Goal: Task Accomplishment & Management: Use online tool/utility

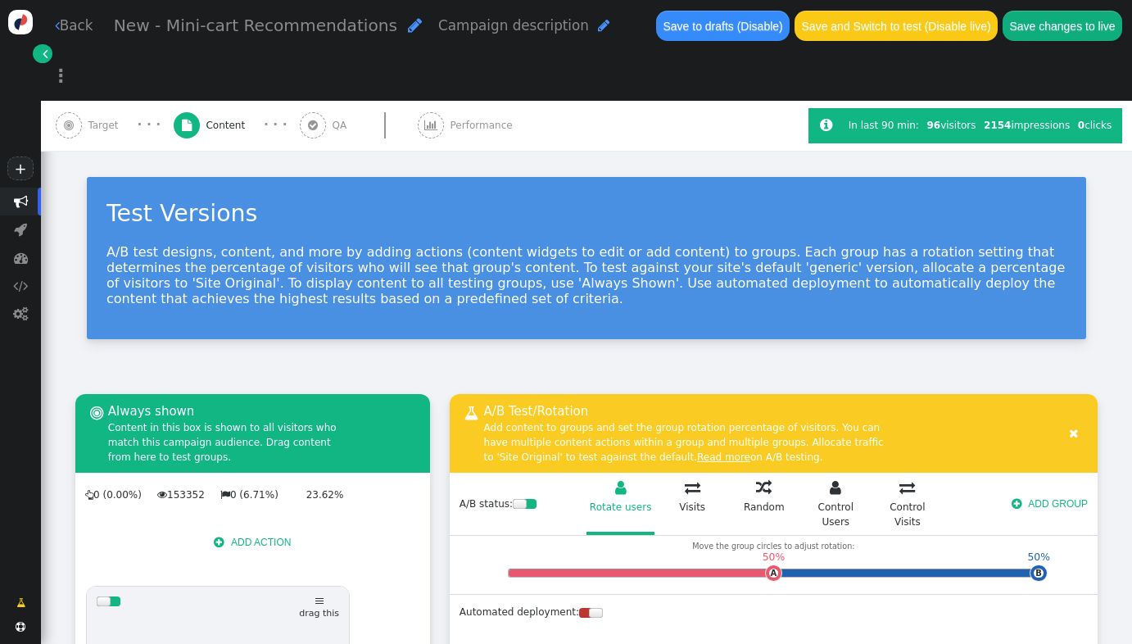
scroll to position [1024, 0]
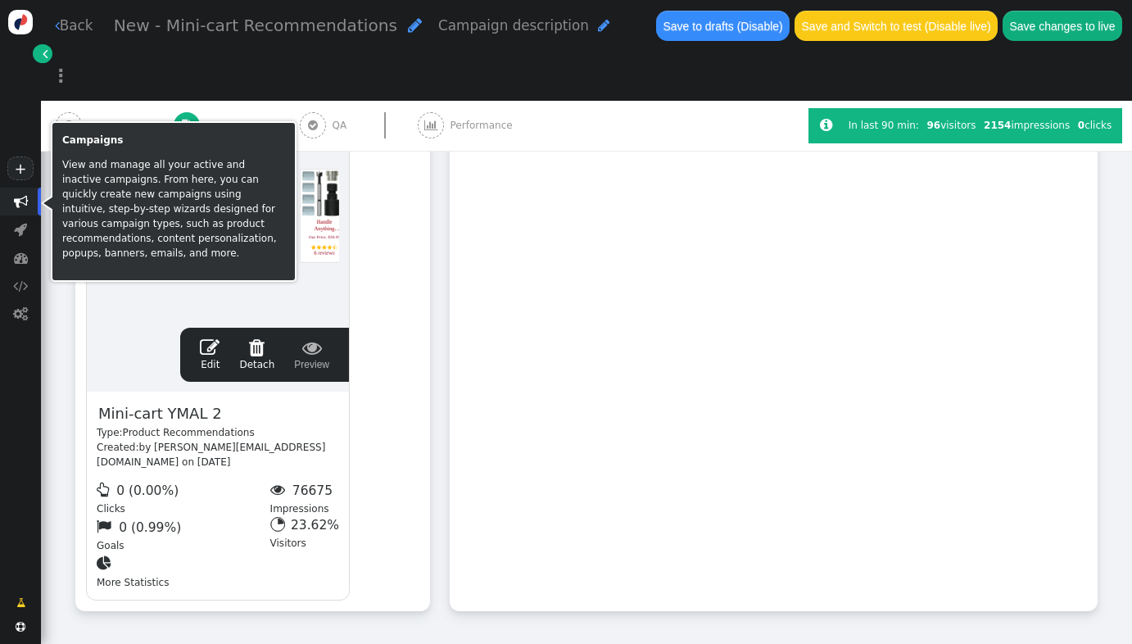
click at [18, 206] on span "" at bounding box center [21, 201] width 14 height 14
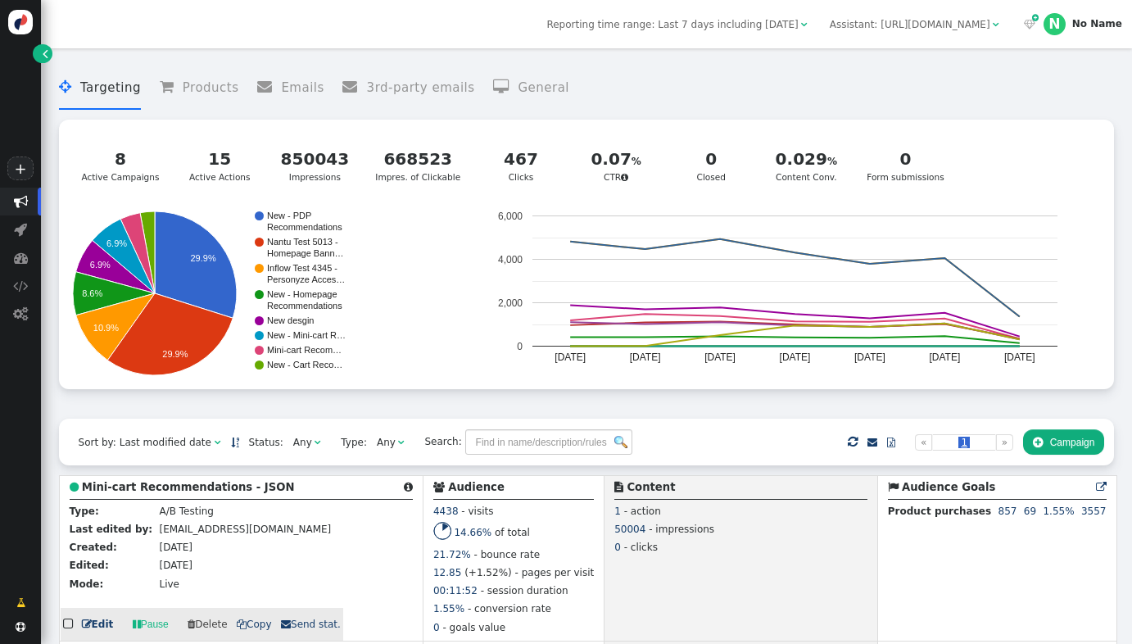
click at [189, 484] on b "Mini-cart Recommendations - JSON" at bounding box center [188, 487] width 213 height 12
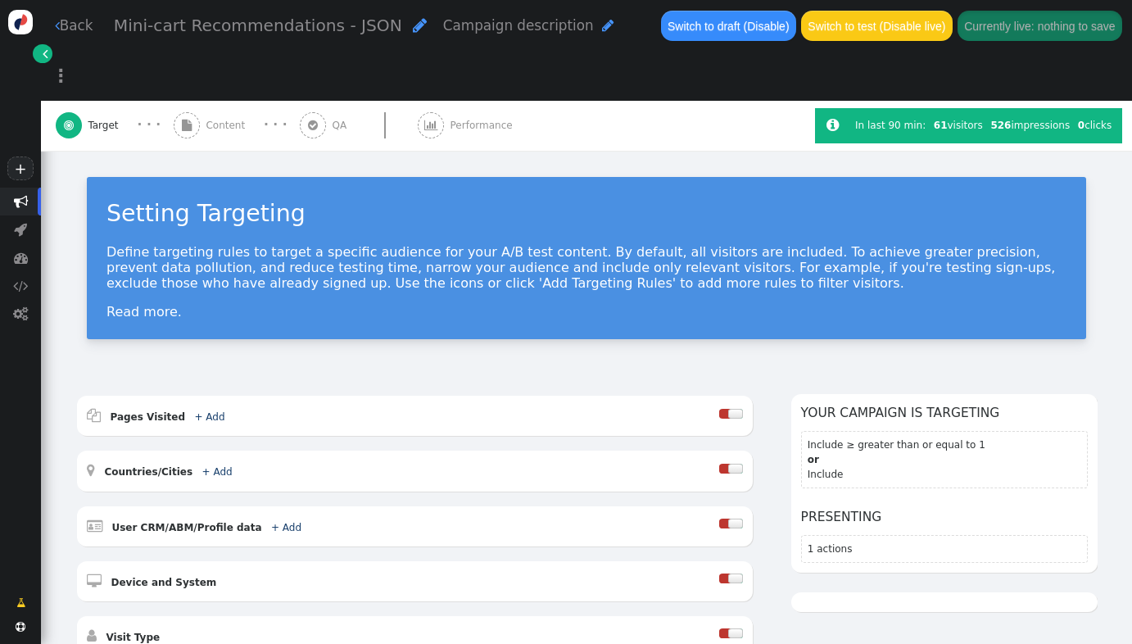
click at [211, 101] on div " Content" at bounding box center [212, 126] width 77 height 50
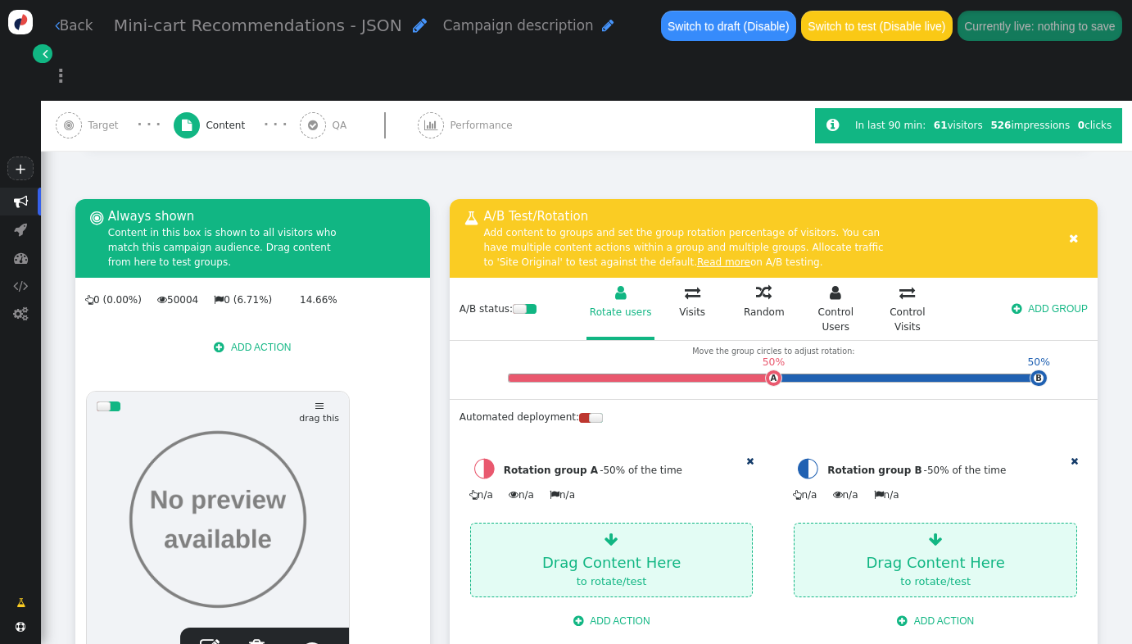
scroll to position [162, 0]
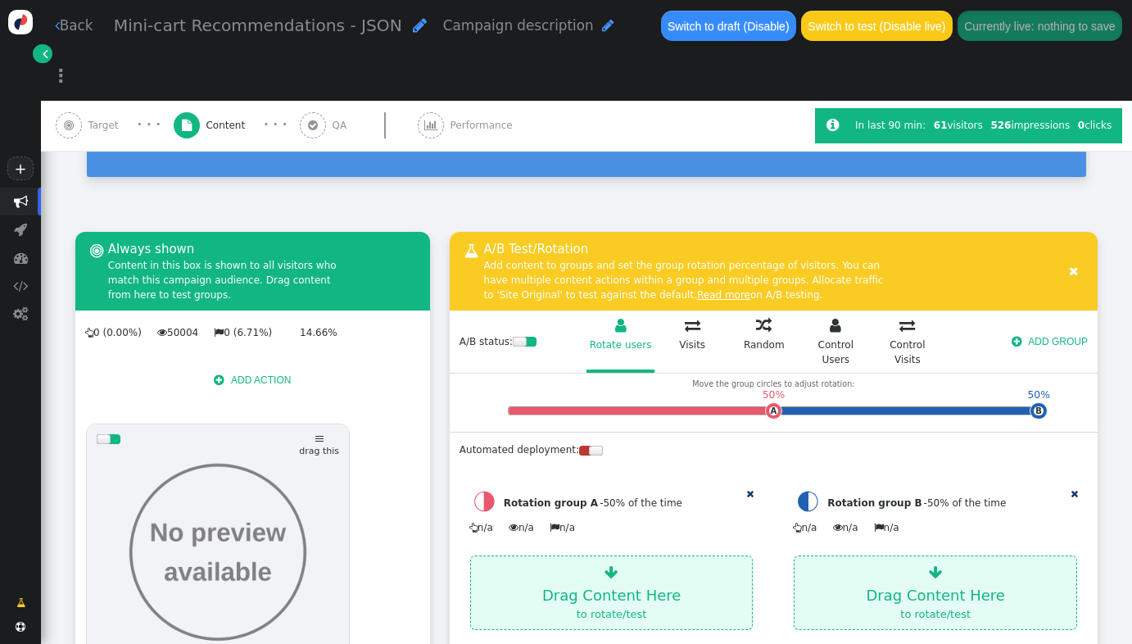
click at [251, 367] on button " ADD ACTION" at bounding box center [252, 379] width 97 height 25
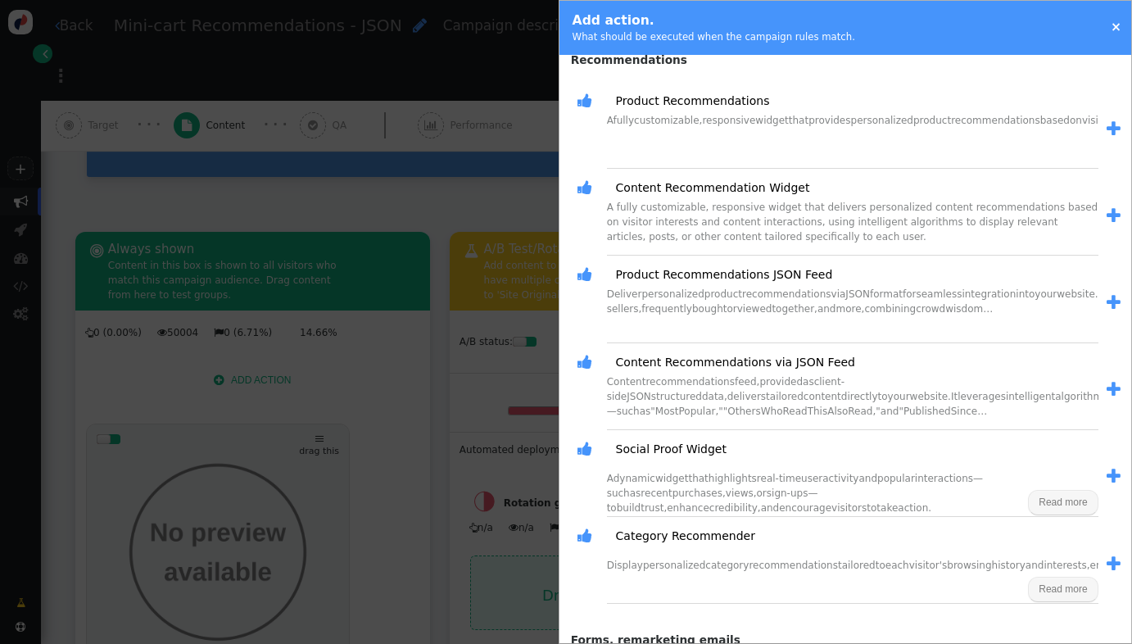
scroll to position [1288, 0]
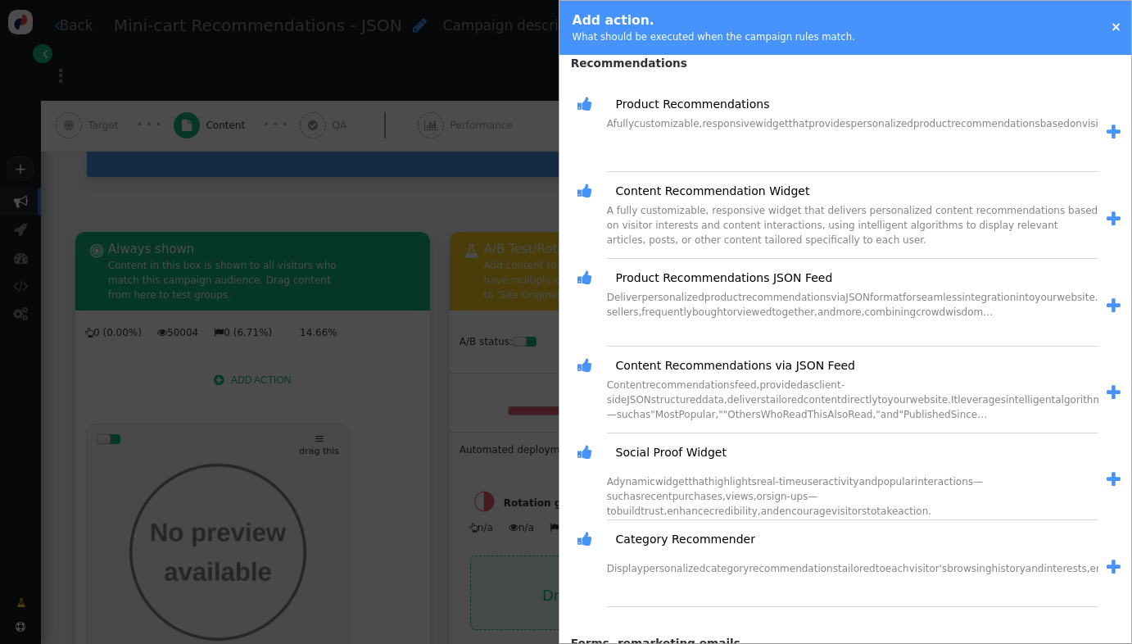
click at [1107, 301] on span "" at bounding box center [1114, 305] width 14 height 17
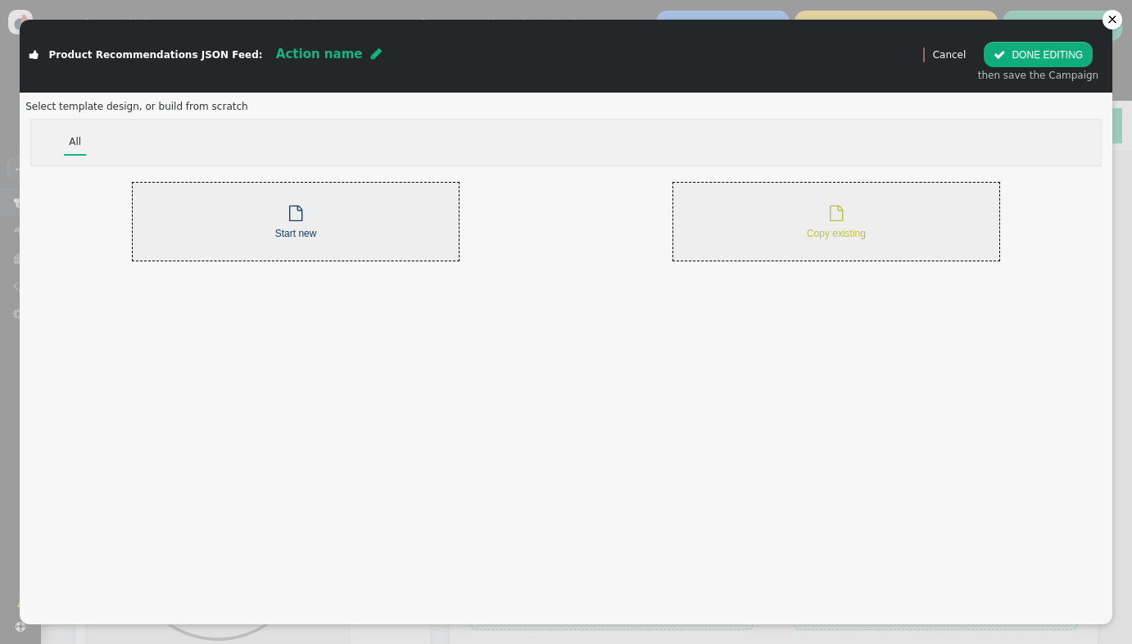
click at [854, 222] on div " Copy existing" at bounding box center [836, 221] width 59 height 39
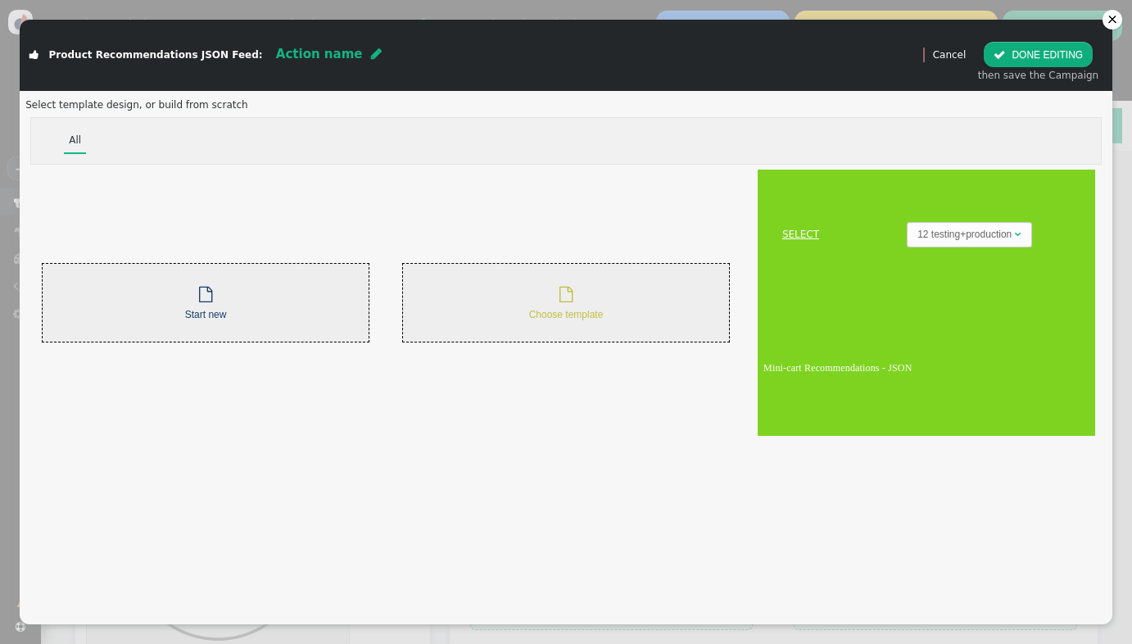
click at [933, 318] on td "Mini-cart Recommendations - JSON" at bounding box center [927, 368] width 338 height 136
click at [794, 229] on link "SELECT" at bounding box center [800, 234] width 80 height 15
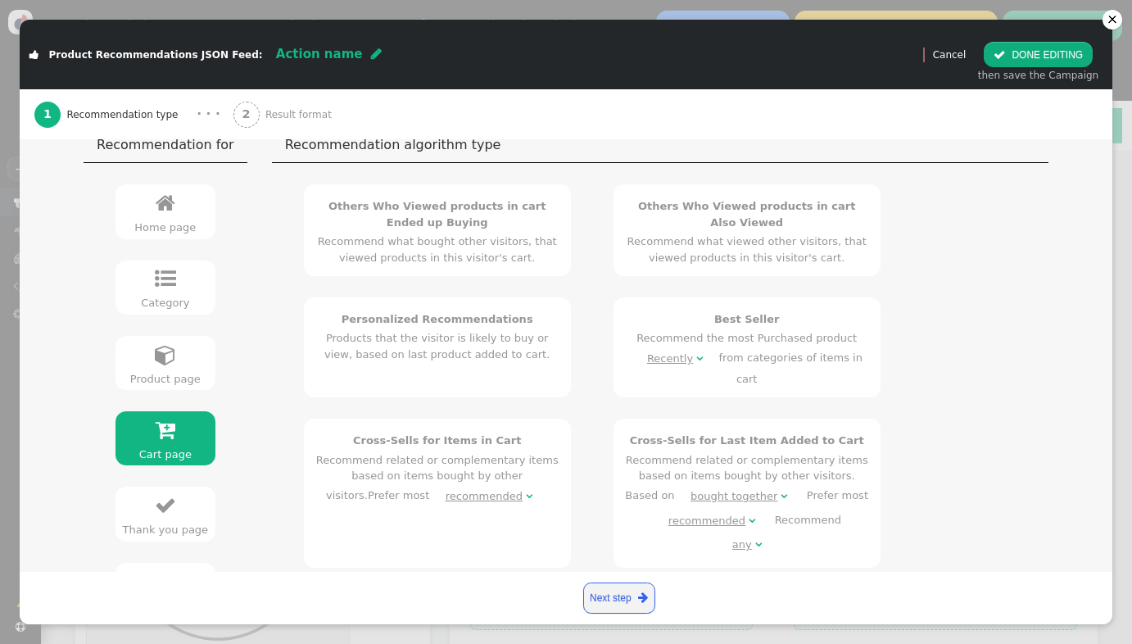
scroll to position [317, 0]
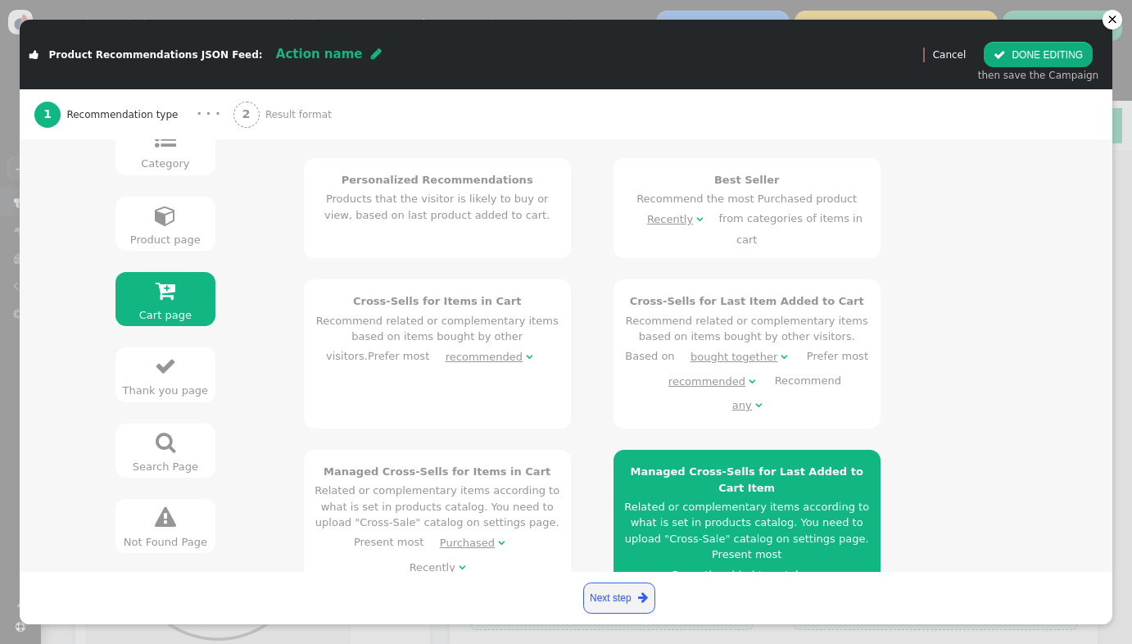
click at [399, 306] on div "Cross-Sells for Items in Cart Recommend related or complementary items based on…" at bounding box center [438, 330] width 246 height 75
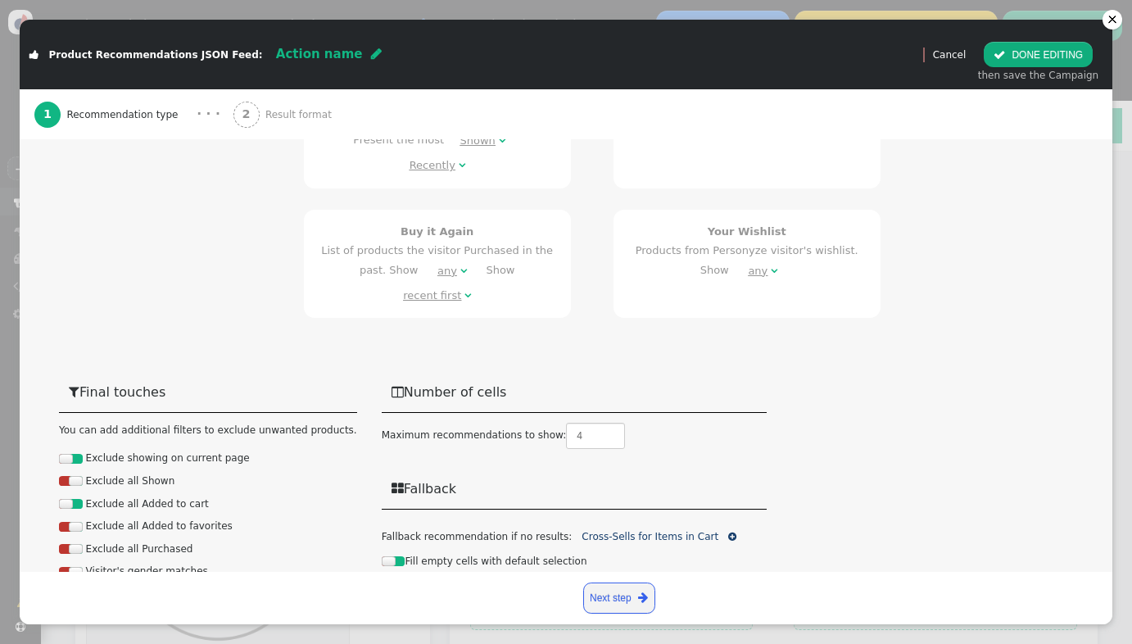
scroll to position [910, 0]
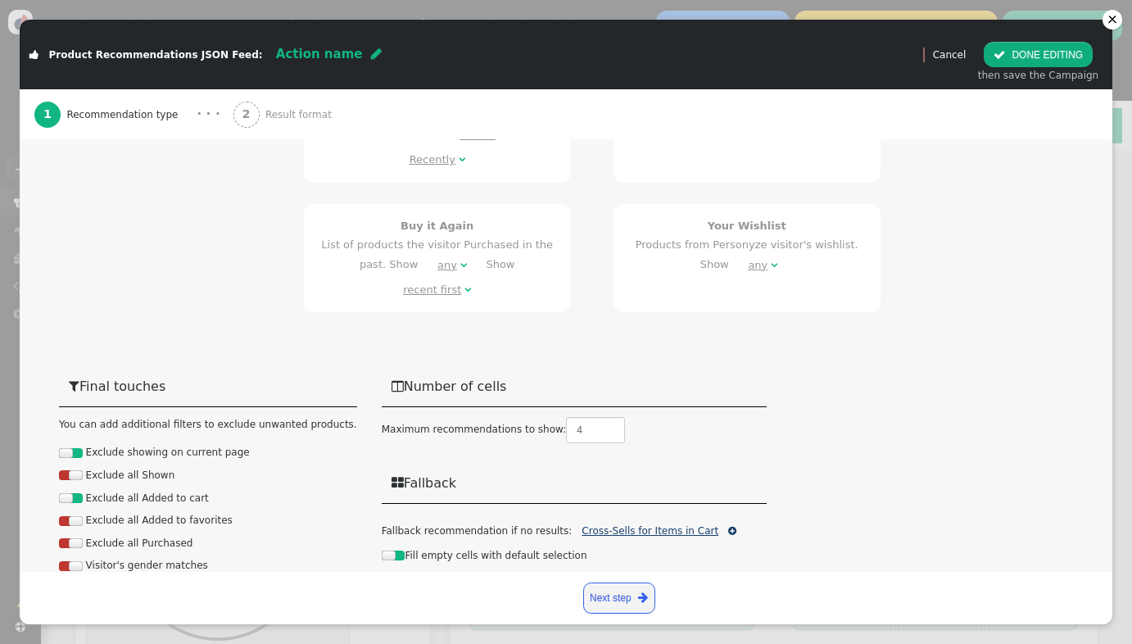
click at [671, 525] on link "Cross-Sells for Items in Cart" at bounding box center [650, 530] width 137 height 11
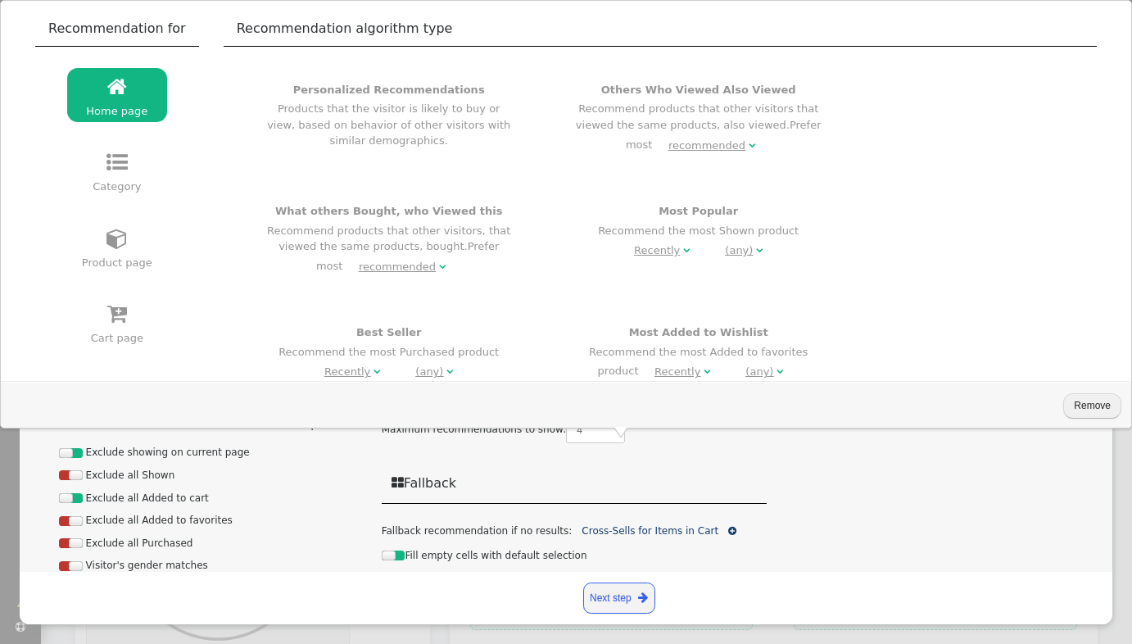
click at [1082, 410] on button "Remove" at bounding box center [1092, 405] width 58 height 25
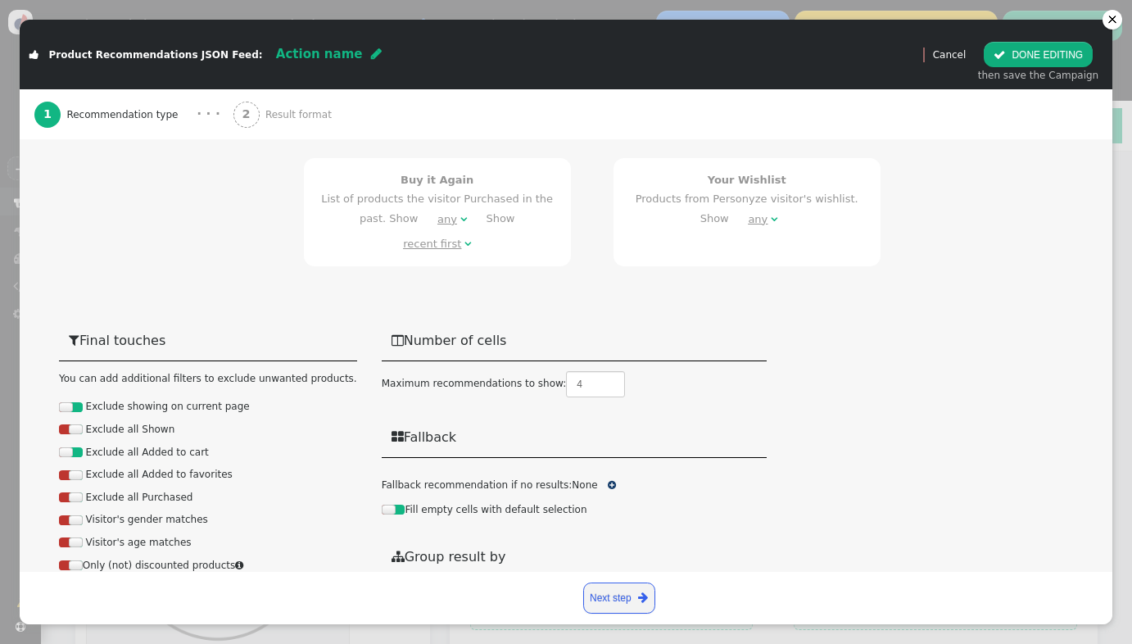
scroll to position [965, 0]
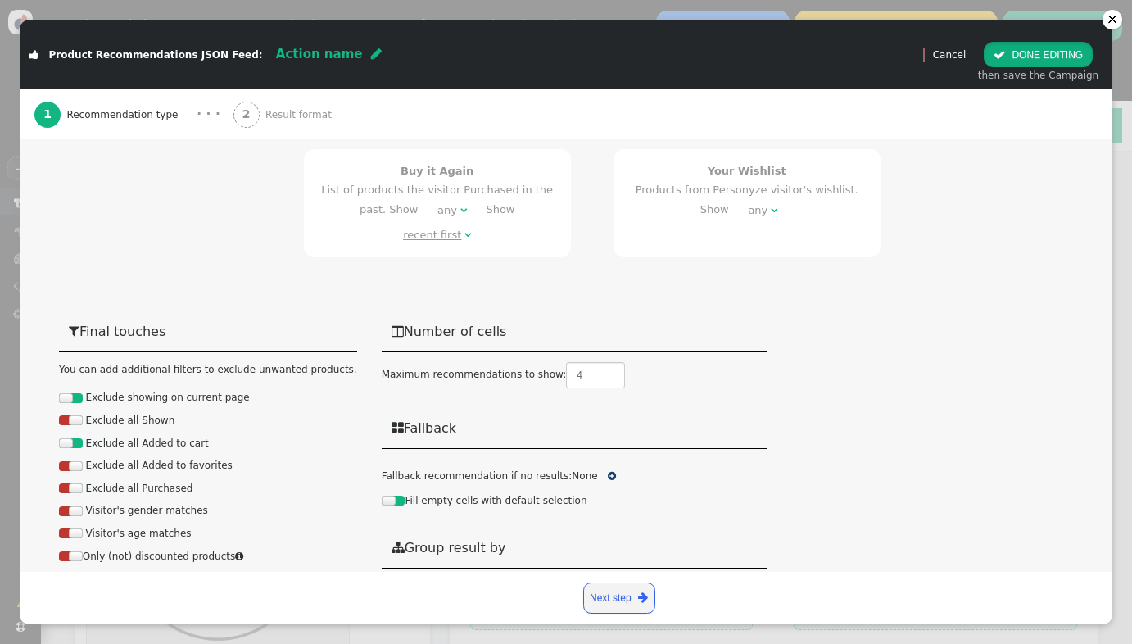
click at [1013, 45] on button " DONE EDITING" at bounding box center [1038, 54] width 109 height 25
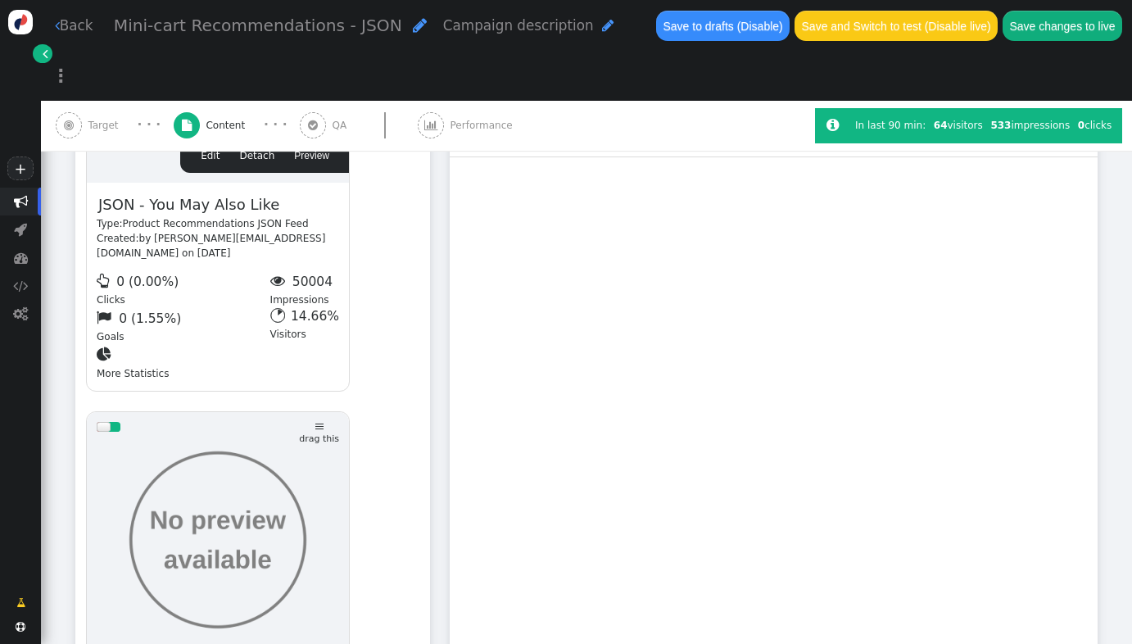
scroll to position [966, 0]
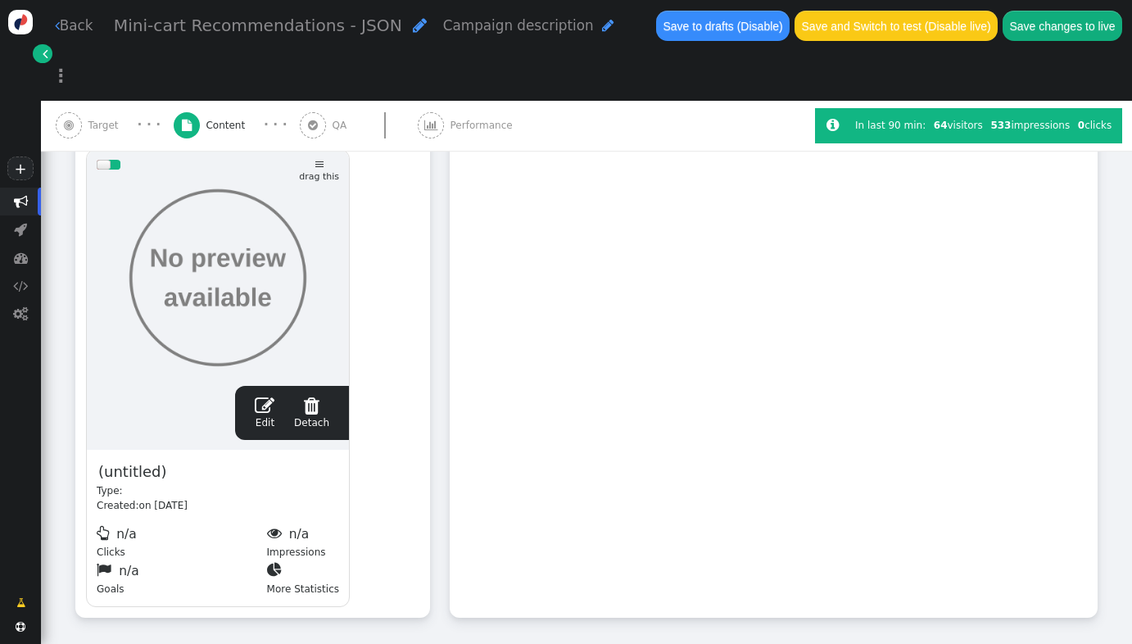
click at [271, 396] on span "" at bounding box center [265, 406] width 20 height 20
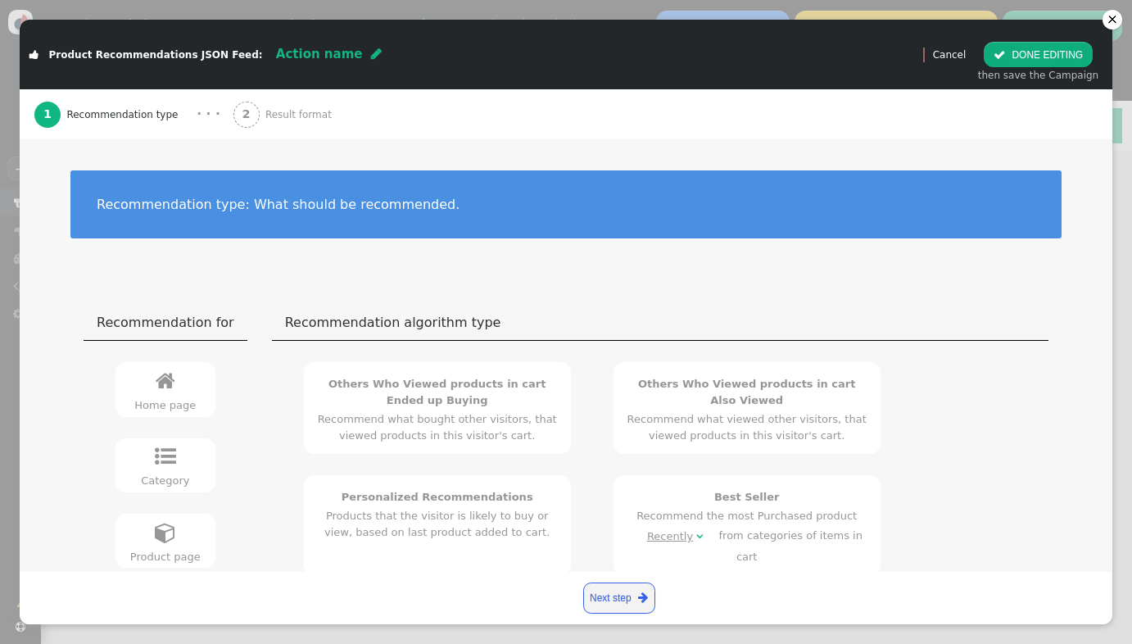
click at [268, 116] on span "Result format" at bounding box center [301, 114] width 72 height 15
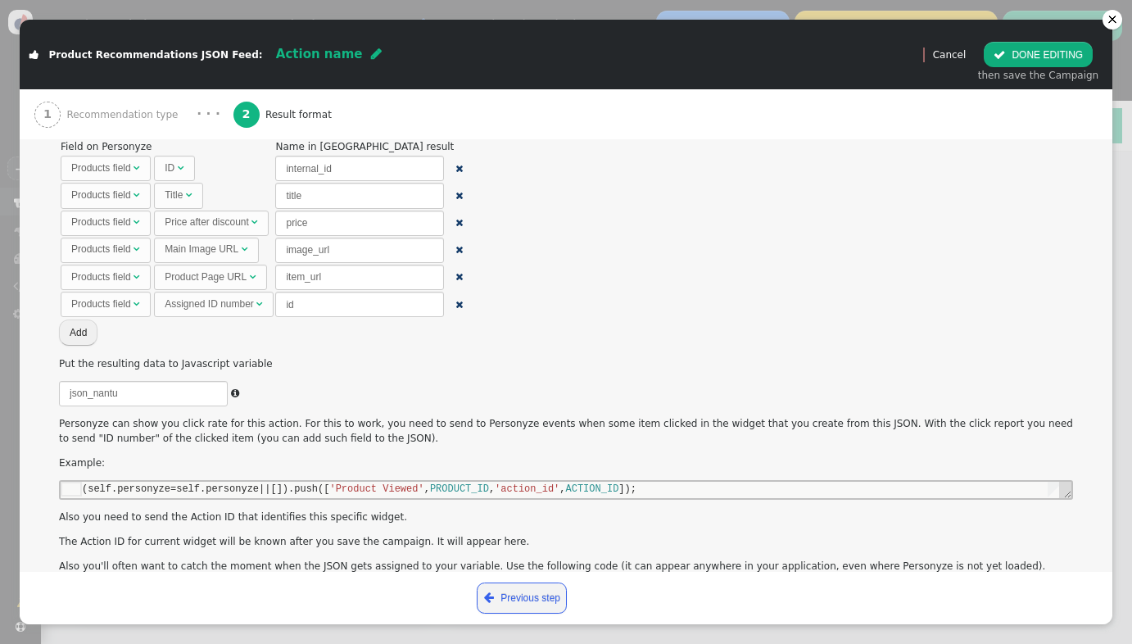
scroll to position [181, 0]
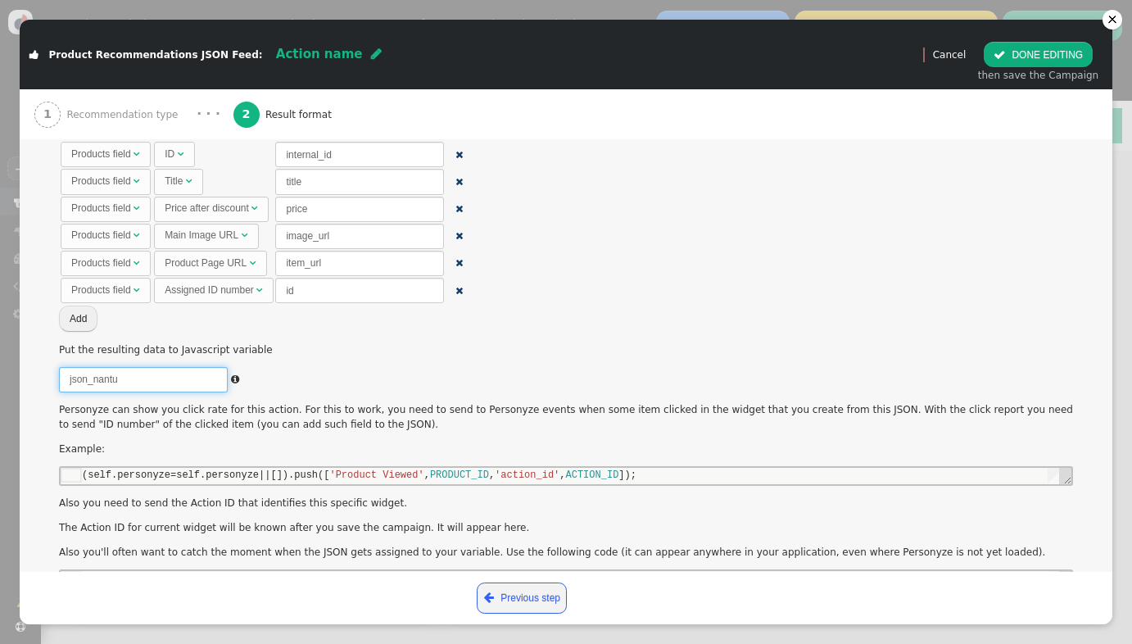
click at [152, 379] on input "json_nantu" at bounding box center [143, 379] width 169 height 25
type textarea "(self.personyze=self.personyze||[]).push(['When action executed', ACTION_ID, re…"
type input "json_nantu_y"
type textarea "(self.personyze=self.personyze||[]).push(['When action executed', ACTION_ID, re…"
type input "json_nantu_ym"
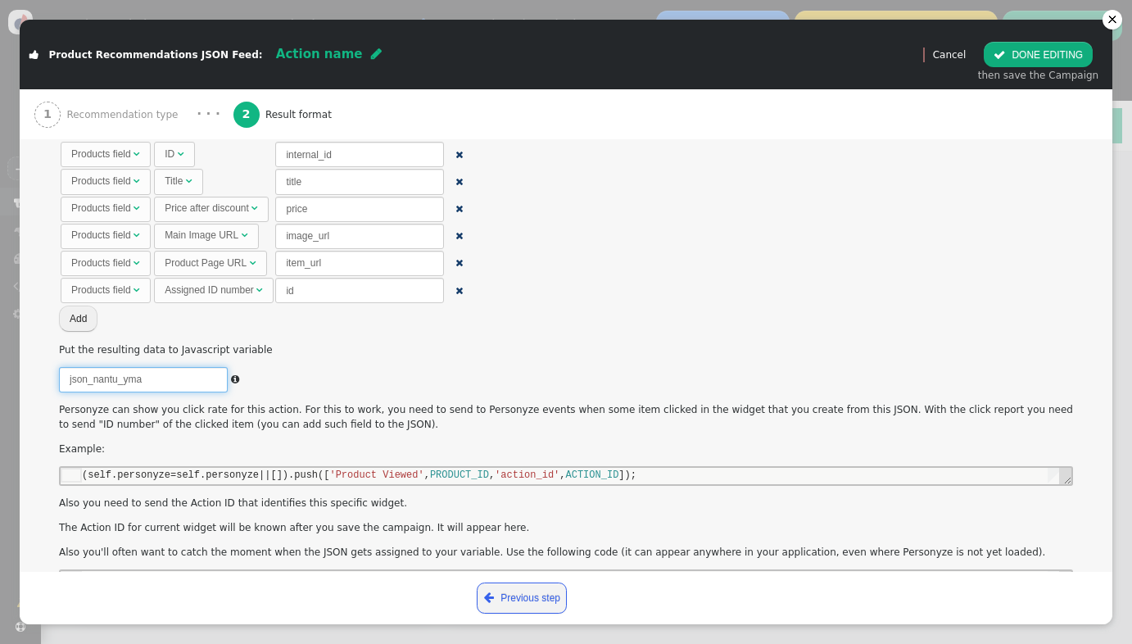
type textarea "(self.personyze=self.personyze||[]).push(['When action executed', ACTION_ID, re…"
type input "json_nantu_ymal"
type textarea "(self.personyze=self.personyze||[]).push(['When action executed', ACTION_ID, re…"
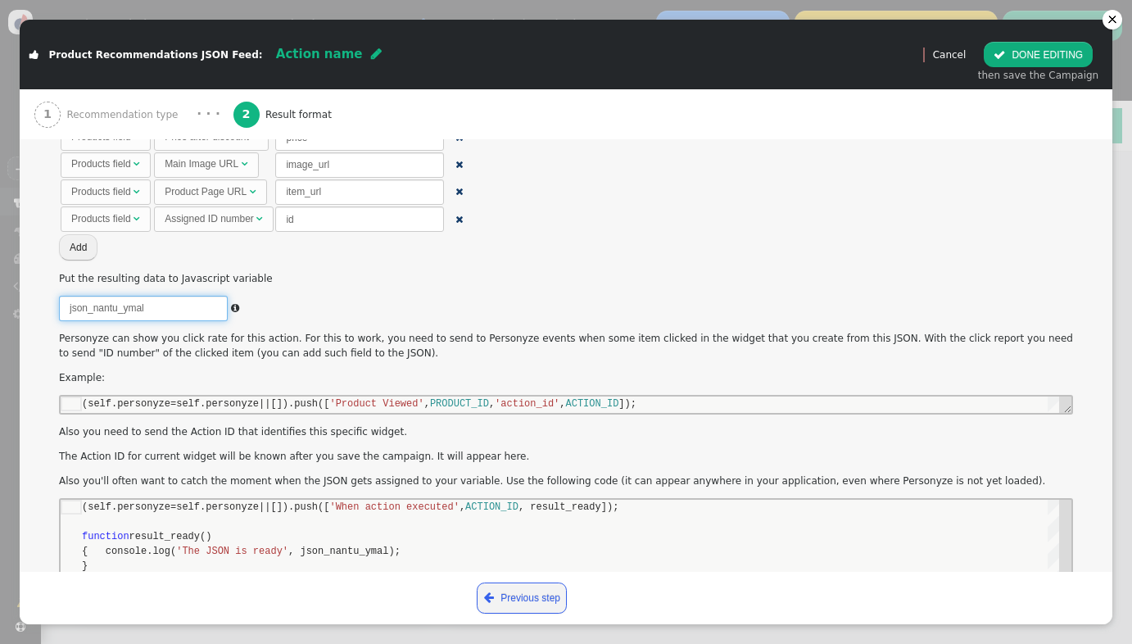
scroll to position [422, 0]
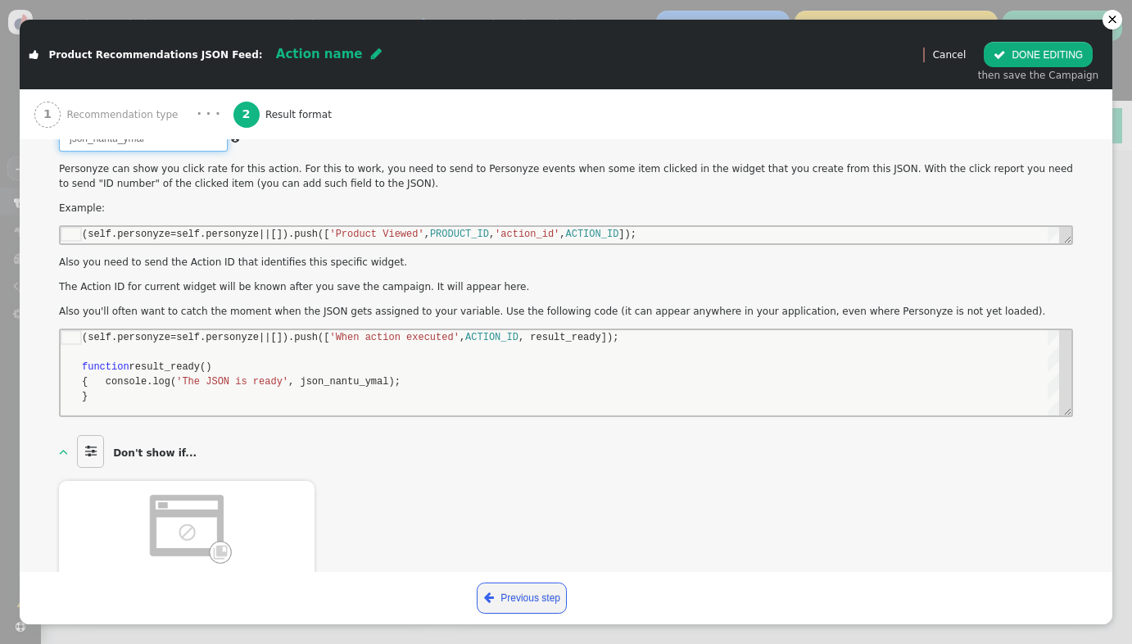
type input "json_nantu_ymal"
click at [1023, 52] on button " DONE EDITING" at bounding box center [1038, 54] width 109 height 25
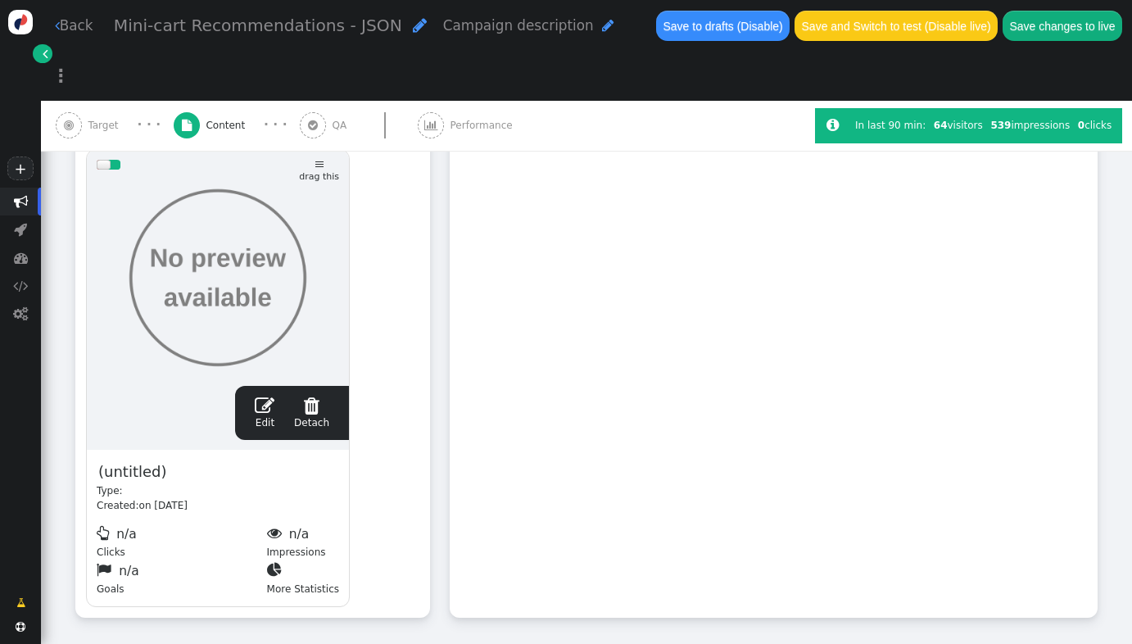
scroll to position [59, 0]
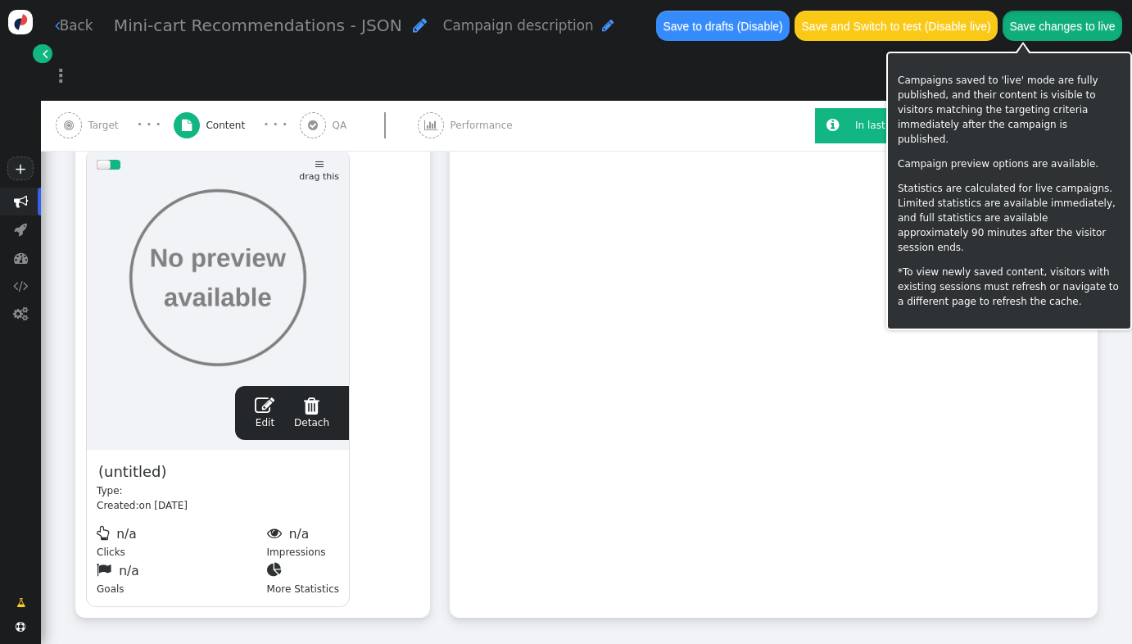
click at [1022, 32] on button "Save changes to live" at bounding box center [1063, 25] width 120 height 29
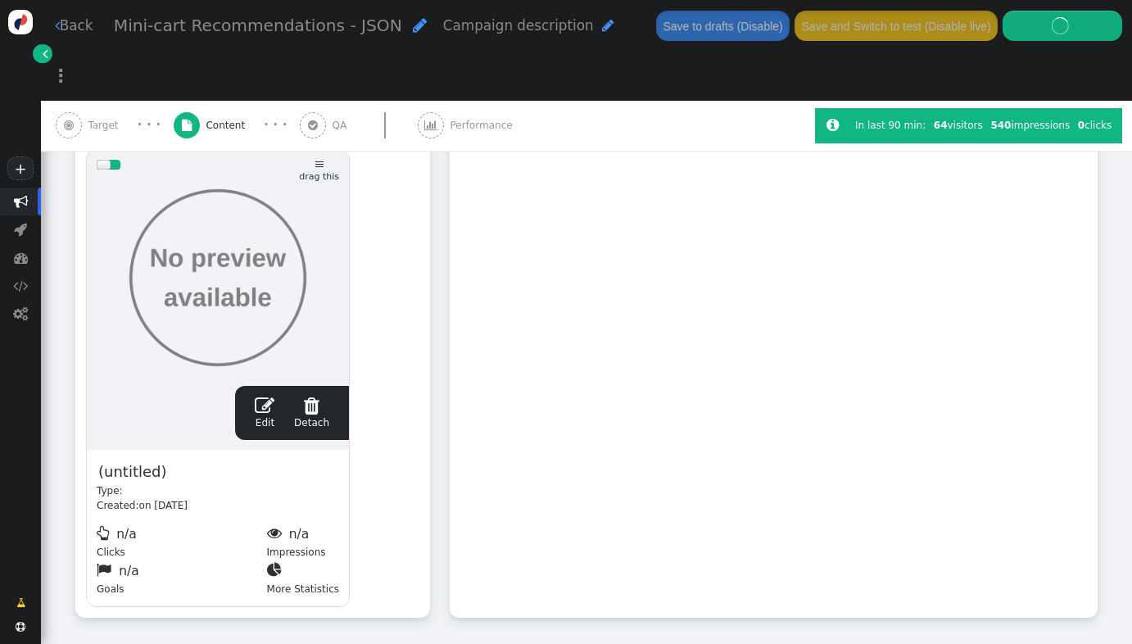
click at [752, 253] on div " A/B Test/Rotation Add content to groups and set the group rotation percentage…" at bounding box center [774, 22] width 648 height 1189
click at [684, 242] on div " A/B Test/Rotation Add content to groups and set the group rotation percentage…" at bounding box center [774, 22] width 648 height 1189
click at [811, 197] on div " A/B Test/Rotation Add content to groups and set the group rotation percentage…" at bounding box center [774, 22] width 648 height 1189
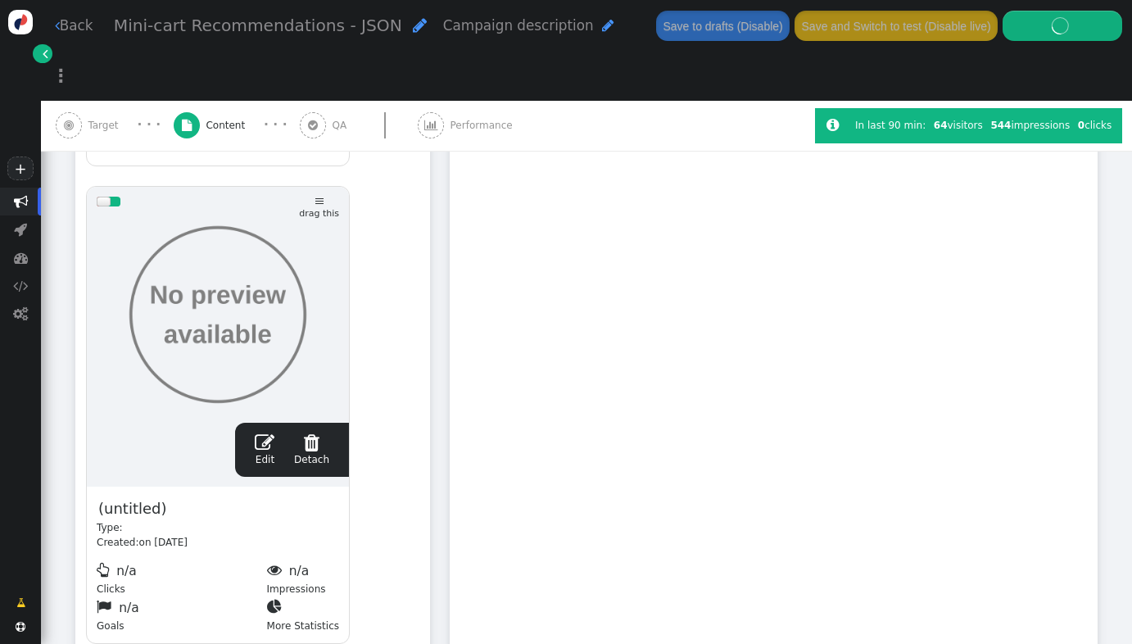
scroll to position [711, 0]
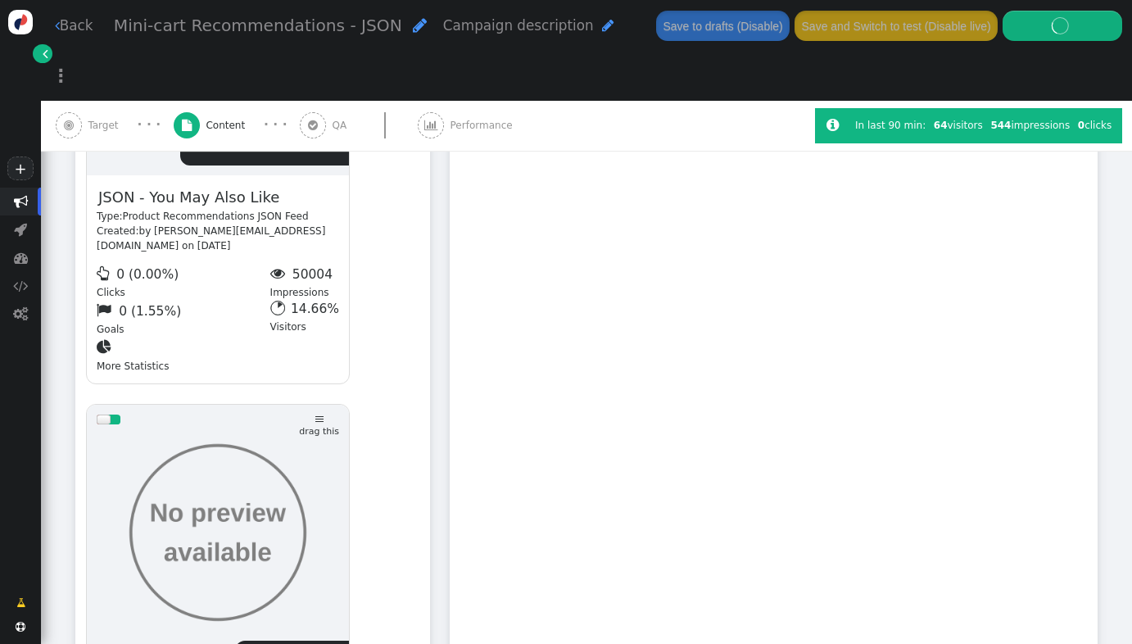
click at [227, 185] on span "JSON - You May Also Like" at bounding box center [189, 197] width 184 height 24
copy span "JSON - You May Also Like"
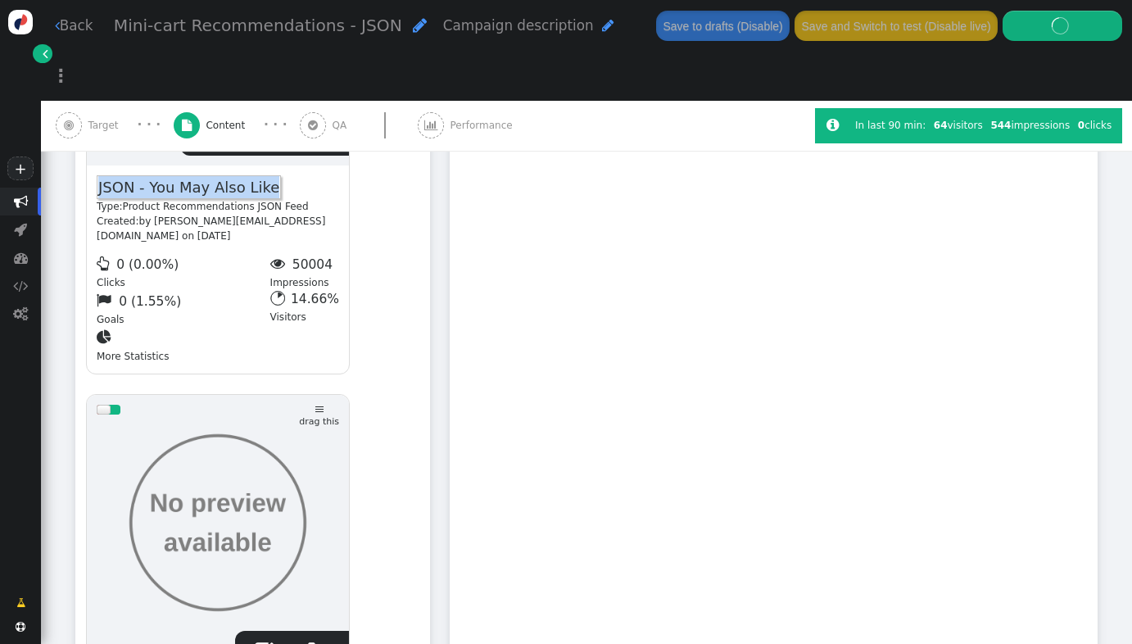
scroll to position [720, 0]
click at [203, 176] on span "JSON - You May Also Like" at bounding box center [189, 188] width 184 height 24
drag, startPoint x: 152, startPoint y: 137, endPoint x: 266, endPoint y: 141, distance: 113.9
click at [266, 176] on span "JSON - You May Also Like" at bounding box center [189, 188] width 184 height 24
click at [310, 166] on div "JSON - DFA Type: Product Recommendations JSON Feed Created: by [EMAIL_ADDRESS][…" at bounding box center [218, 270] width 262 height 208
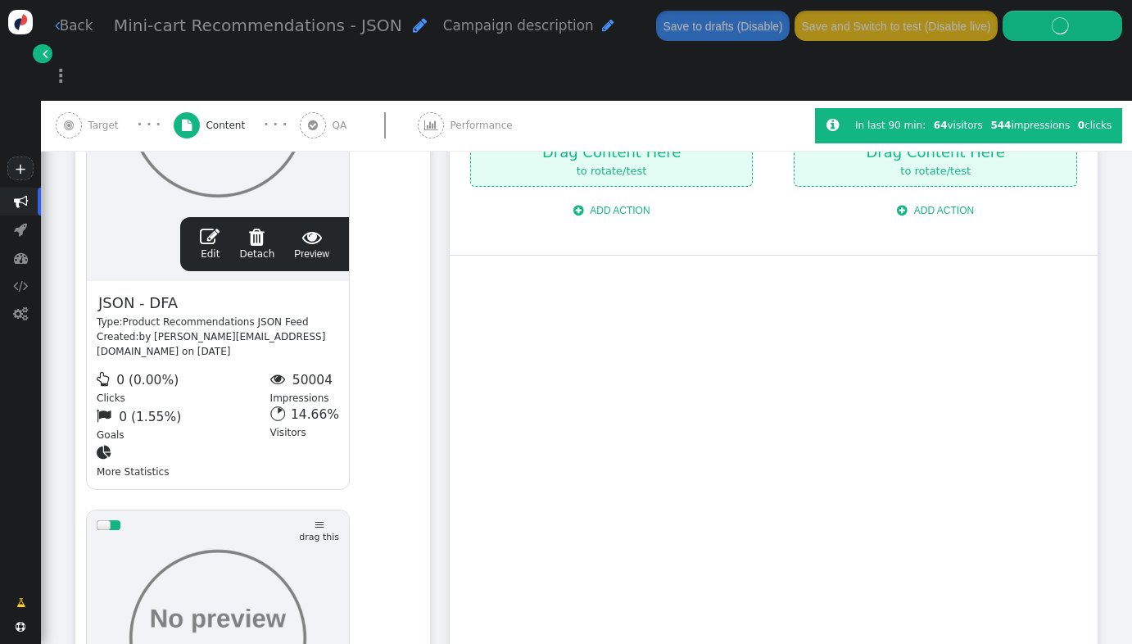
scroll to position [588, 0]
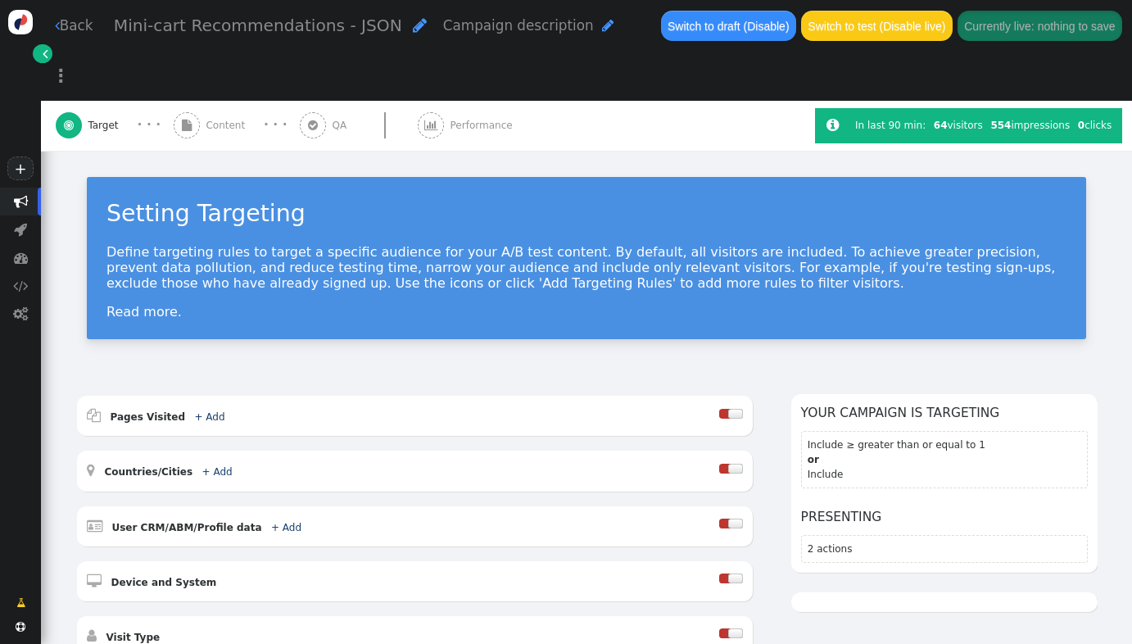
click at [210, 118] on span "Content" at bounding box center [228, 125] width 45 height 15
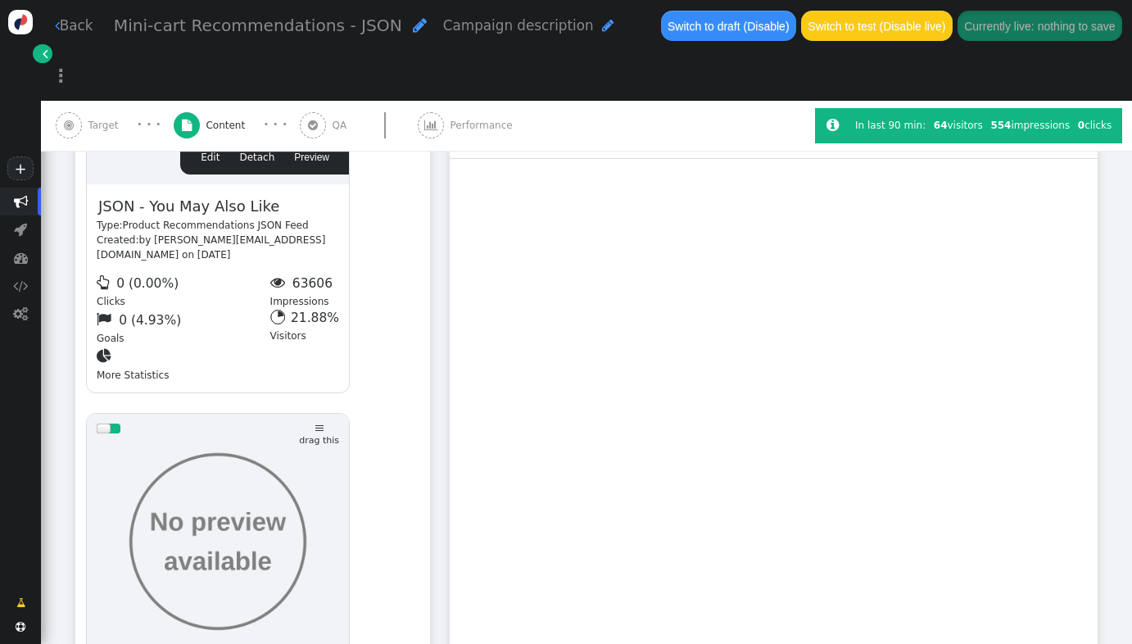
scroll to position [605, 0]
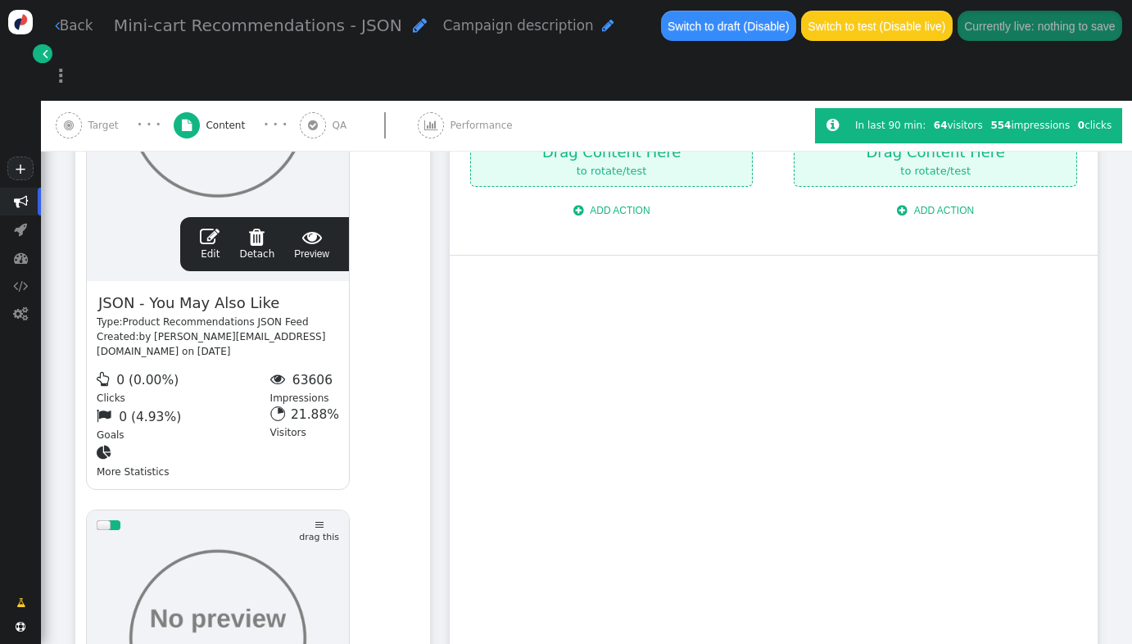
click at [227, 291] on span "JSON - You May Also Like" at bounding box center [189, 303] width 184 height 24
click at [189, 291] on span "JSON - You May Also Like" at bounding box center [189, 303] width 184 height 24
drag, startPoint x: 150, startPoint y: 252, endPoint x: 269, endPoint y: 252, distance: 118.8
click at [269, 291] on span "JSON - You May Also Like" at bounding box center [189, 303] width 184 height 24
click at [400, 243] on div "drag this  Edit  Detach  Preview JSON - DFA Type: Product Recommendations JS…" at bounding box center [252, 482] width 353 height 1022
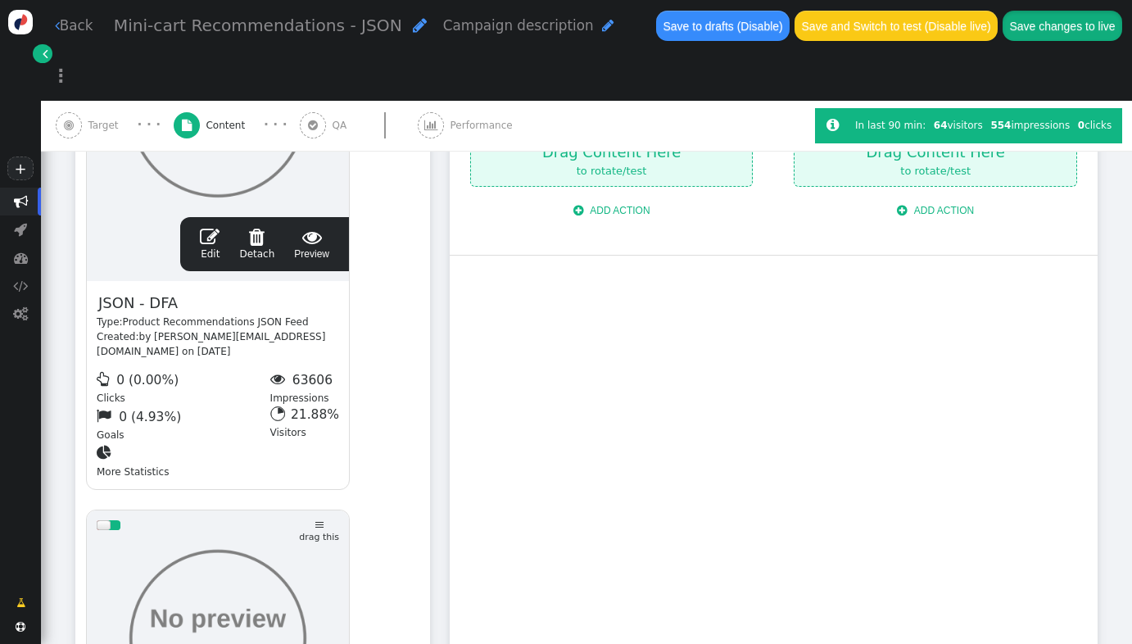
click at [1003, 25] on button "Save changes to live" at bounding box center [1063, 25] width 120 height 29
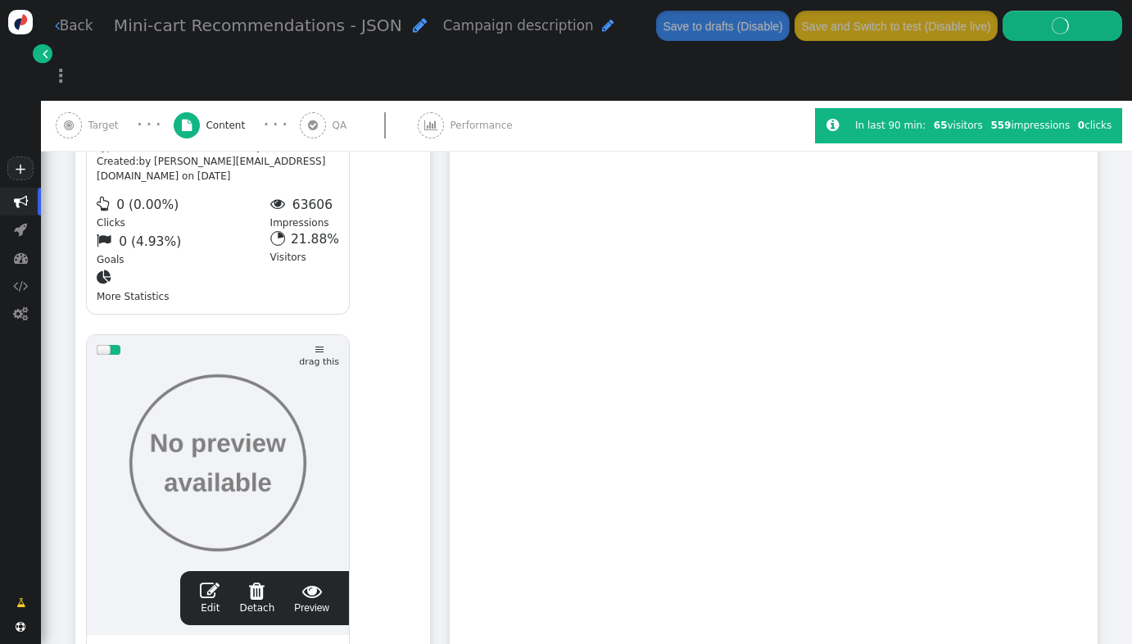
scroll to position [784, 0]
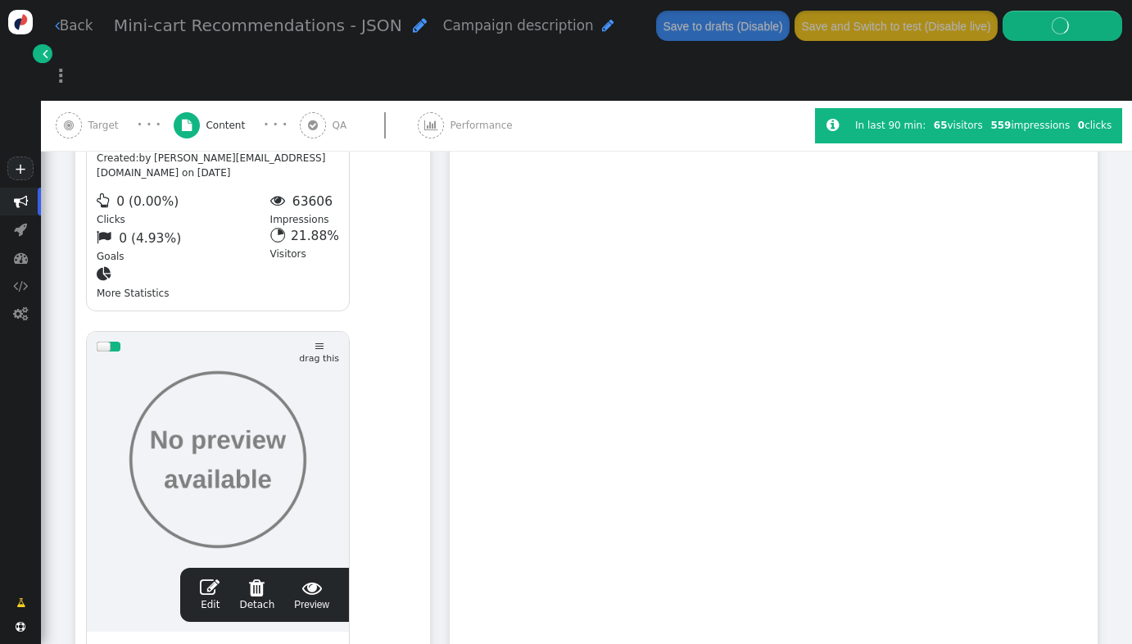
click at [136, 641] on span "action122" at bounding box center [135, 653] width 77 height 24
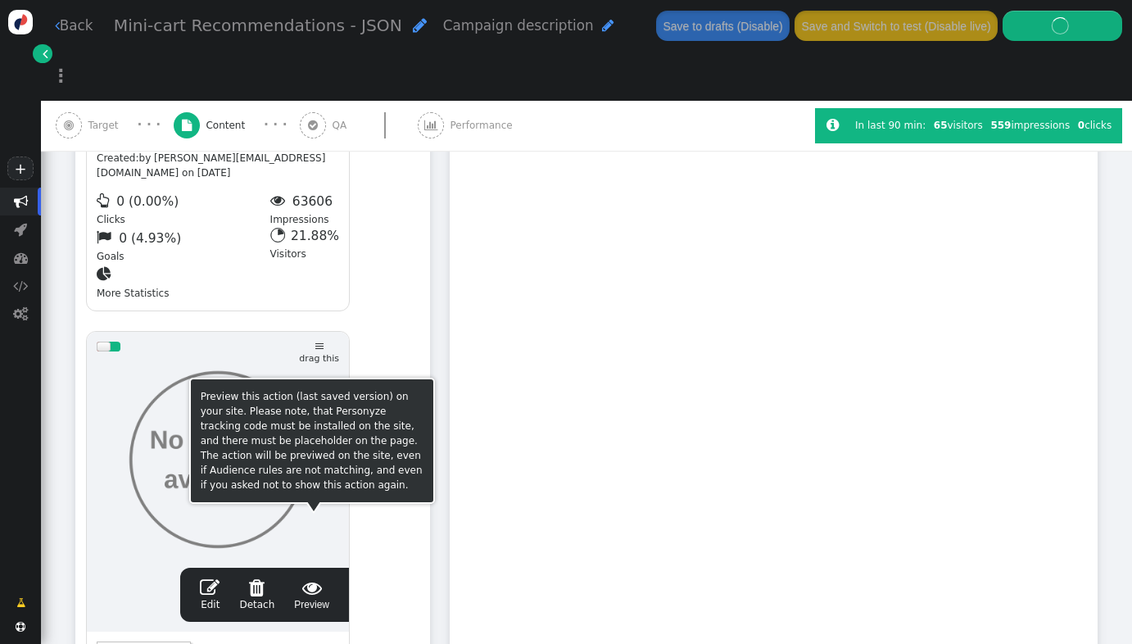
click at [410, 477] on div "Preview this action (last saved version) on your site. Please note, that Person…" at bounding box center [312, 440] width 223 height 103
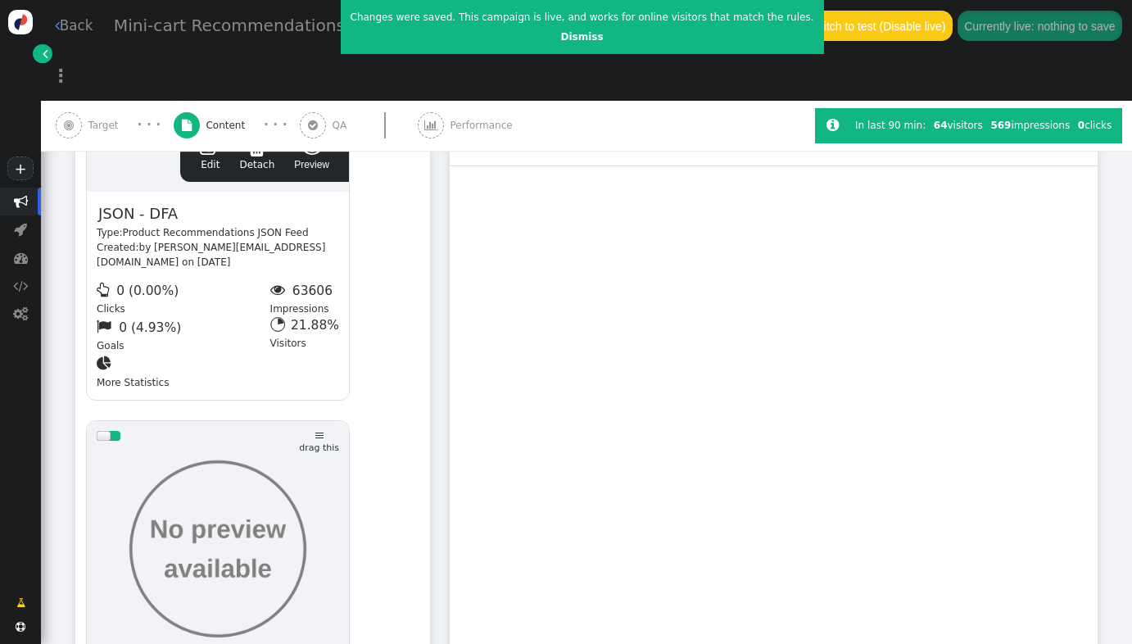
scroll to position [687, 0]
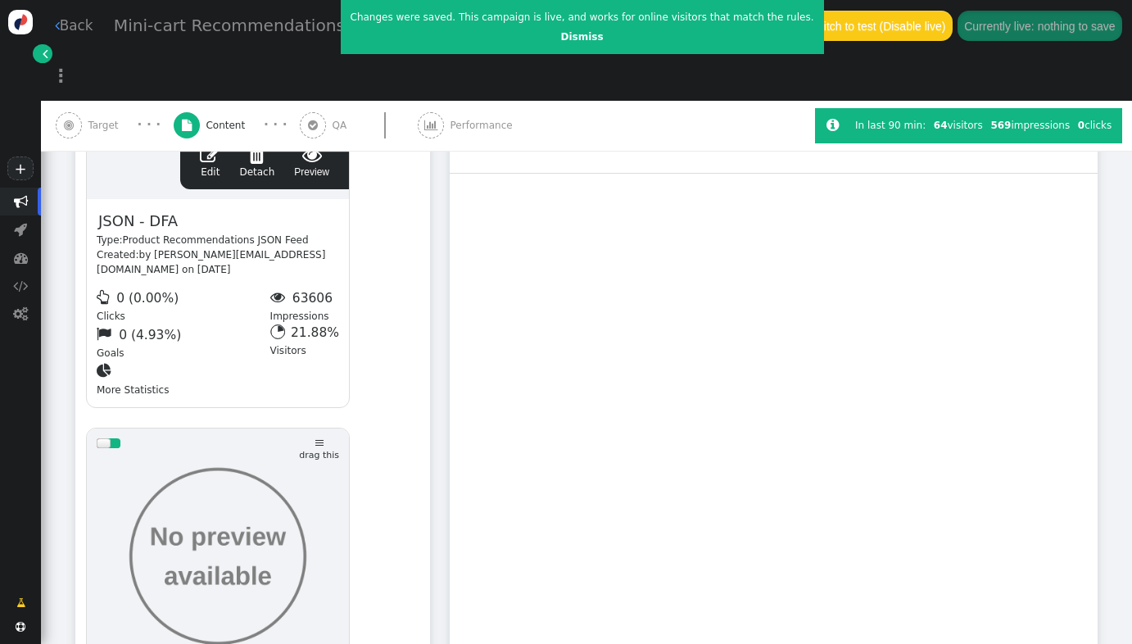
click at [206, 145] on span "" at bounding box center [210, 155] width 20 height 20
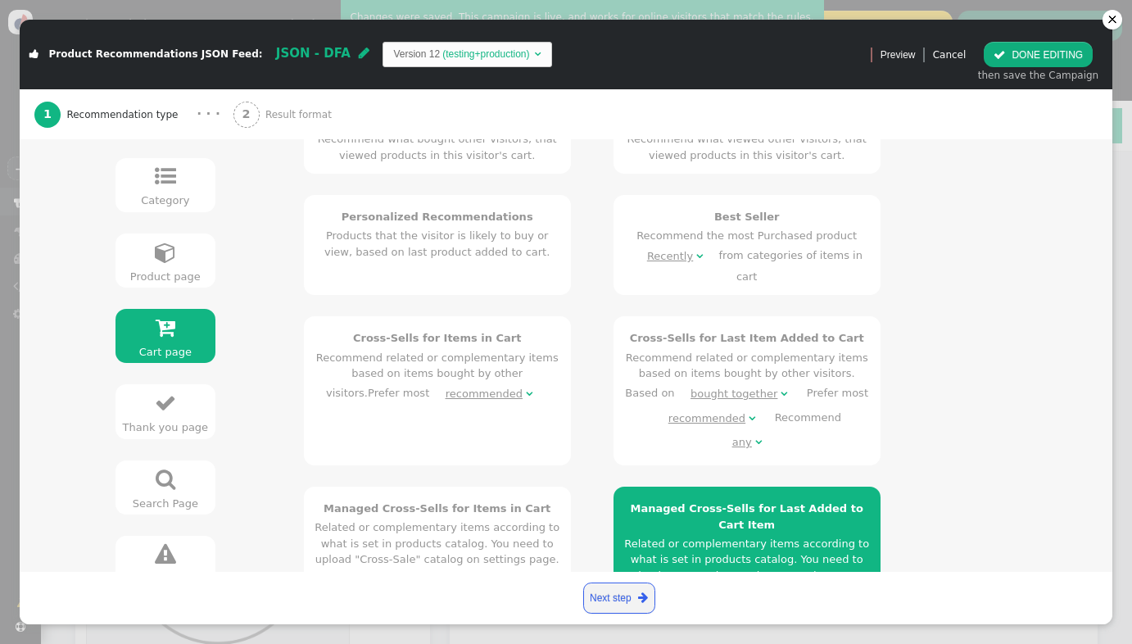
scroll to position [281, 0]
click at [288, 117] on span "Result format" at bounding box center [301, 114] width 72 height 15
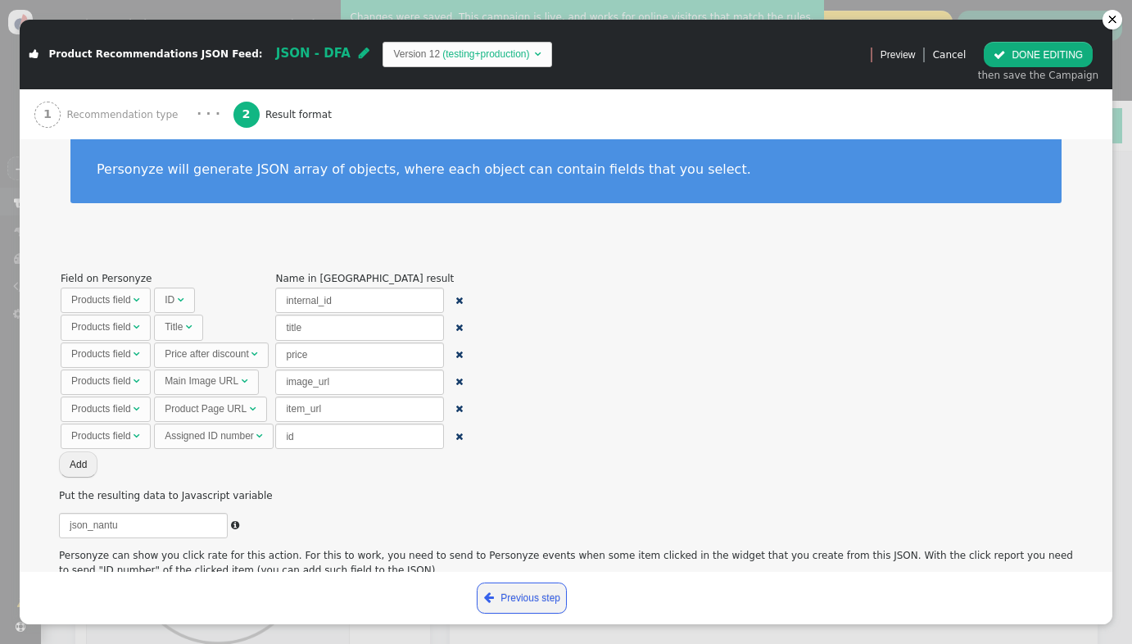
scroll to position [32, 0]
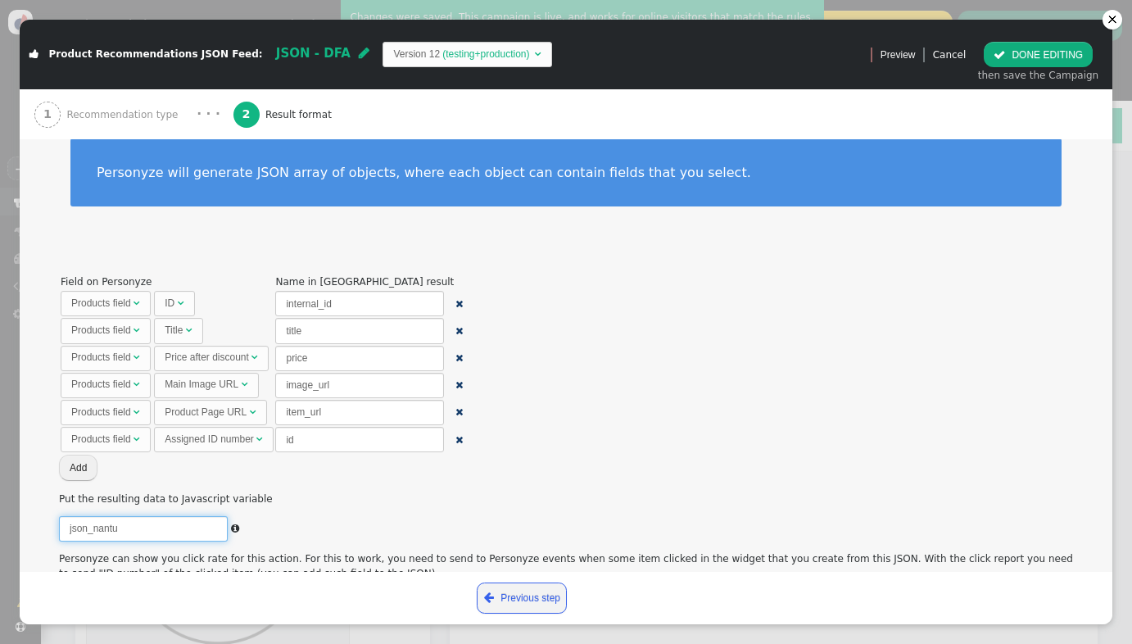
click at [135, 528] on input "json_nantu" at bounding box center [143, 528] width 169 height 25
type input "json_nantu_"
type textarea "(self.personyze=self.personyze||[]).push(['When action executed', 121, result_r…"
type input "json_nantu_D"
type textarea "(self.personyze=self.personyze||[]).push(['When action executed', 121, result_r…"
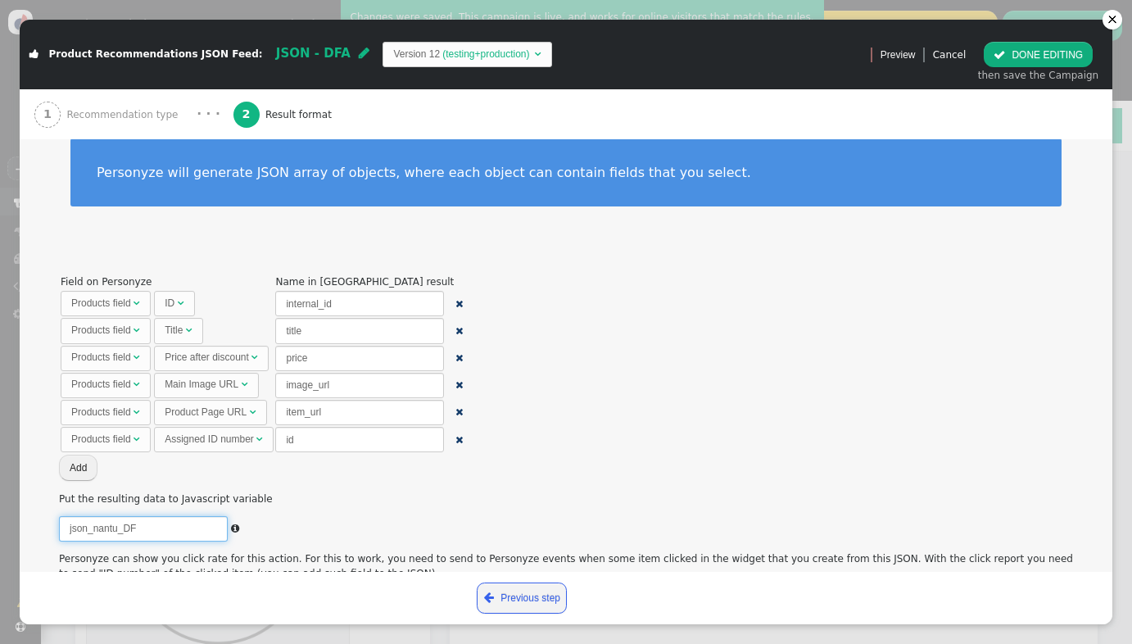
type input "json_nantu_DFA"
type textarea "(self.personyze=self.personyze||[]).push(['When action executed', 121, result_r…"
type input "json_nantu_DF"
type textarea "(self.personyze=self.personyze||[]).push(['When action executed', 121, result_r…"
type input "json_nantu_"
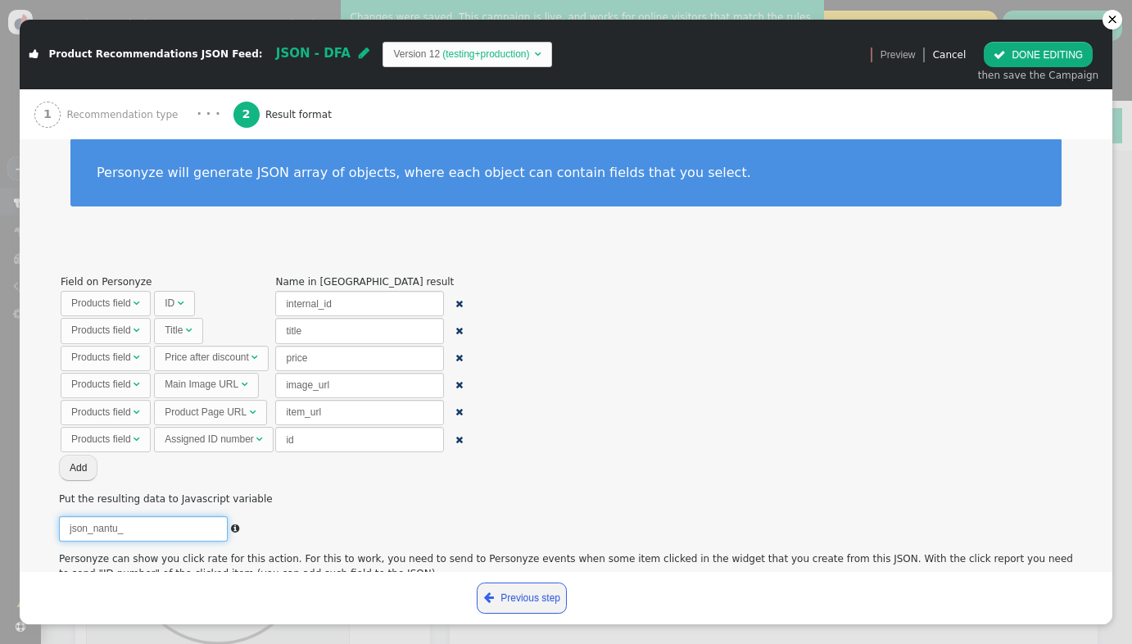
type textarea "(self.personyze=self.personyze||[]).push(['When action executed', 121, result_r…"
type input "json_nantu_df"
type textarea "(self.personyze=self.personyze||[]).push(['When action executed', 121, result_r…"
type input "json_nantu_dfa"
type textarea "(self.personyze=self.personyze||[]).push(['When action executed', 121, result_r…"
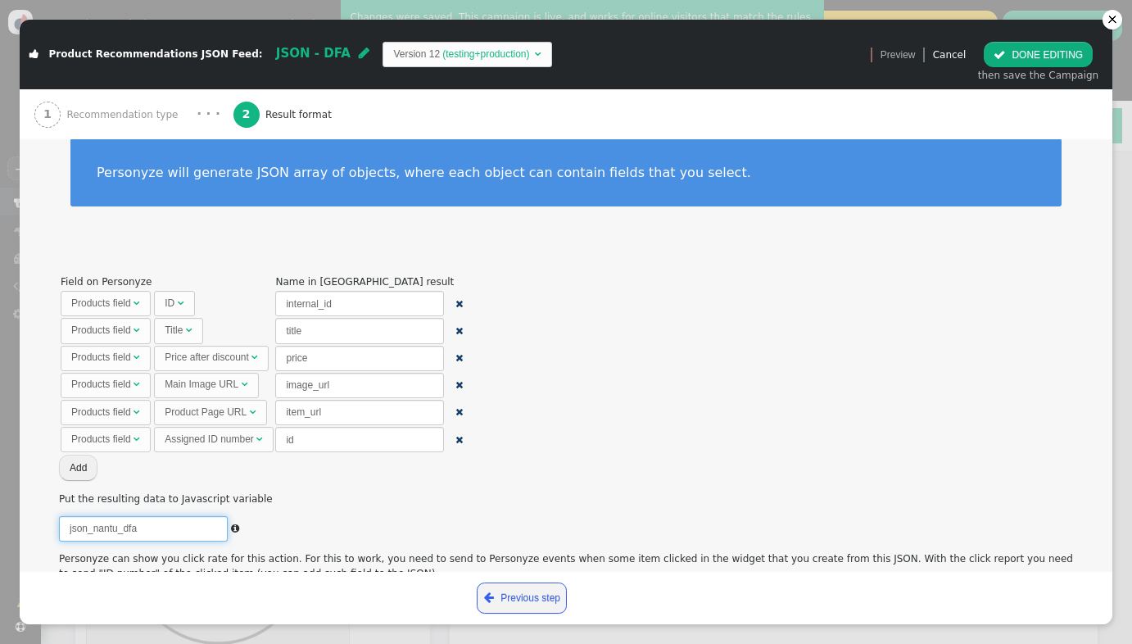
type input "json_nantu_dfa"
click at [1008, 61] on button " DONE EDITING" at bounding box center [1038, 54] width 109 height 25
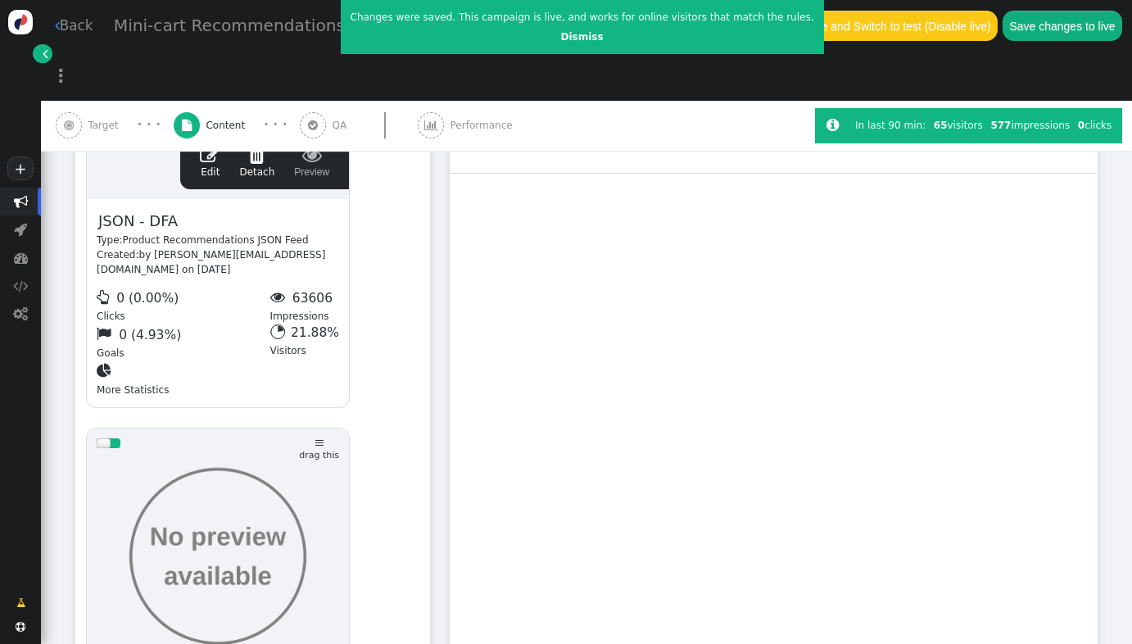
scroll to position [0, 0]
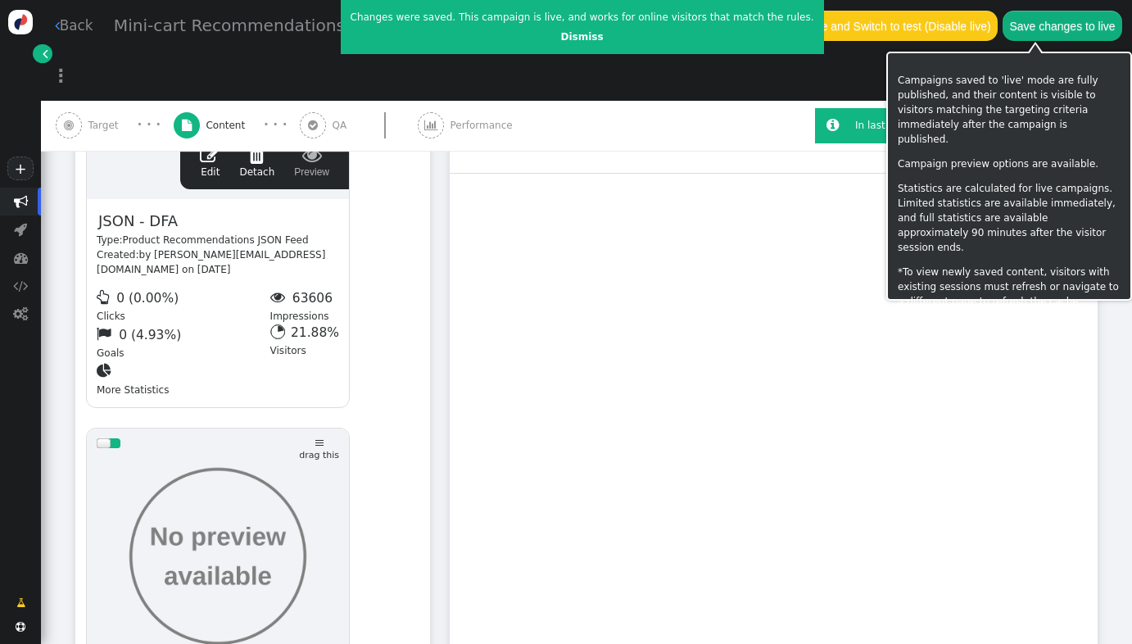
click at [1007, 25] on button "Save changes to live" at bounding box center [1063, 25] width 120 height 29
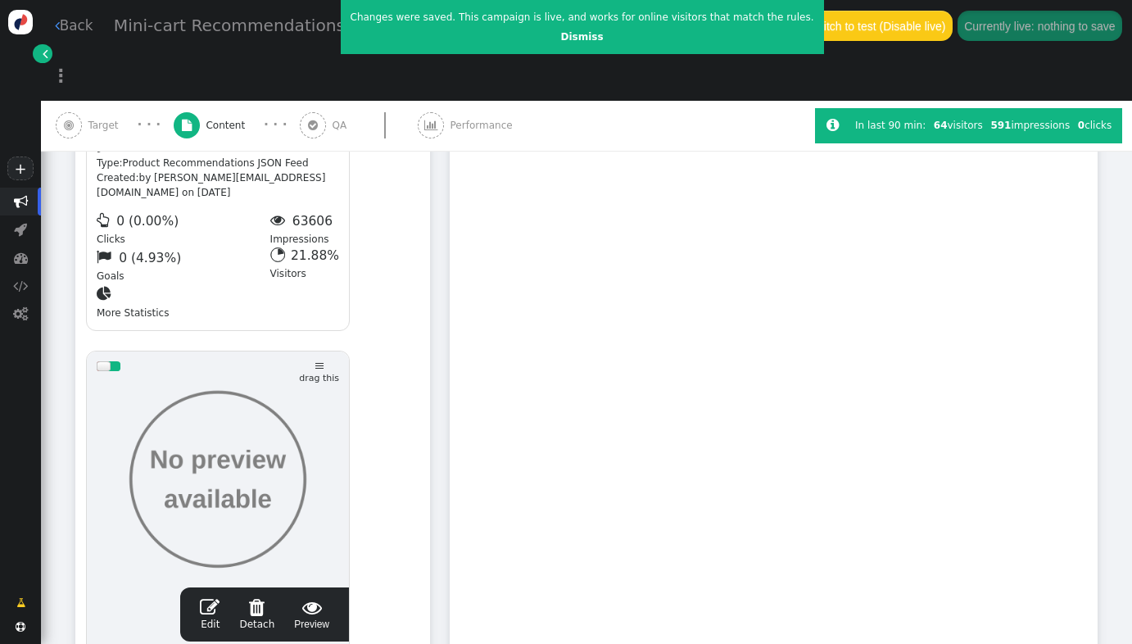
scroll to position [768, 0]
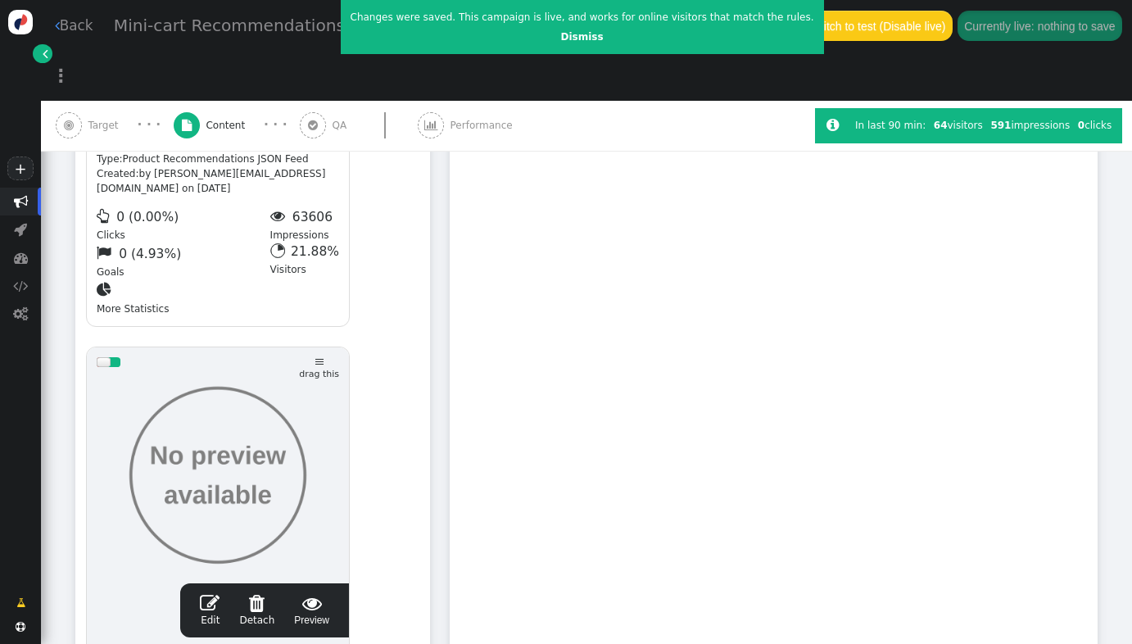
click at [208, 593] on span "" at bounding box center [210, 603] width 20 height 20
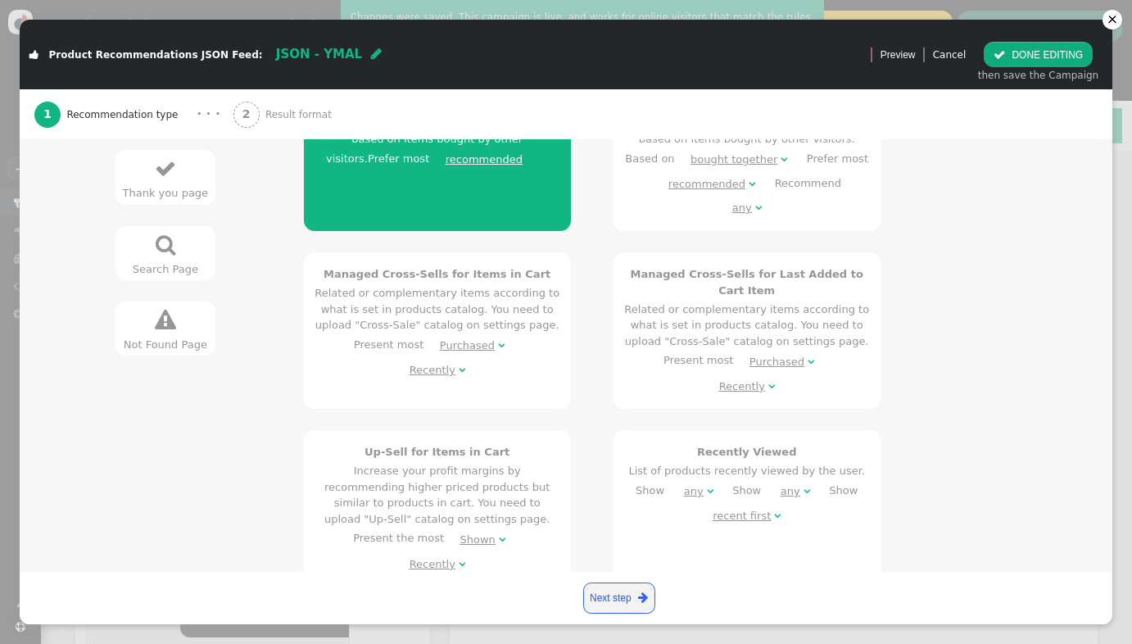
scroll to position [369, 0]
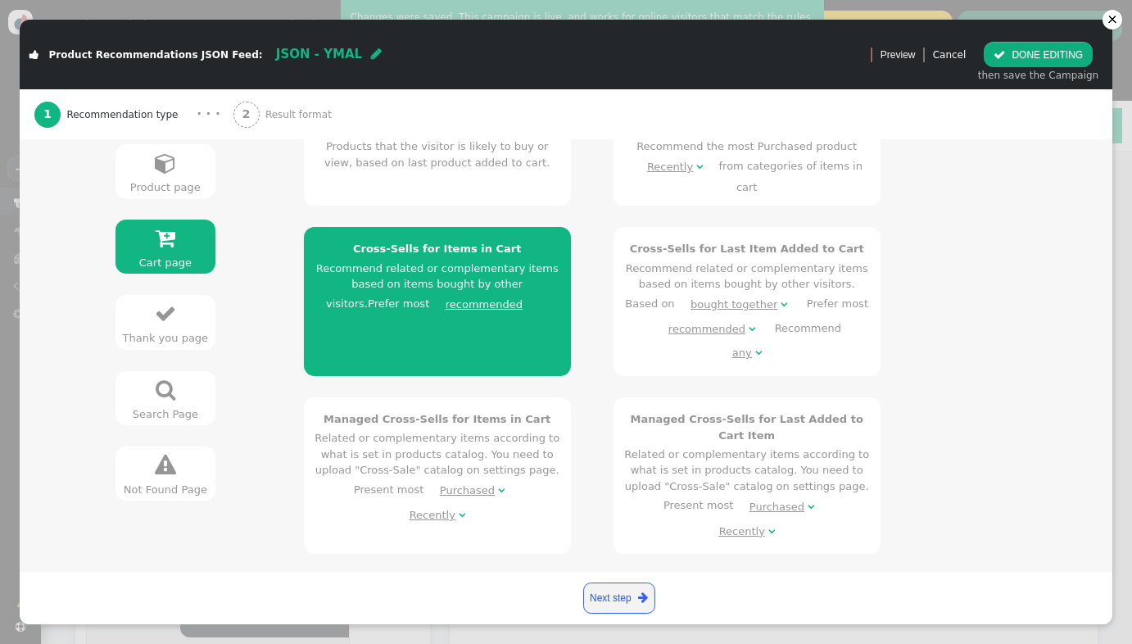
click at [266, 110] on span "Result format" at bounding box center [301, 114] width 72 height 15
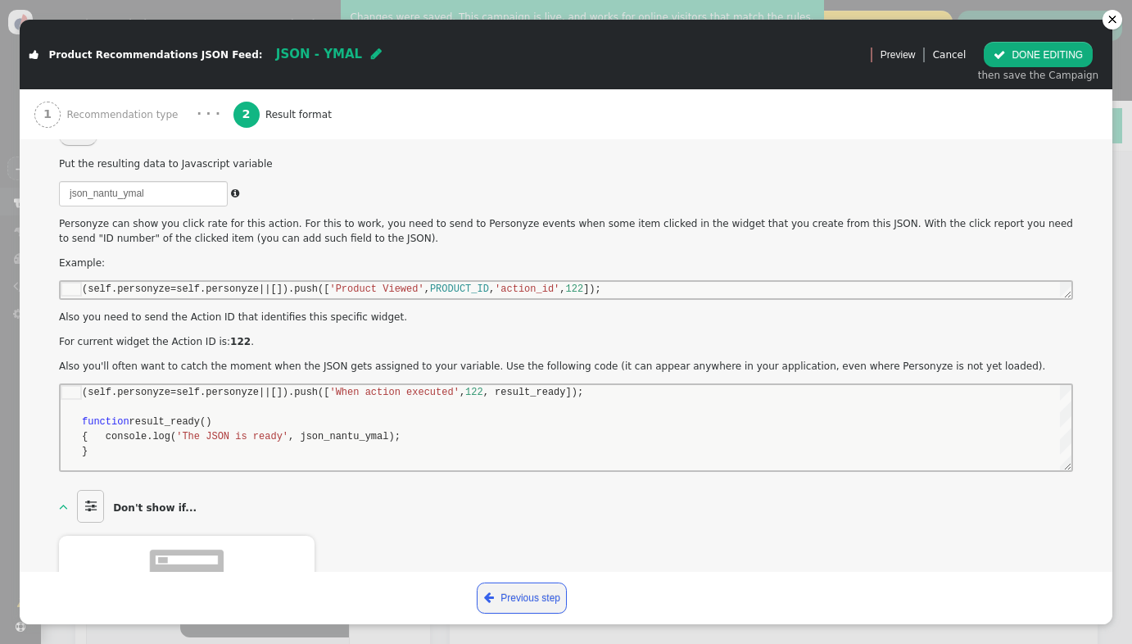
scroll to position [366, 0]
click at [1019, 54] on button " DONE EDITING" at bounding box center [1038, 54] width 109 height 25
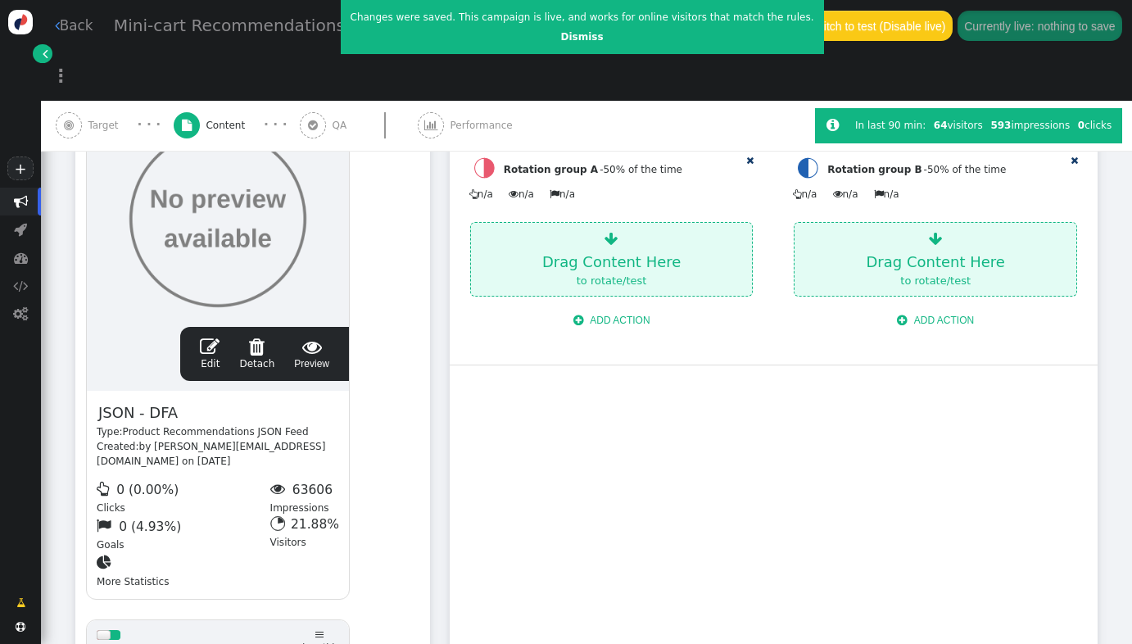
scroll to position [391, 0]
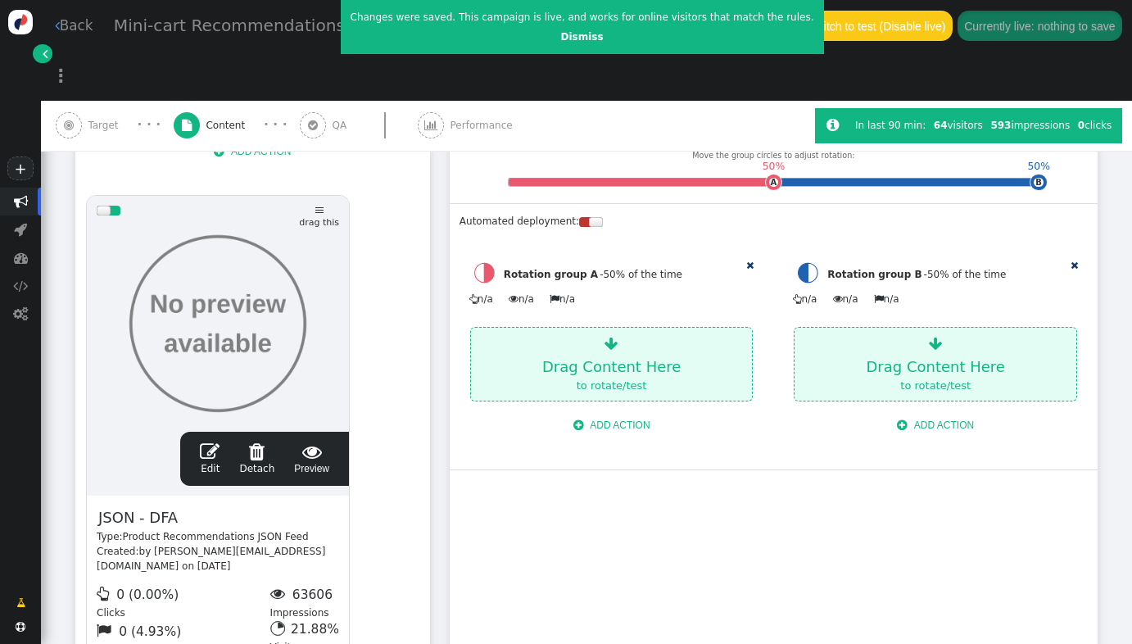
click at [211, 442] on span "" at bounding box center [210, 452] width 20 height 20
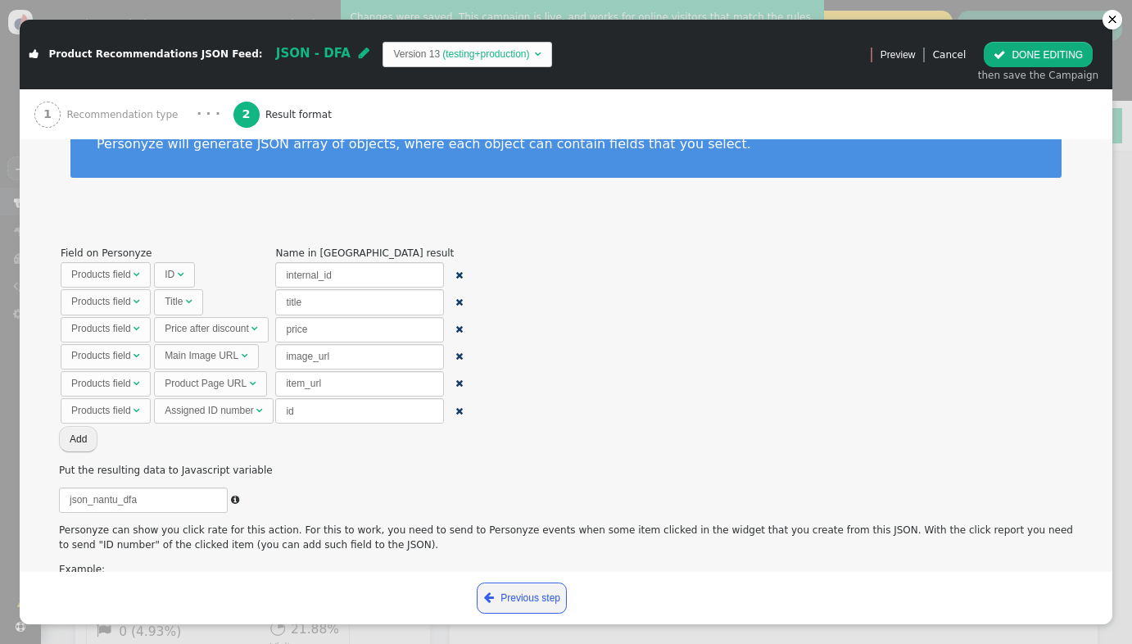
scroll to position [292, 0]
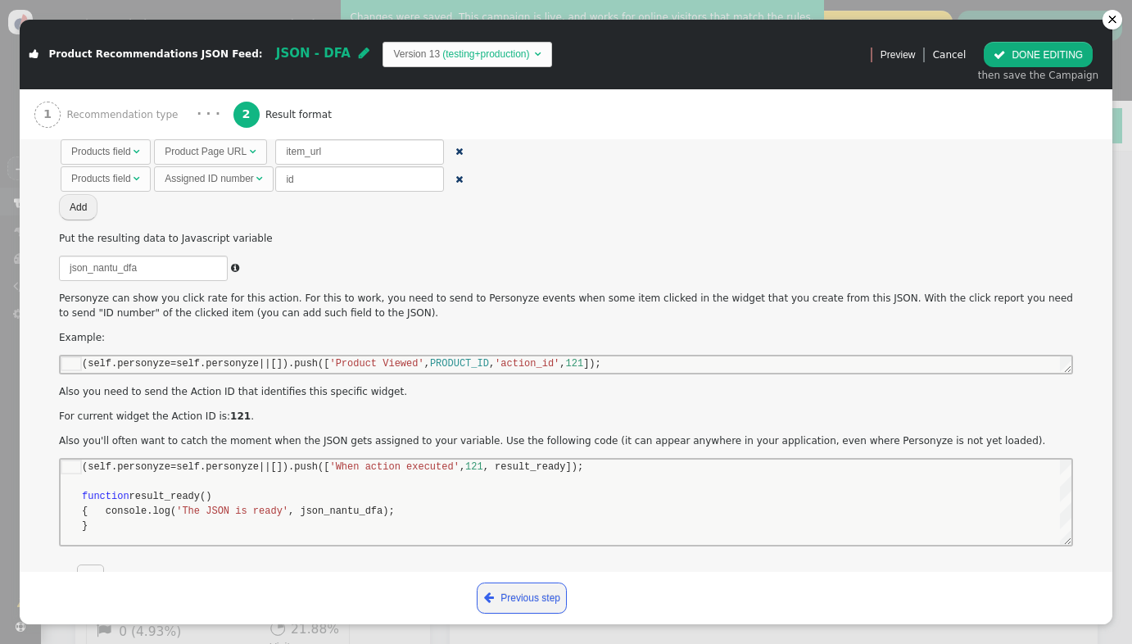
click at [134, 111] on span "Recommendation type" at bounding box center [124, 114] width 117 height 15
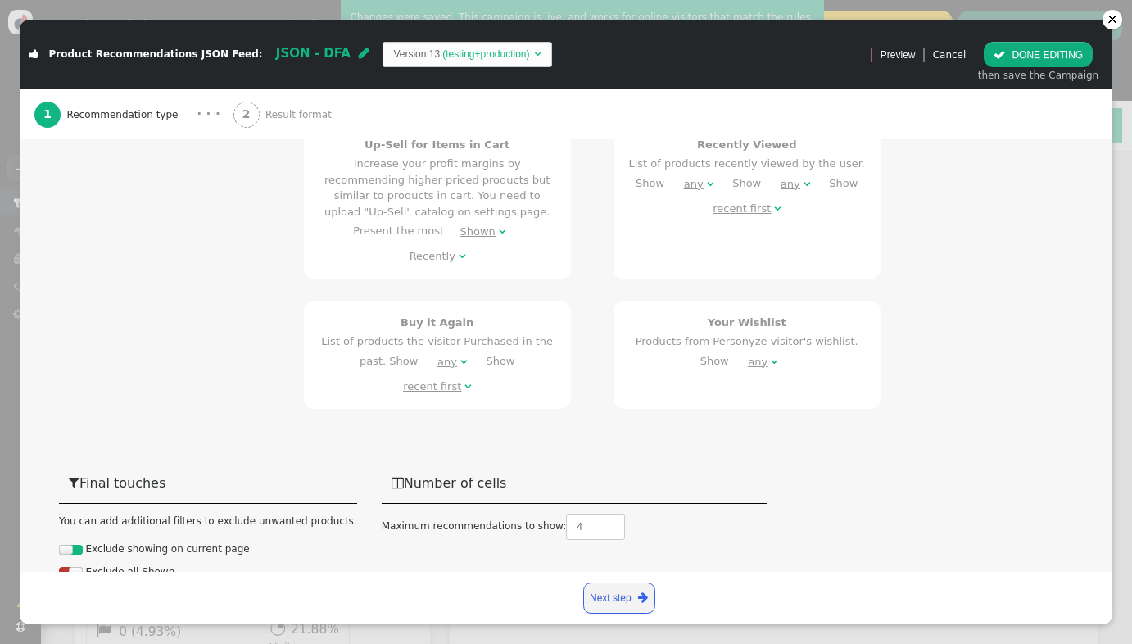
scroll to position [965, 0]
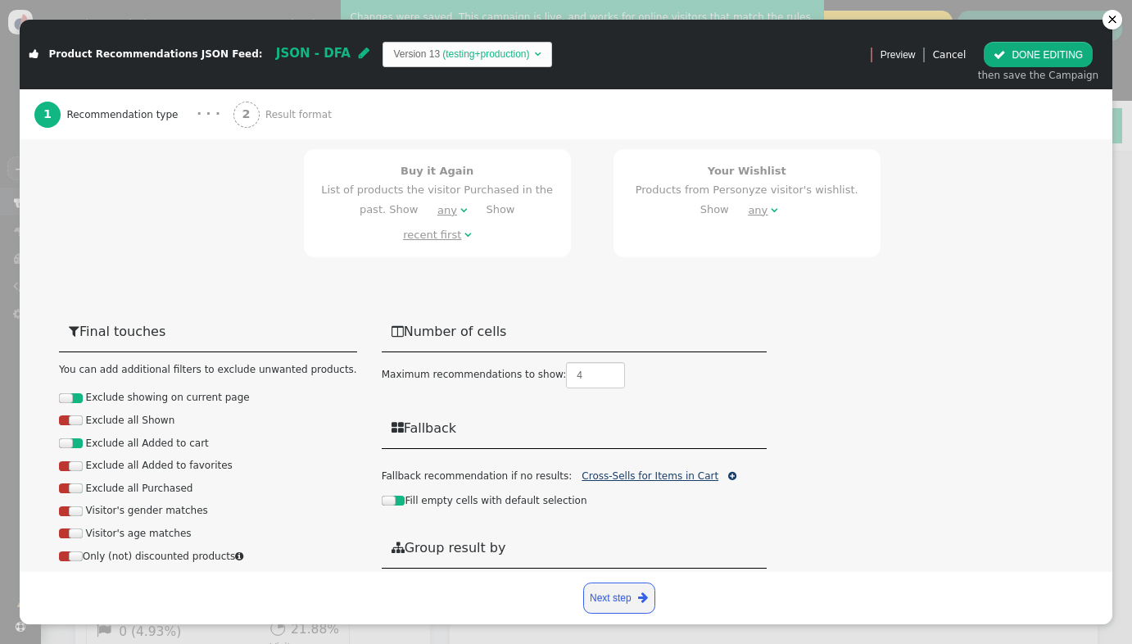
click at [652, 470] on link "Cross-Sells for Items in Cart" at bounding box center [650, 475] width 137 height 11
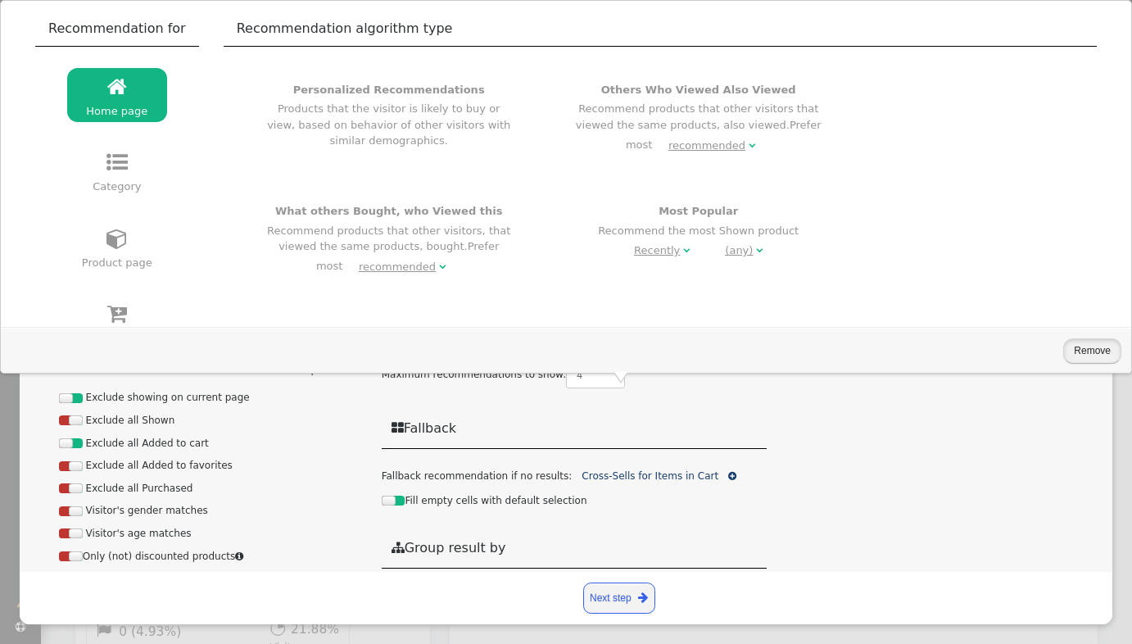
click at [1111, 352] on button "Remove" at bounding box center [1092, 350] width 58 height 25
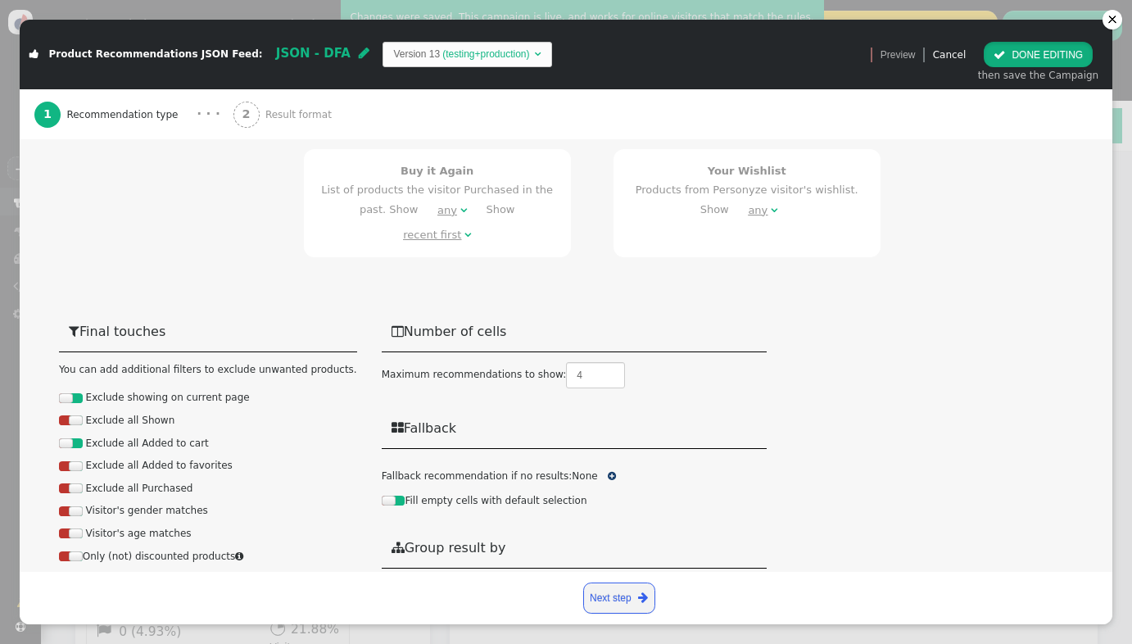
click at [1040, 57] on button " DONE EDITING" at bounding box center [1038, 54] width 109 height 25
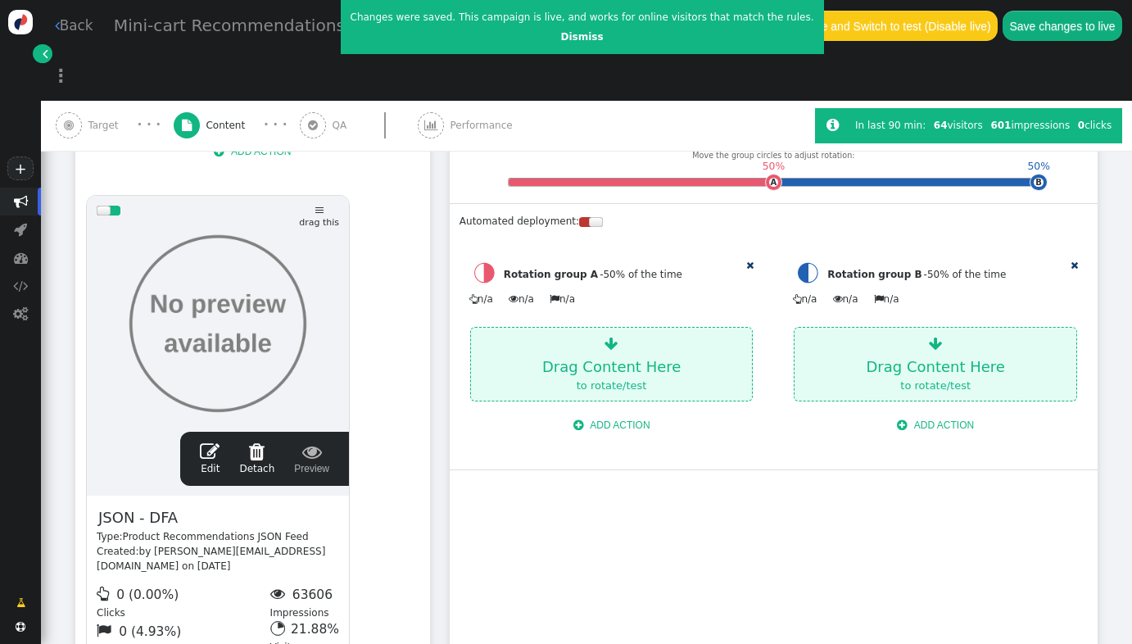
scroll to position [0, 0]
click at [1023, 21] on button "Save changes to live" at bounding box center [1063, 25] width 120 height 29
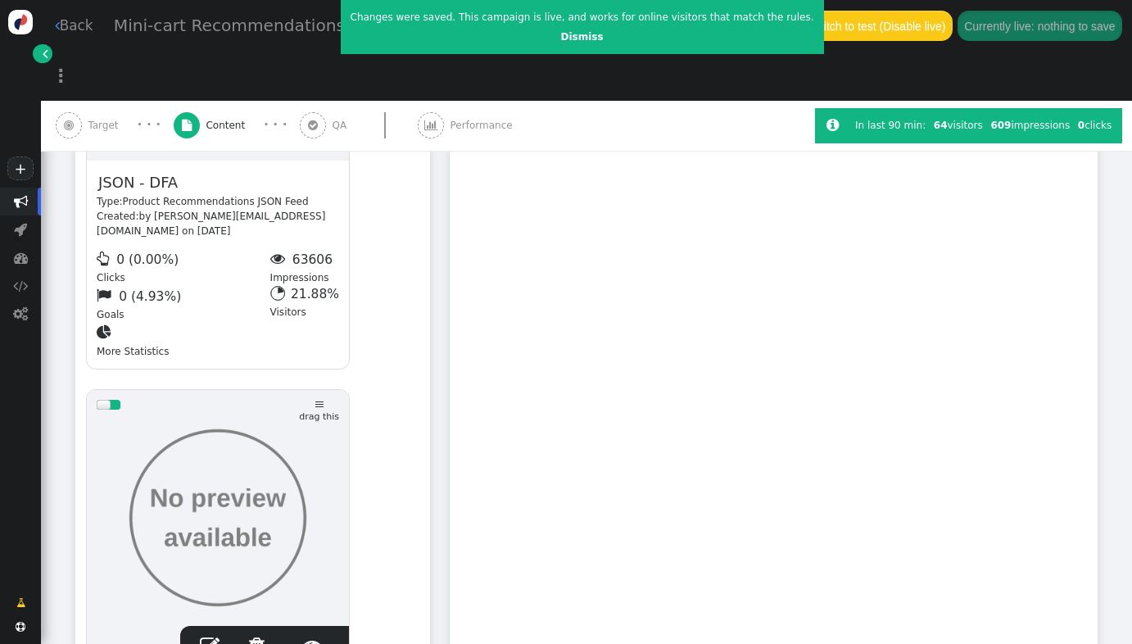
scroll to position [987, 0]
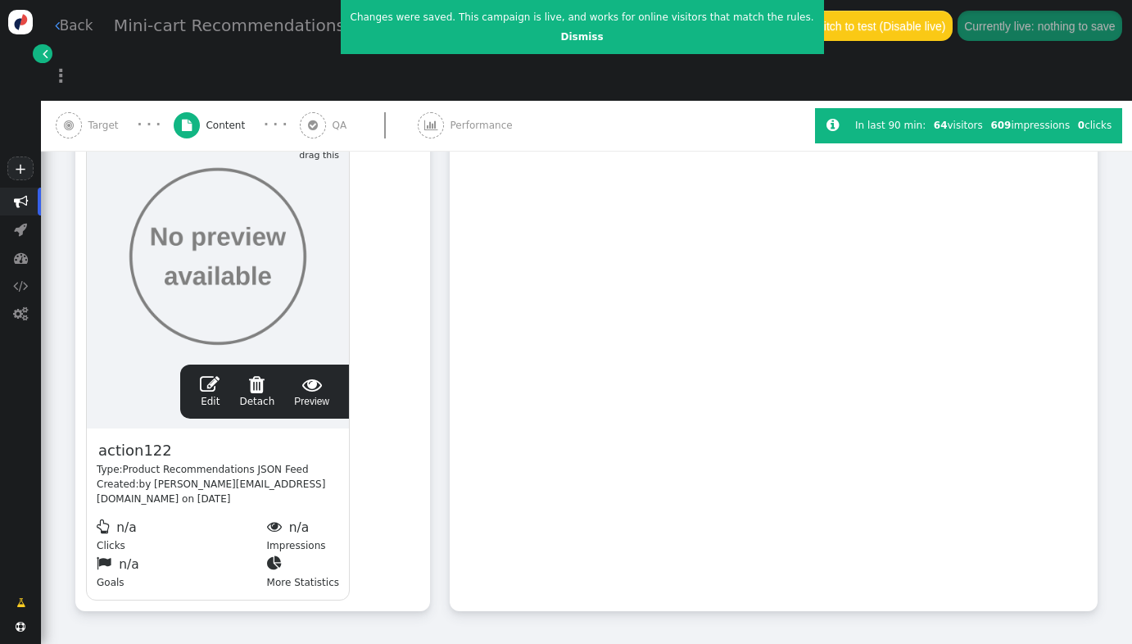
click at [149, 438] on span "action122" at bounding box center [135, 450] width 77 height 24
click at [546, 368] on div " A/B Test/Rotation Add content to groups and set the group rotation percentage…" at bounding box center [774, 9] width 648 height 1204
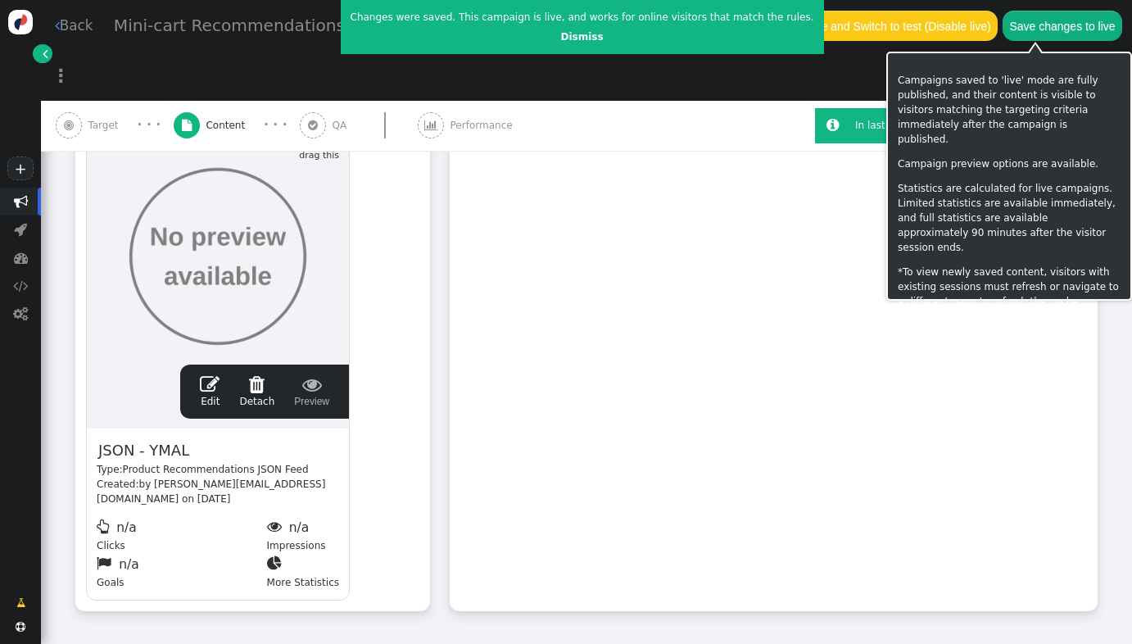
click at [1031, 18] on button "Save changes to live" at bounding box center [1063, 25] width 120 height 29
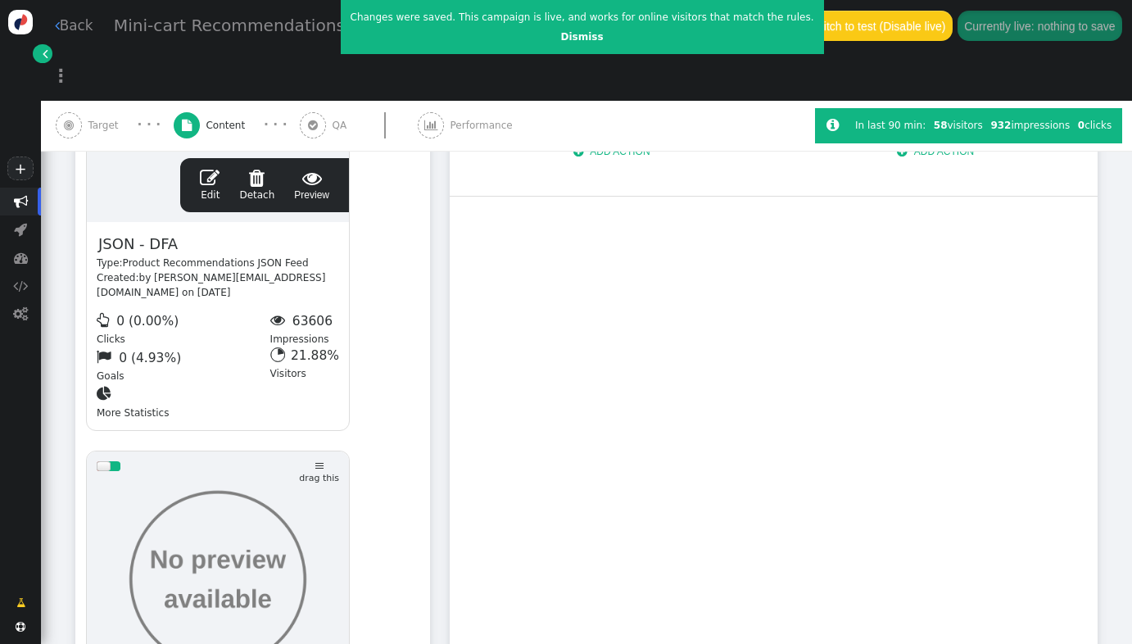
scroll to position [661, 0]
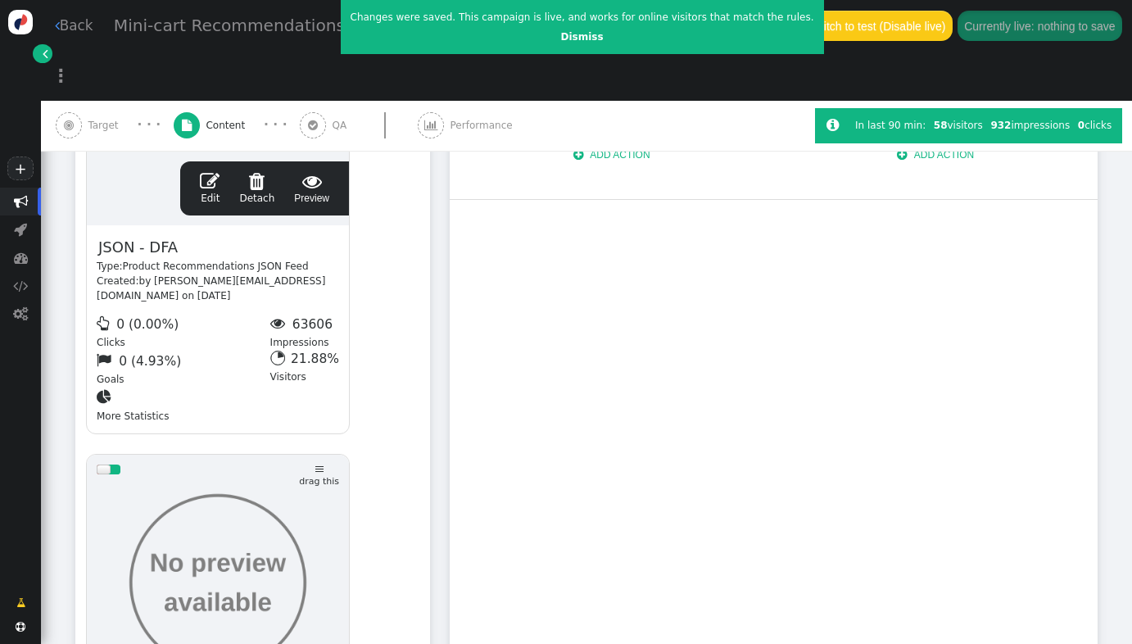
click at [210, 171] on span "" at bounding box center [210, 181] width 20 height 20
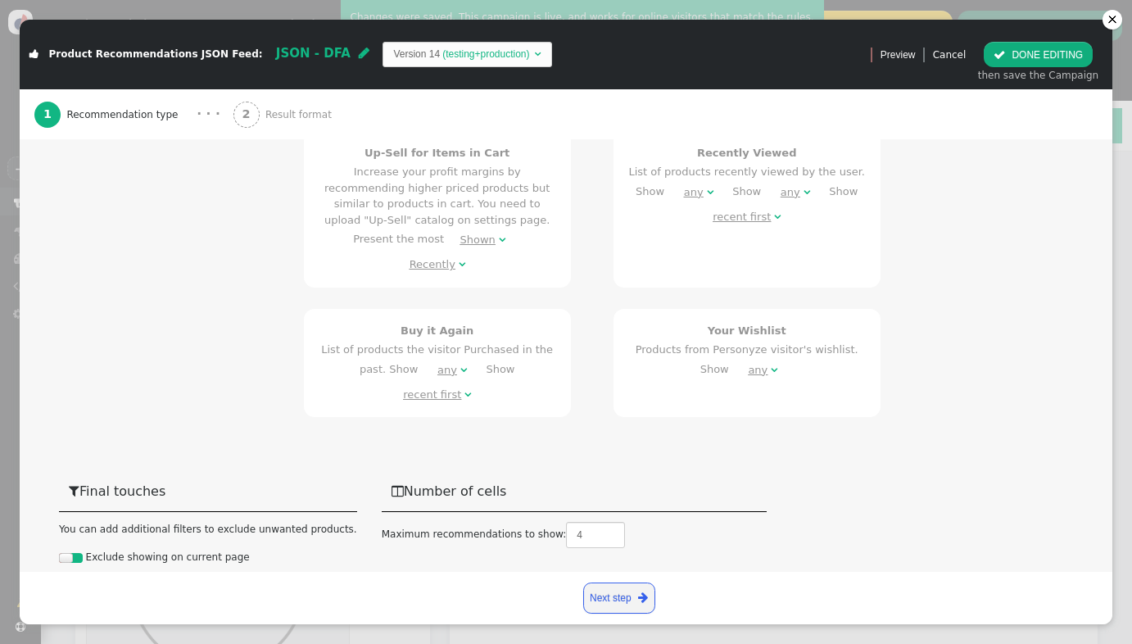
scroll to position [965, 0]
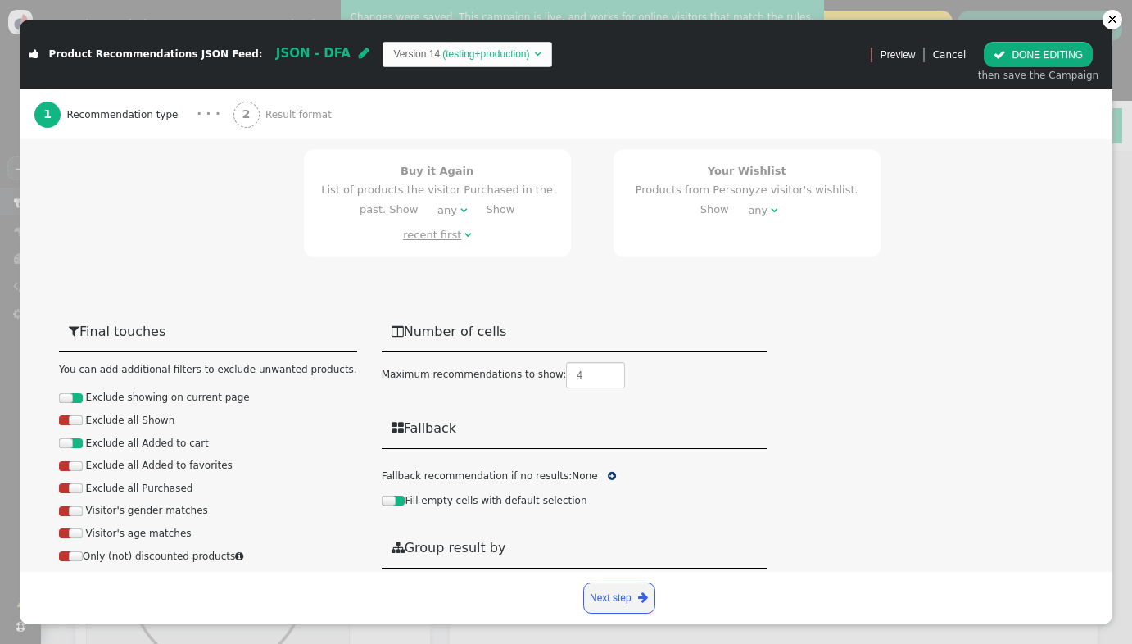
click at [382, 496] on div at bounding box center [389, 501] width 14 height 10
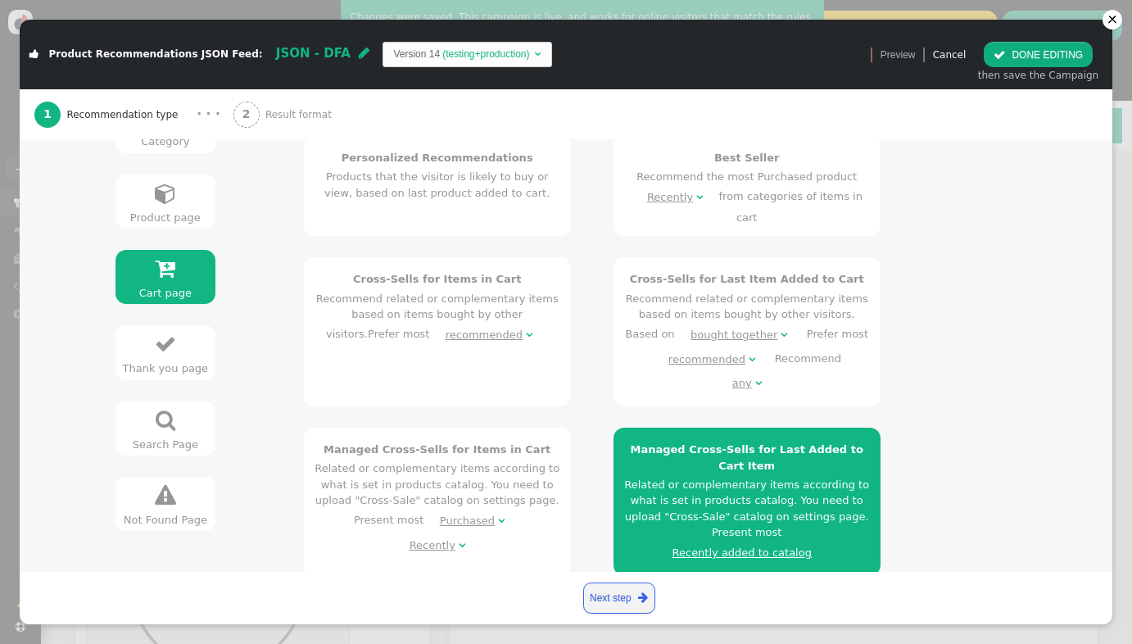
scroll to position [347, 0]
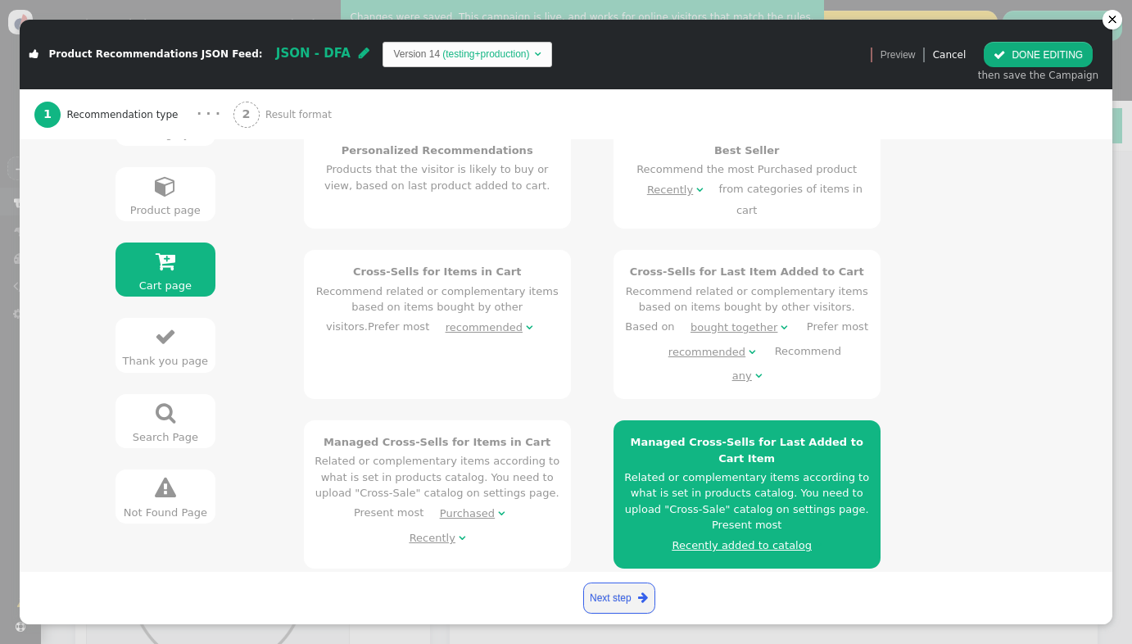
click at [760, 537] on div "Recently added to catalog" at bounding box center [742, 545] width 139 height 16
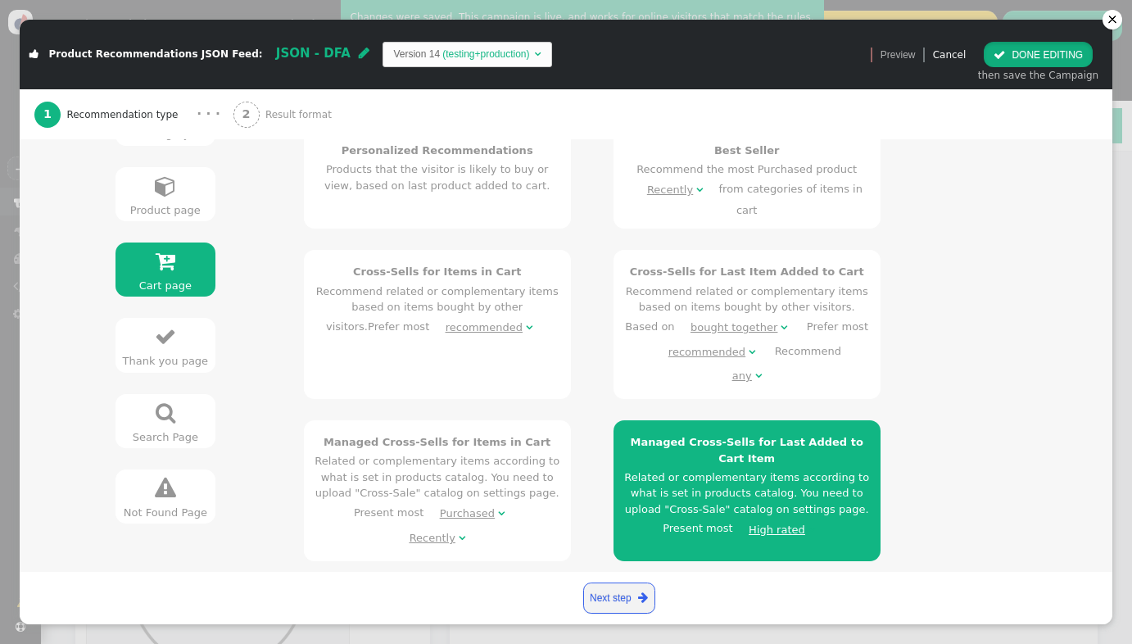
click at [1018, 57] on button " DONE EDITING" at bounding box center [1038, 54] width 109 height 25
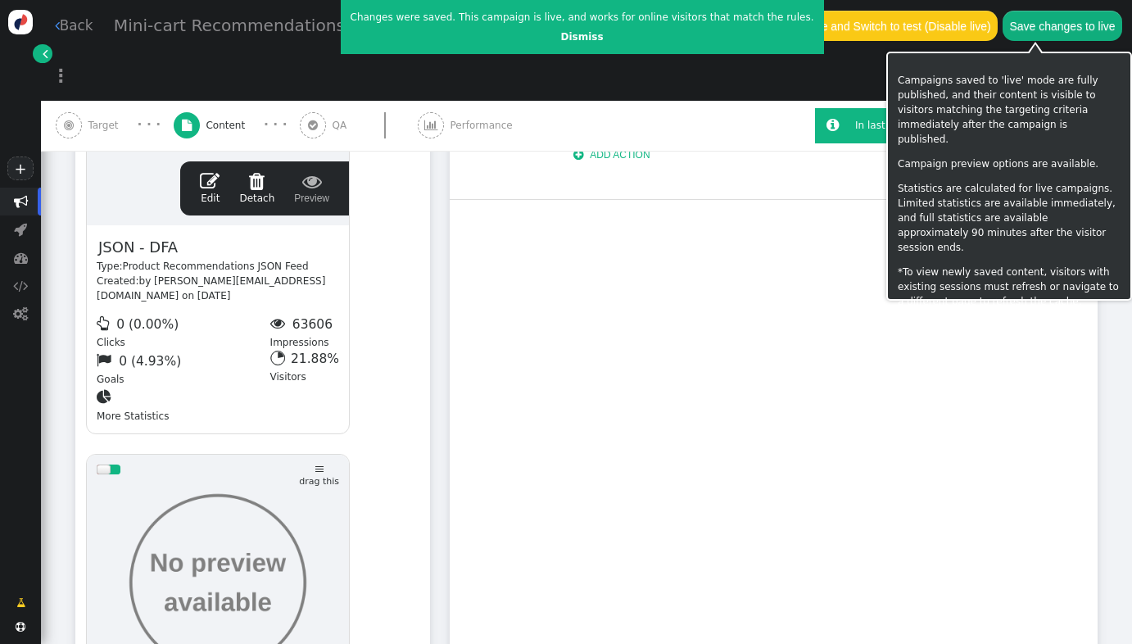
click at [1019, 32] on button "Save changes to live" at bounding box center [1063, 25] width 120 height 29
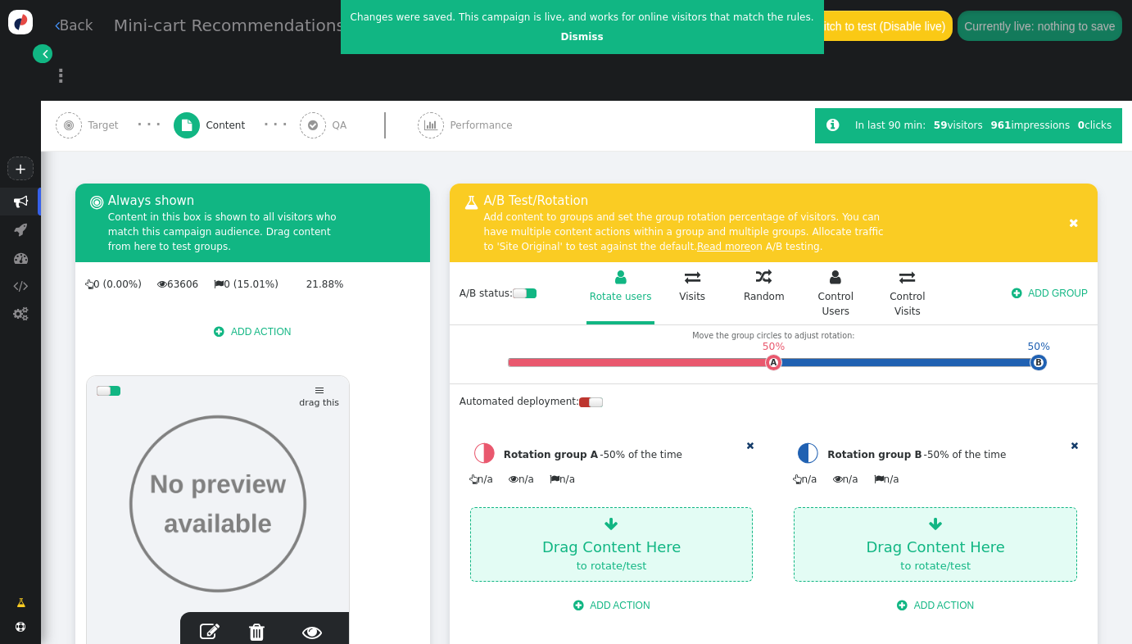
scroll to position [266, 0]
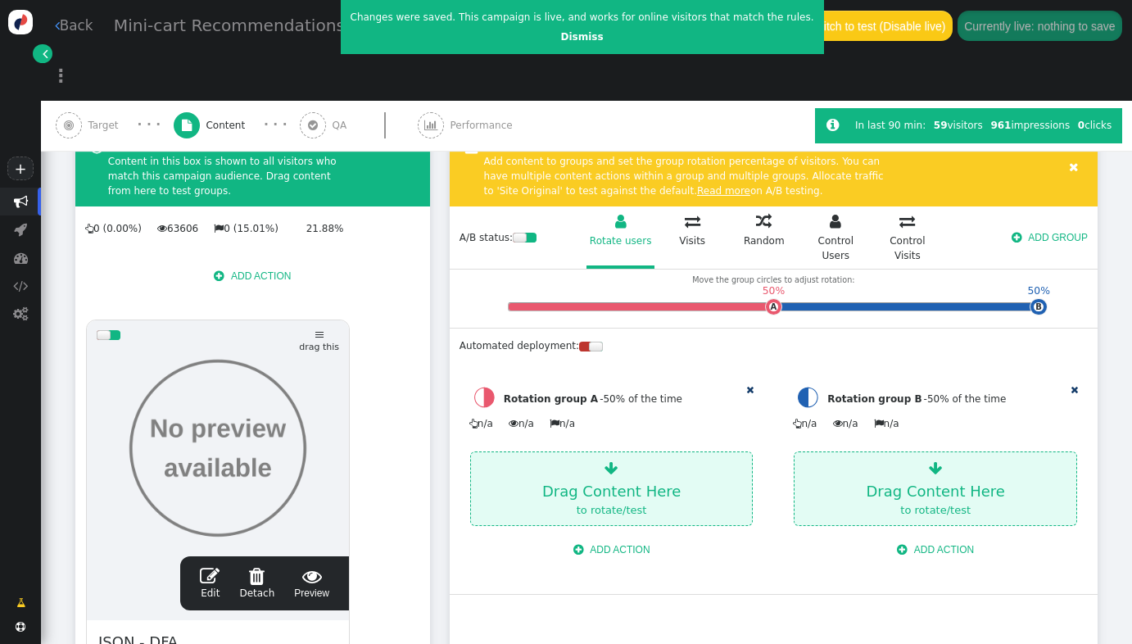
click at [207, 566] on span "" at bounding box center [210, 576] width 20 height 20
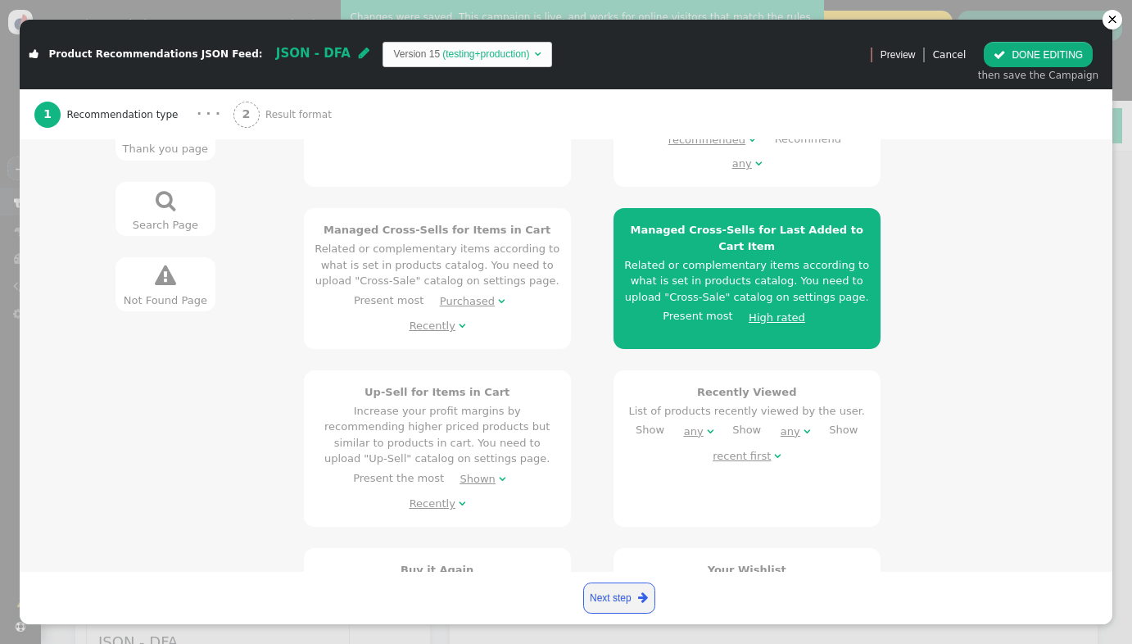
scroll to position [965, 0]
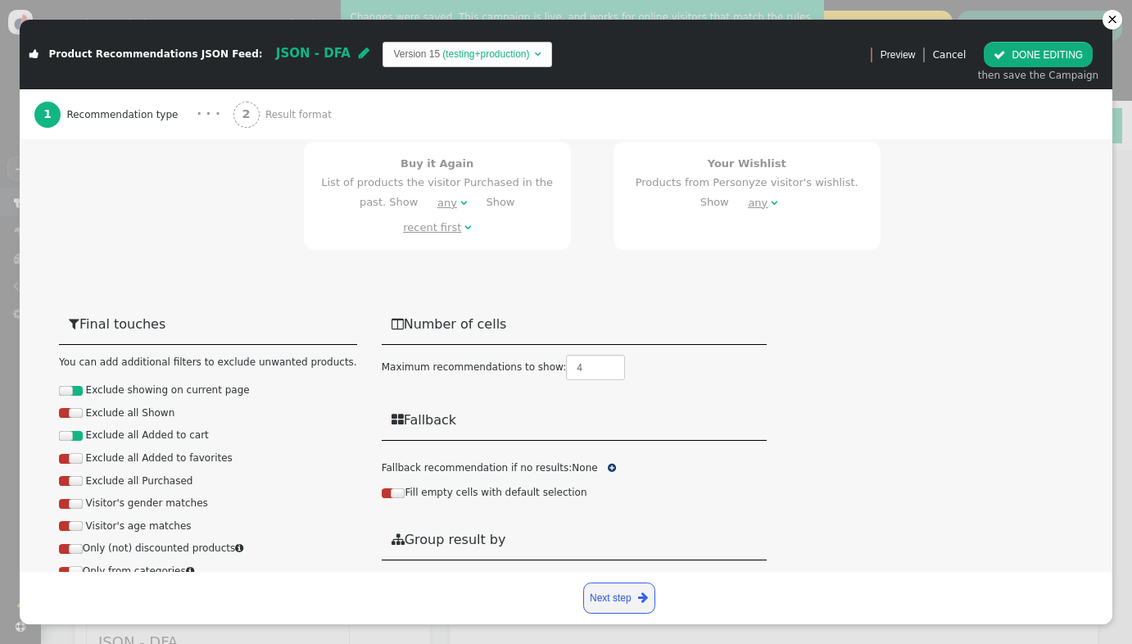
click at [274, 109] on span "Result format" at bounding box center [301, 114] width 72 height 15
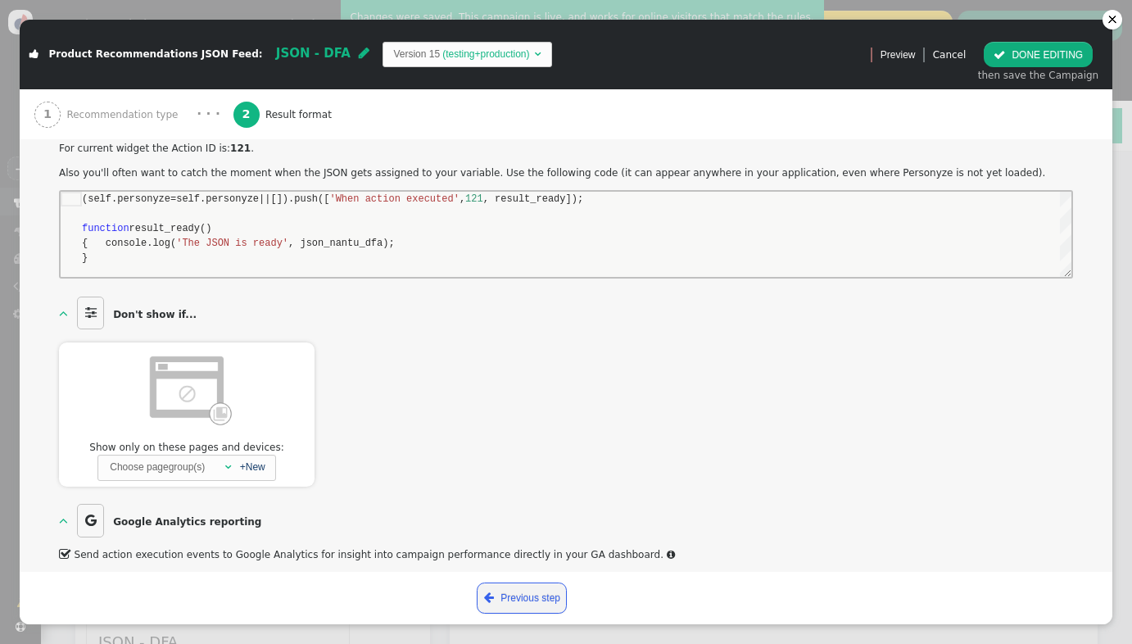
scroll to position [568, 0]
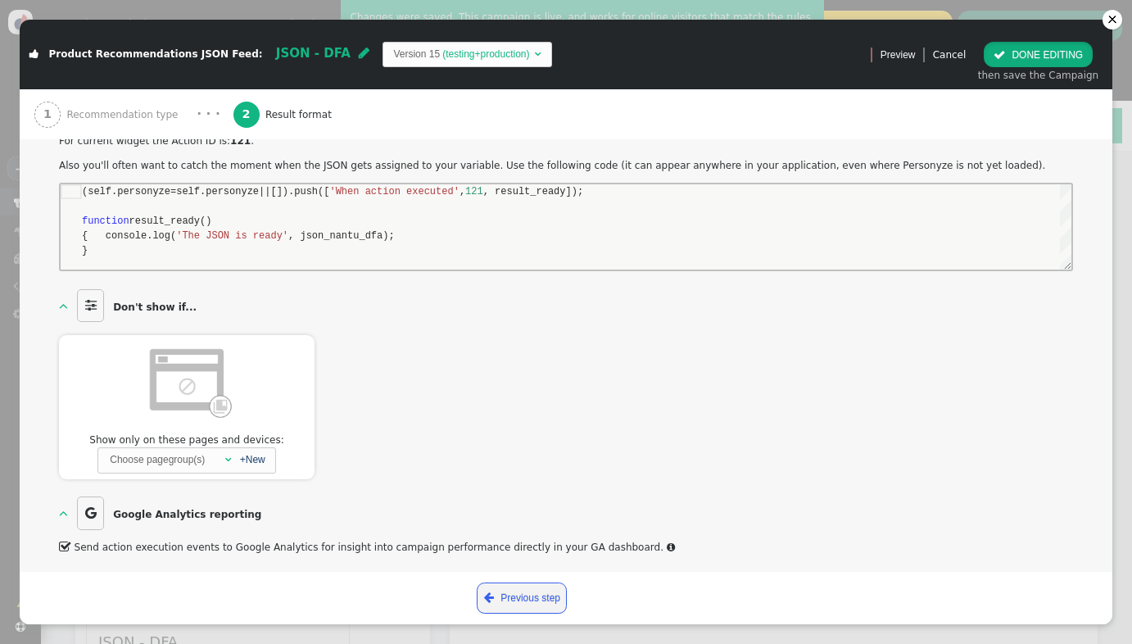
click at [1029, 62] on button " DONE EDITING" at bounding box center [1038, 54] width 109 height 25
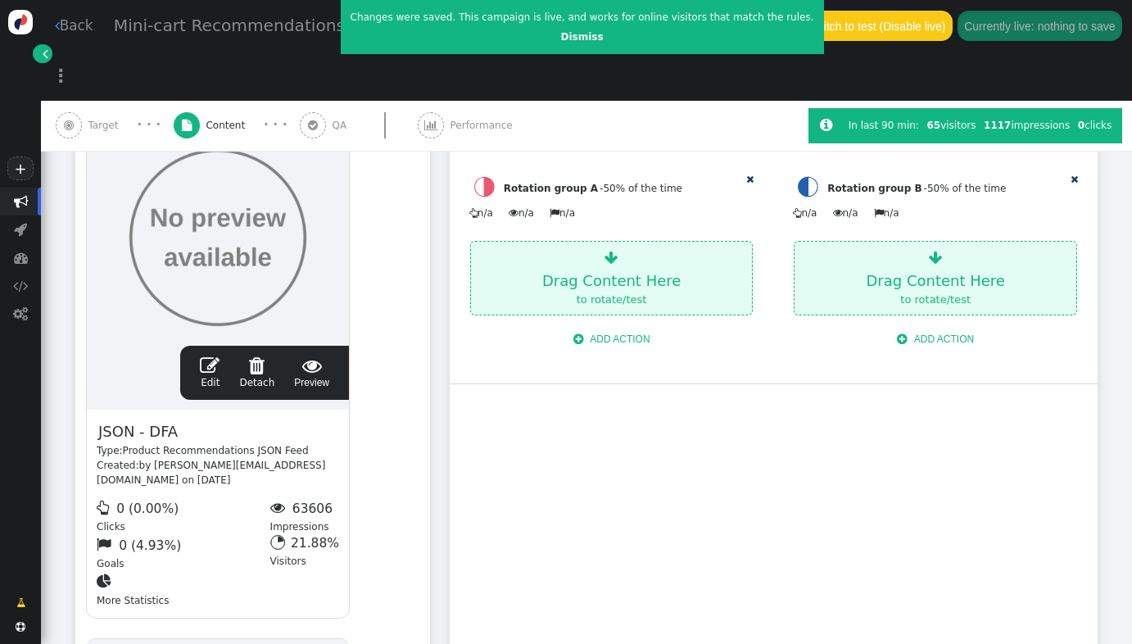
scroll to position [907, 0]
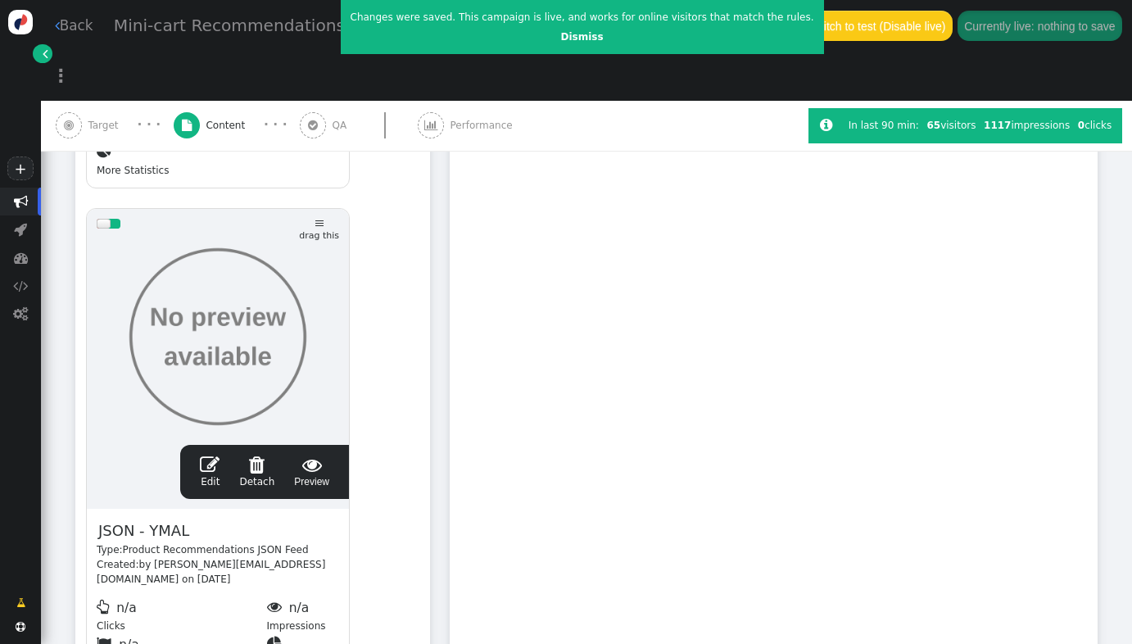
click at [212, 455] on span "" at bounding box center [210, 465] width 20 height 20
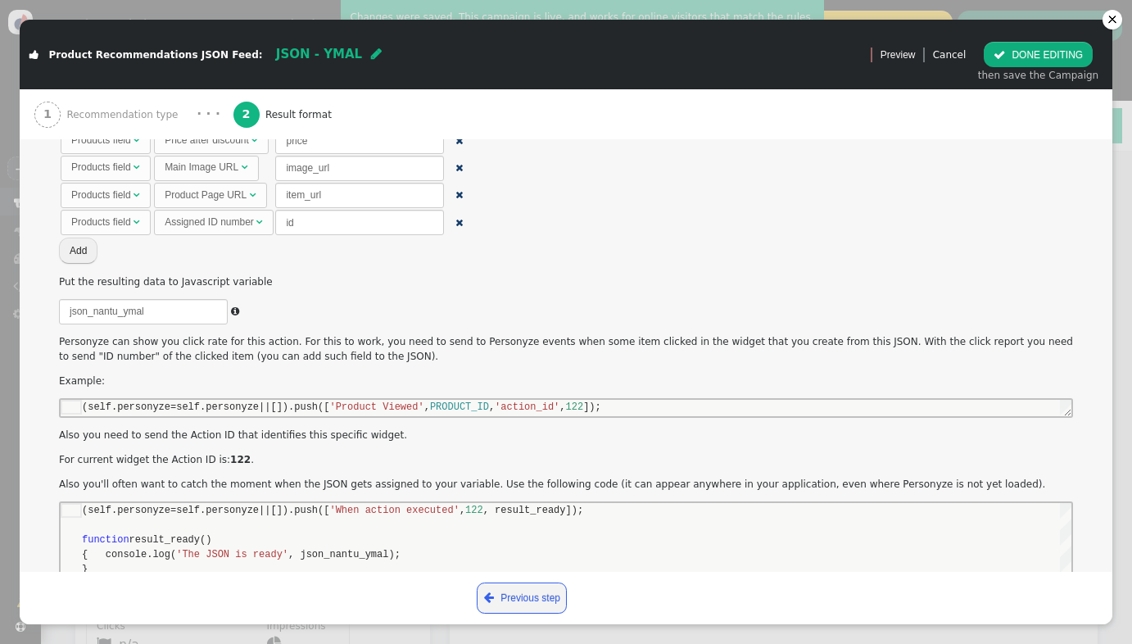
scroll to position [568, 0]
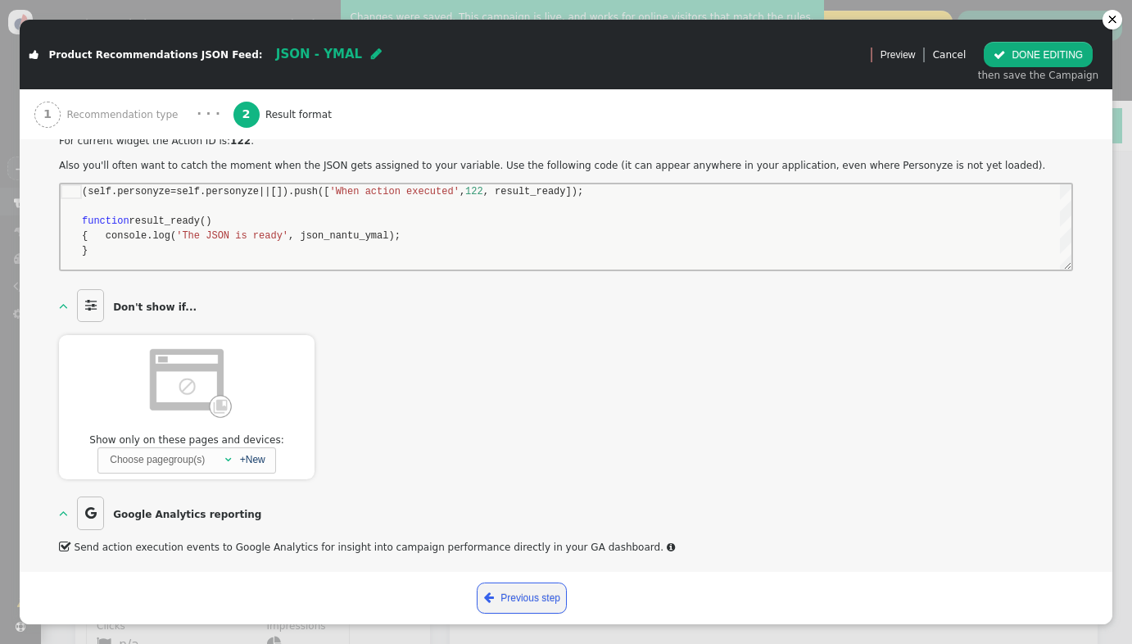
click at [1005, 57] on span "" at bounding box center [999, 54] width 11 height 11
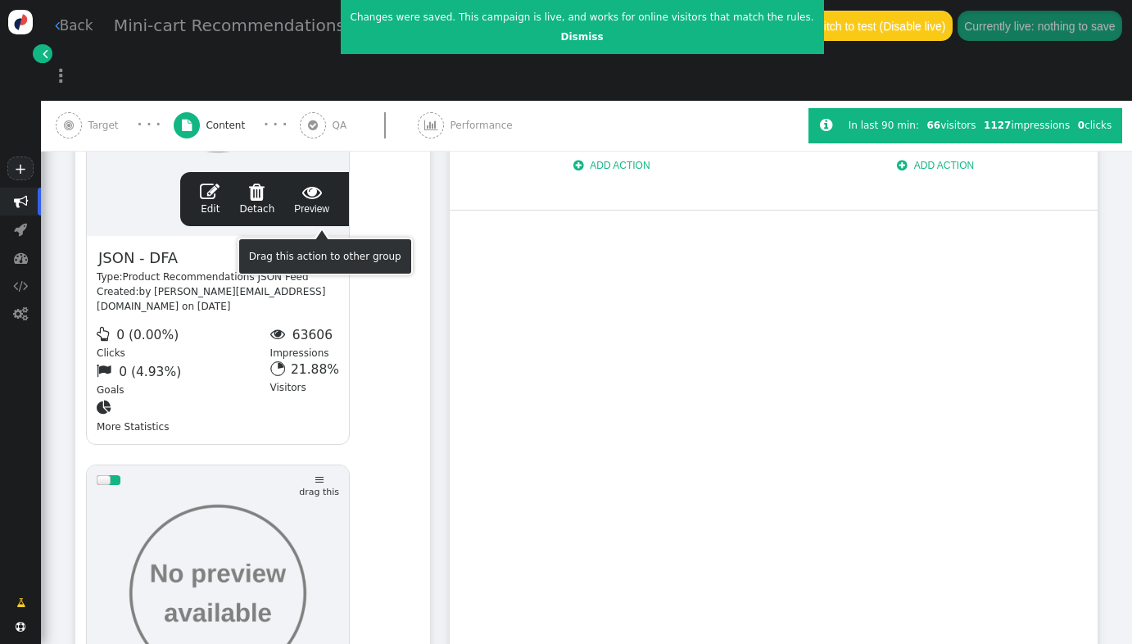
scroll to position [598, 0]
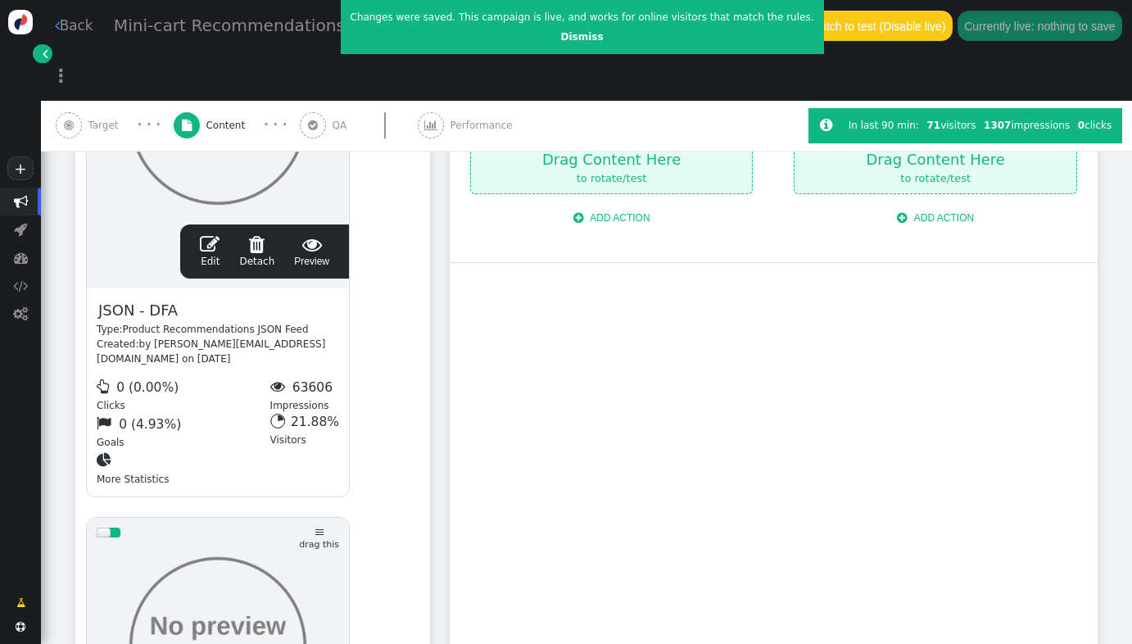
click at [206, 234] on span "" at bounding box center [210, 244] width 20 height 20
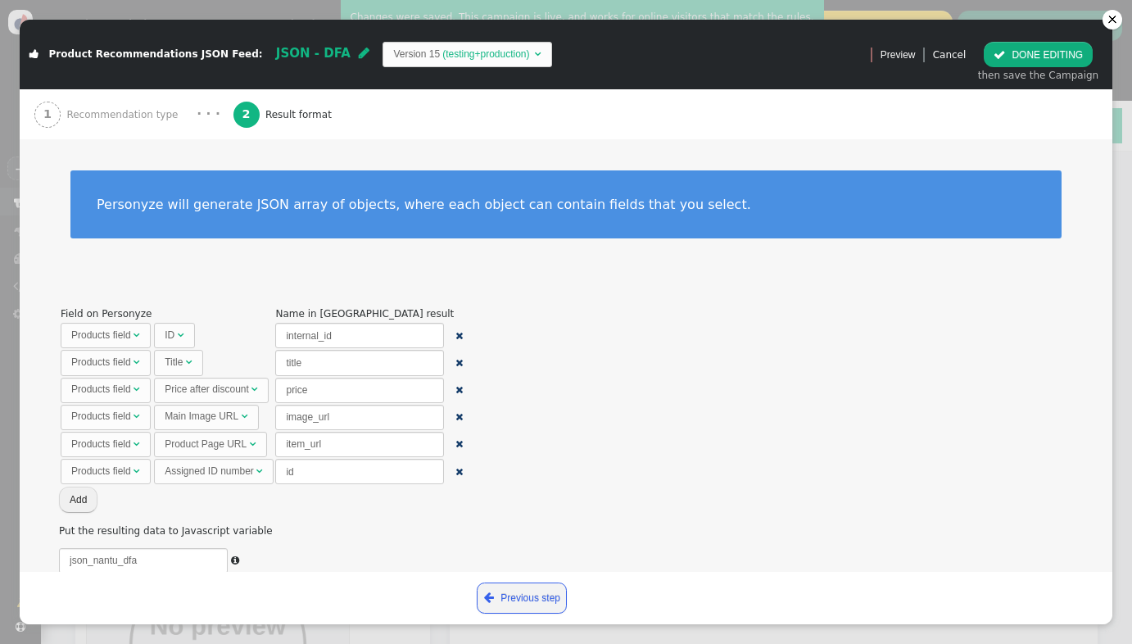
scroll to position [59, 0]
click at [130, 116] on span "Recommendation type" at bounding box center [124, 114] width 117 height 15
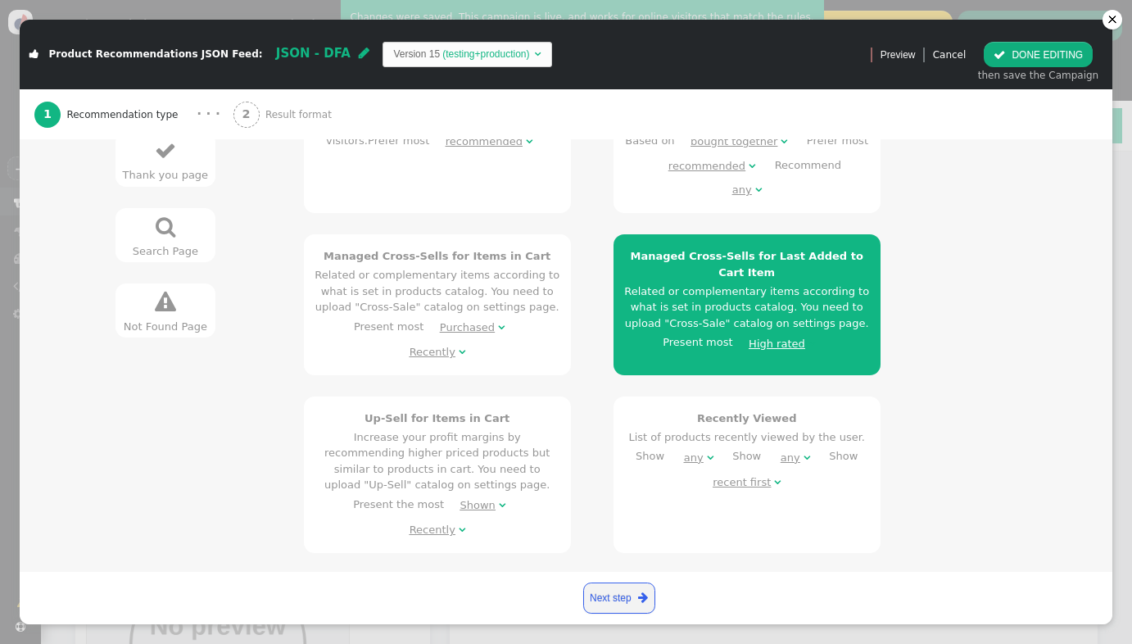
scroll to position [539, 0]
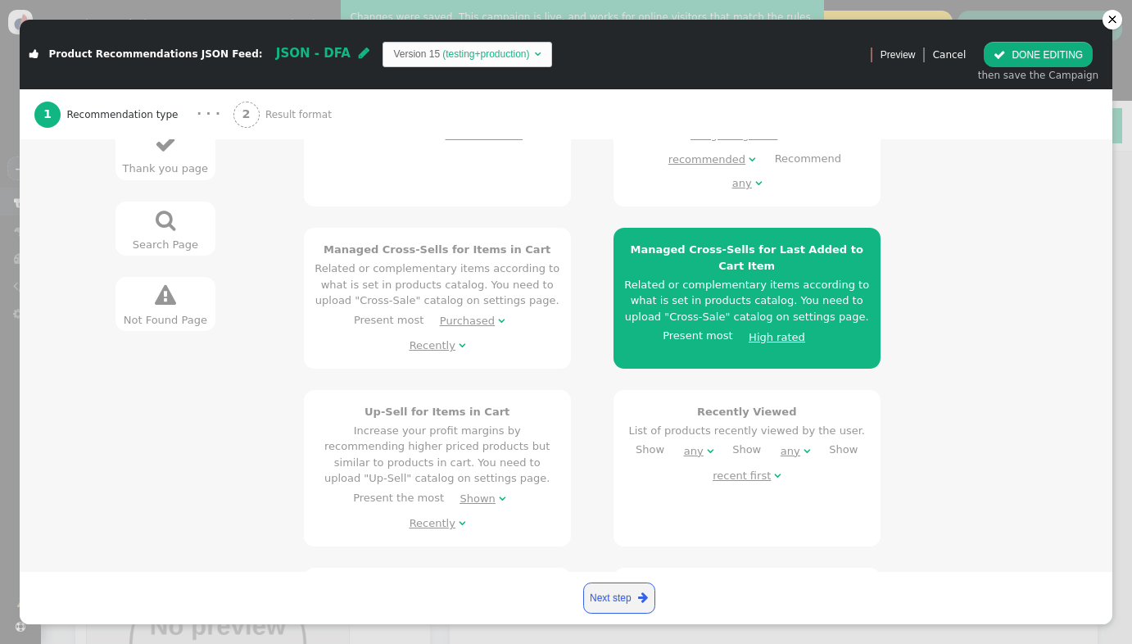
click at [759, 329] on div "High rated" at bounding box center [777, 337] width 57 height 16
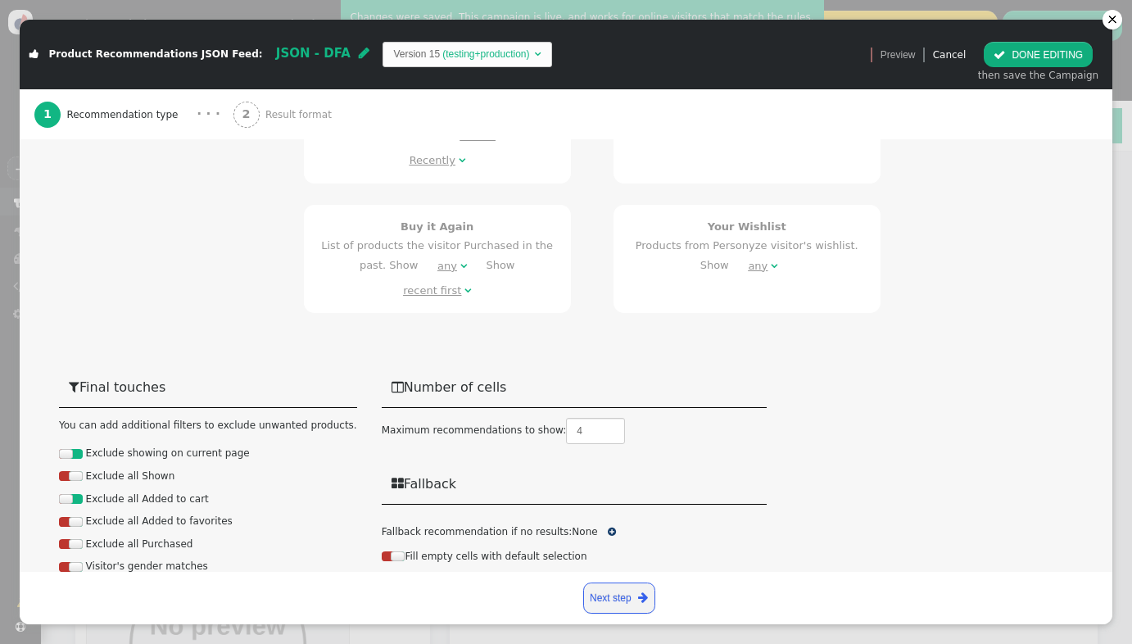
scroll to position [965, 0]
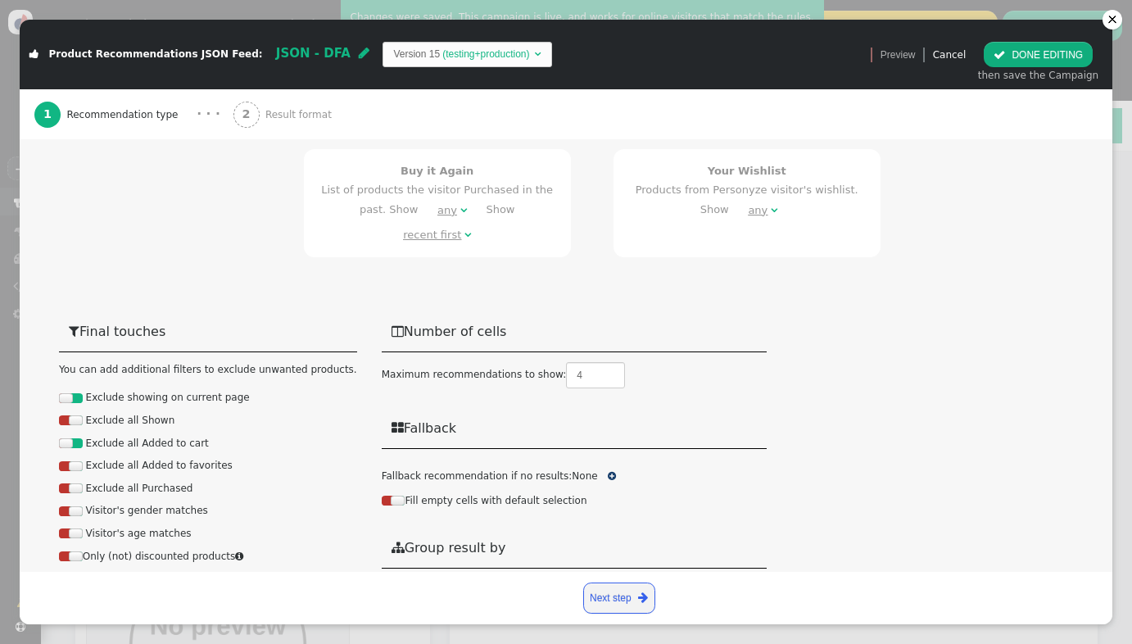
click at [382, 496] on div at bounding box center [387, 501] width 11 height 10
click at [608, 471] on span "" at bounding box center [612, 476] width 8 height 10
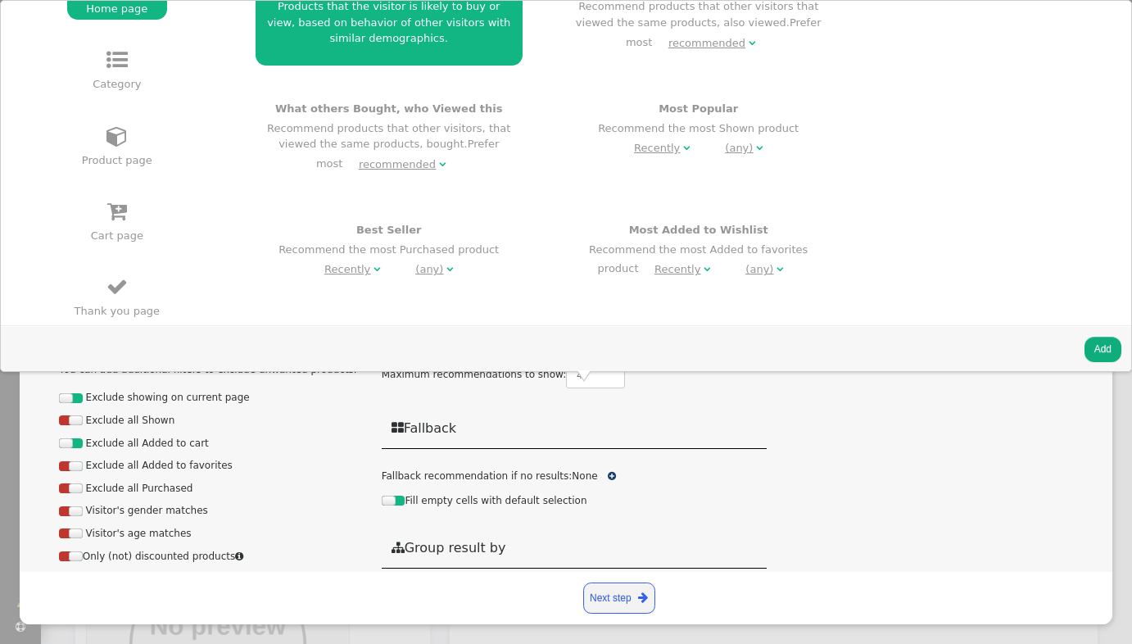
scroll to position [120, 0]
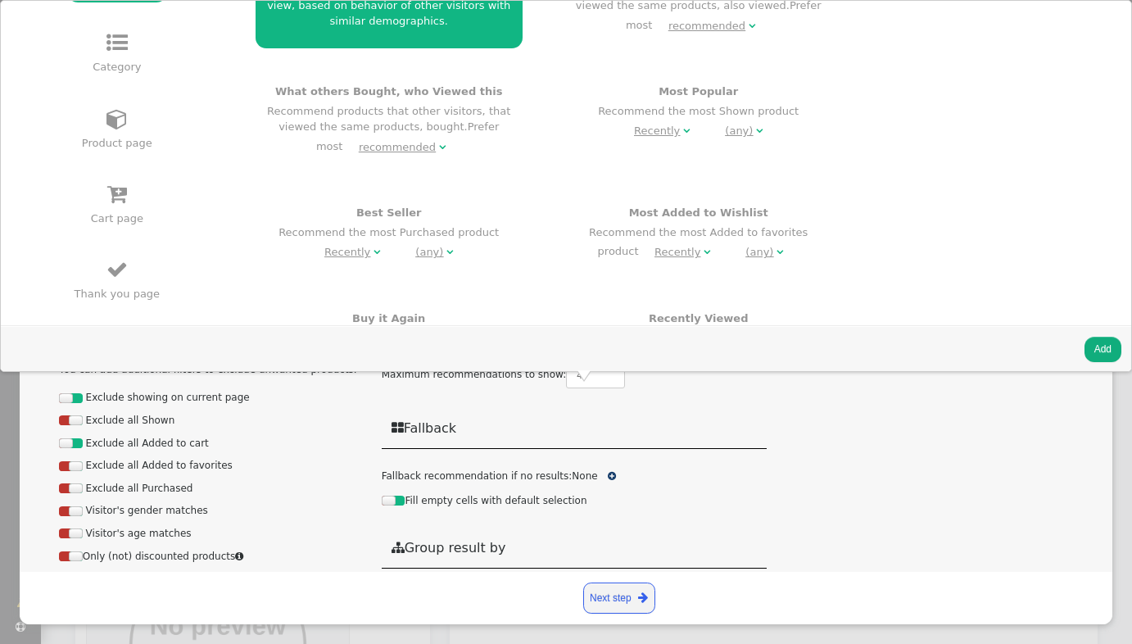
click at [115, 201] on span "" at bounding box center [117, 194] width 20 height 21
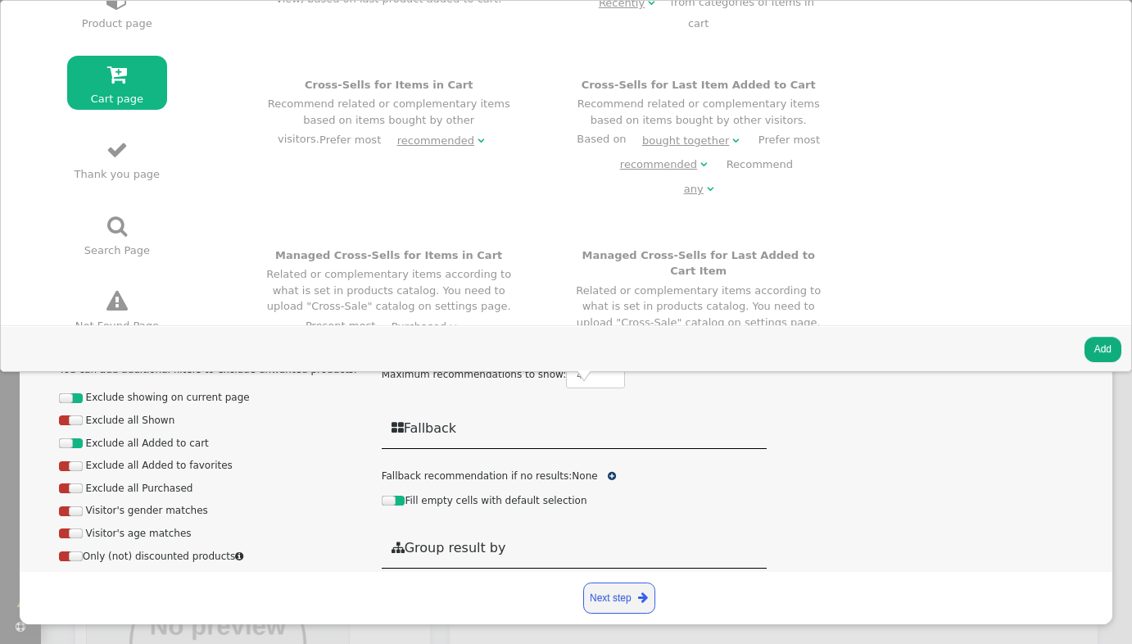
scroll to position [414, 0]
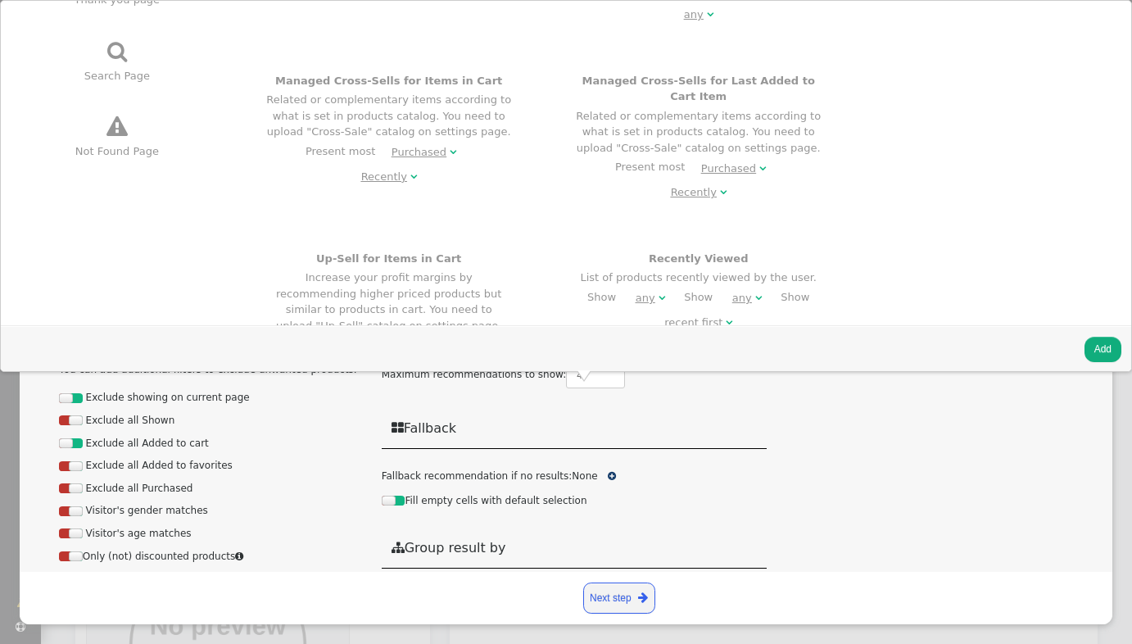
click at [641, 91] on div "Managed Cross-Sells for Last Added to Cart Item Related or complementary items …" at bounding box center [699, 139] width 246 height 132
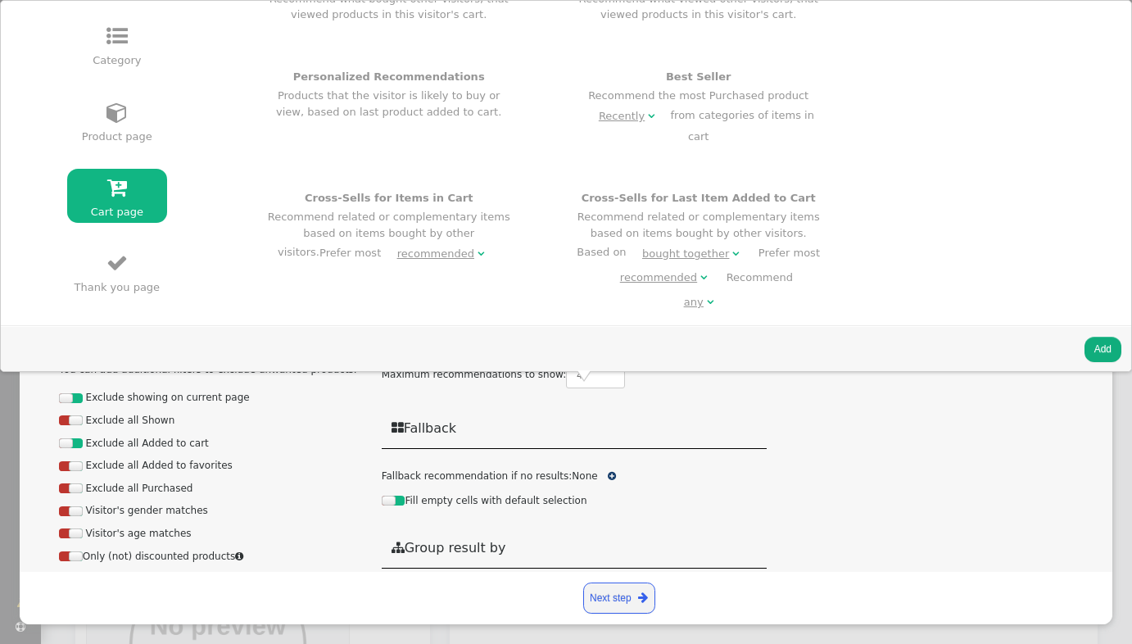
scroll to position [0, 0]
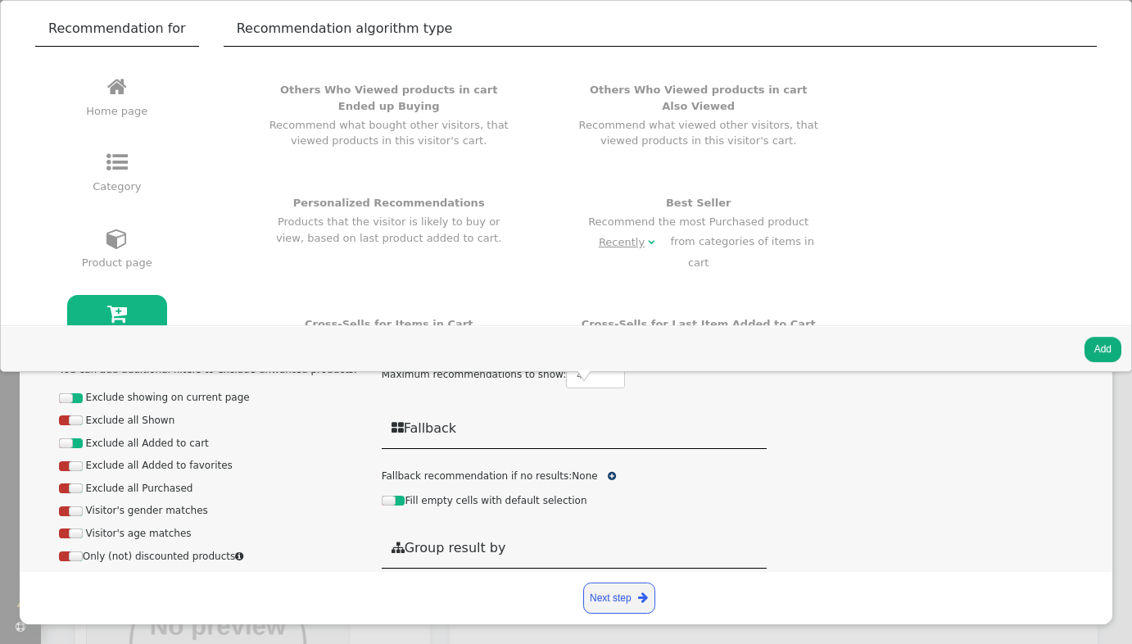
click at [1096, 353] on button "Add" at bounding box center [1103, 349] width 37 height 25
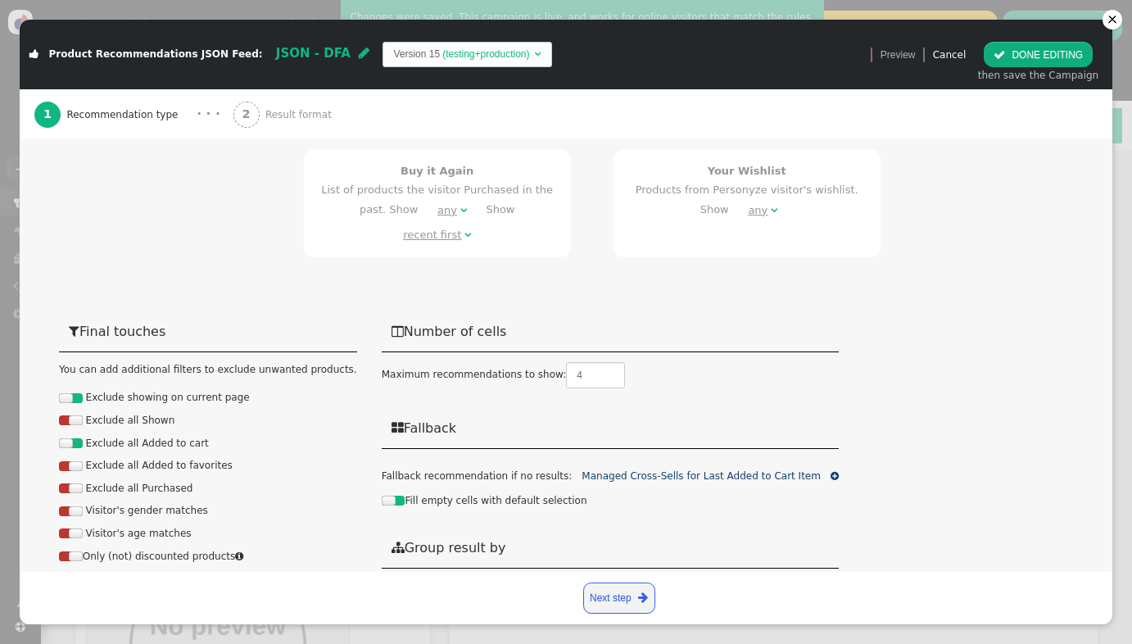
click at [1047, 60] on button " DONE EDITING" at bounding box center [1038, 54] width 109 height 25
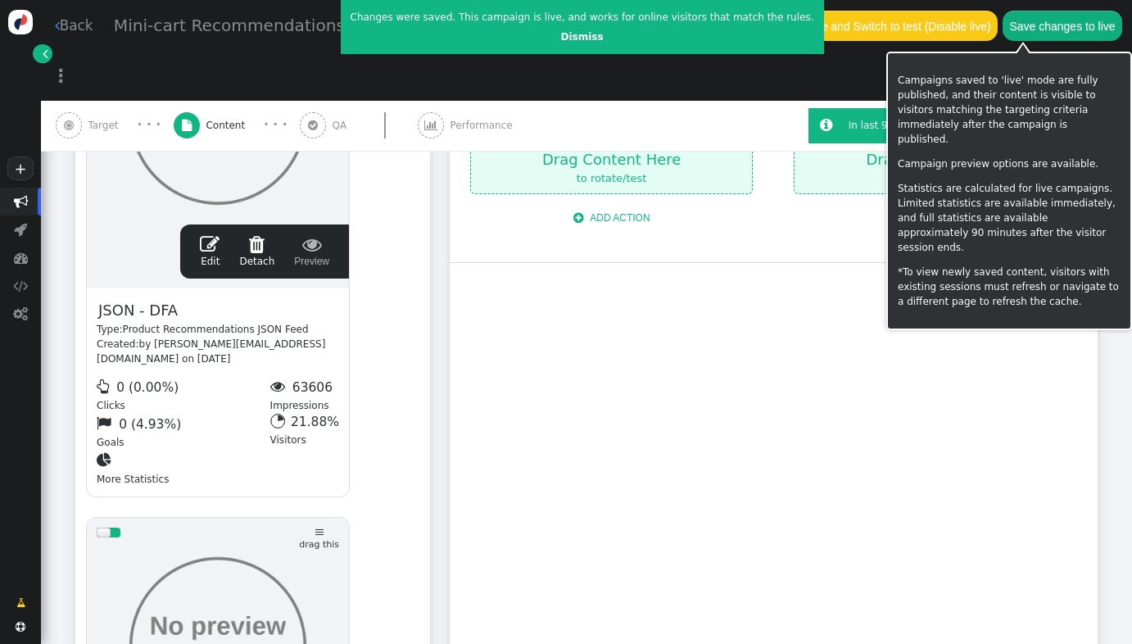
click at [1027, 29] on button "Save changes to live" at bounding box center [1063, 25] width 120 height 29
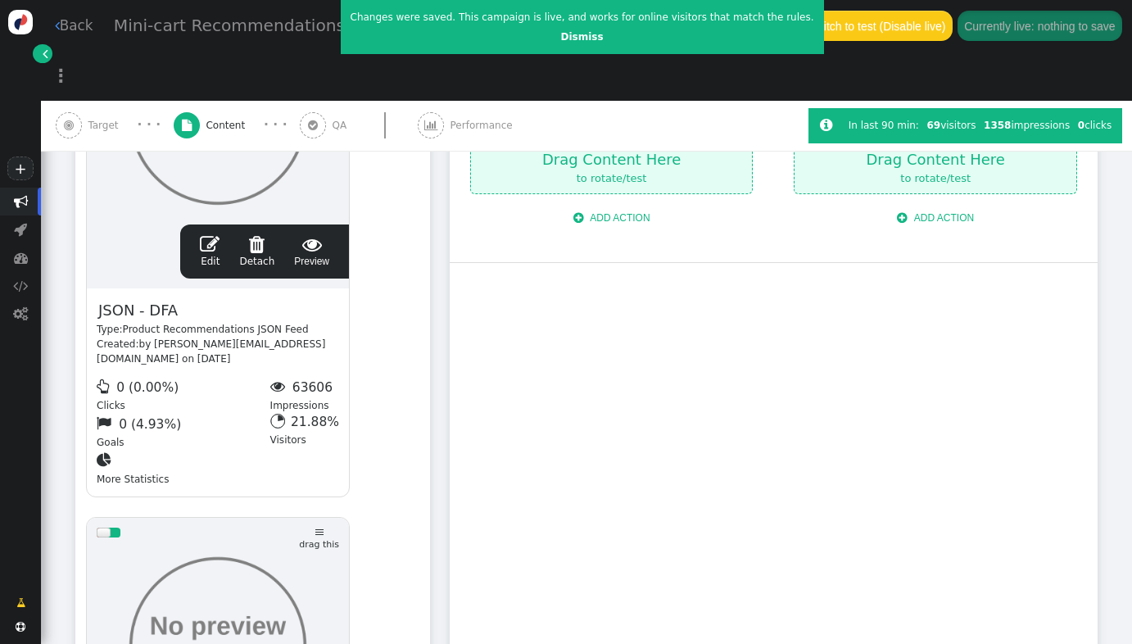
click at [204, 234] on span "" at bounding box center [210, 244] width 20 height 20
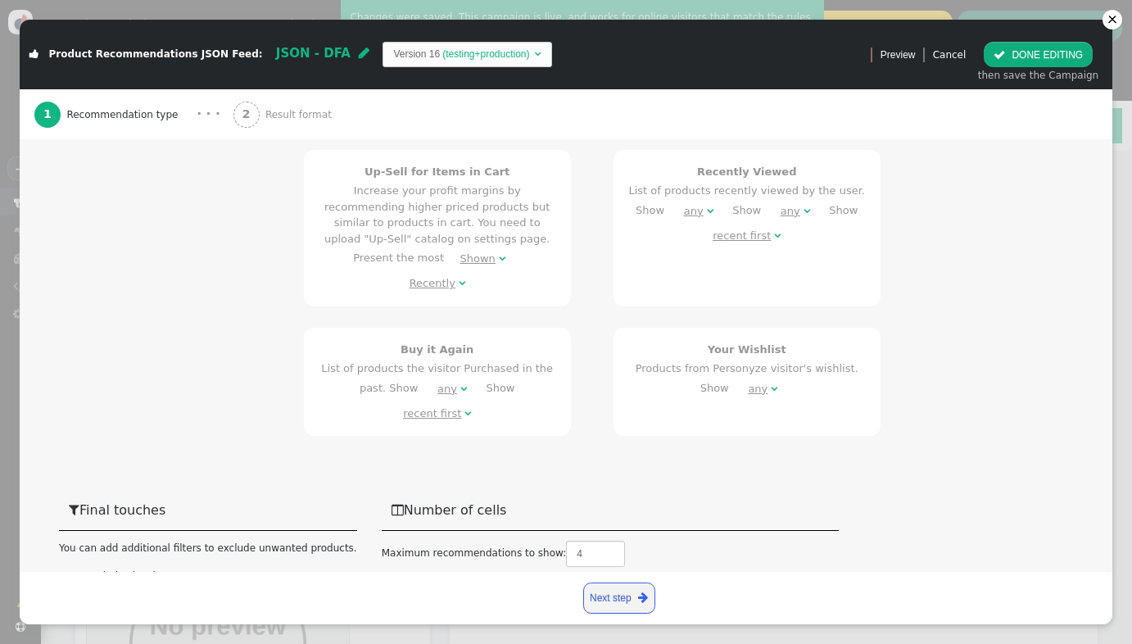
scroll to position [965, 0]
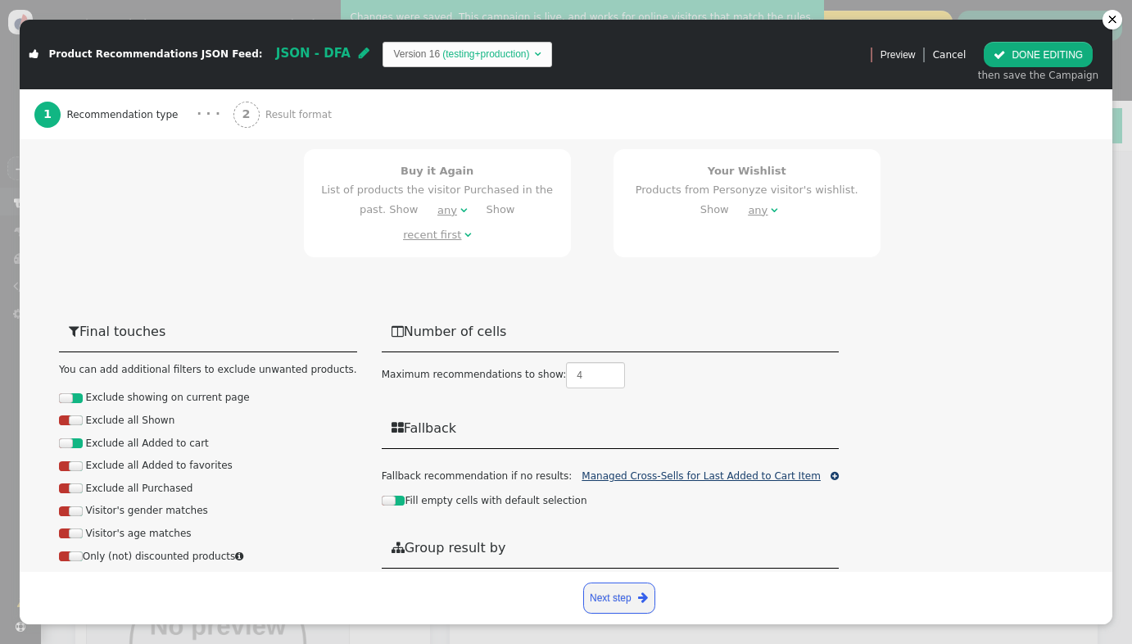
click at [700, 470] on link "Managed Cross-Sells for Last Added to Cart Item" at bounding box center [701, 475] width 239 height 11
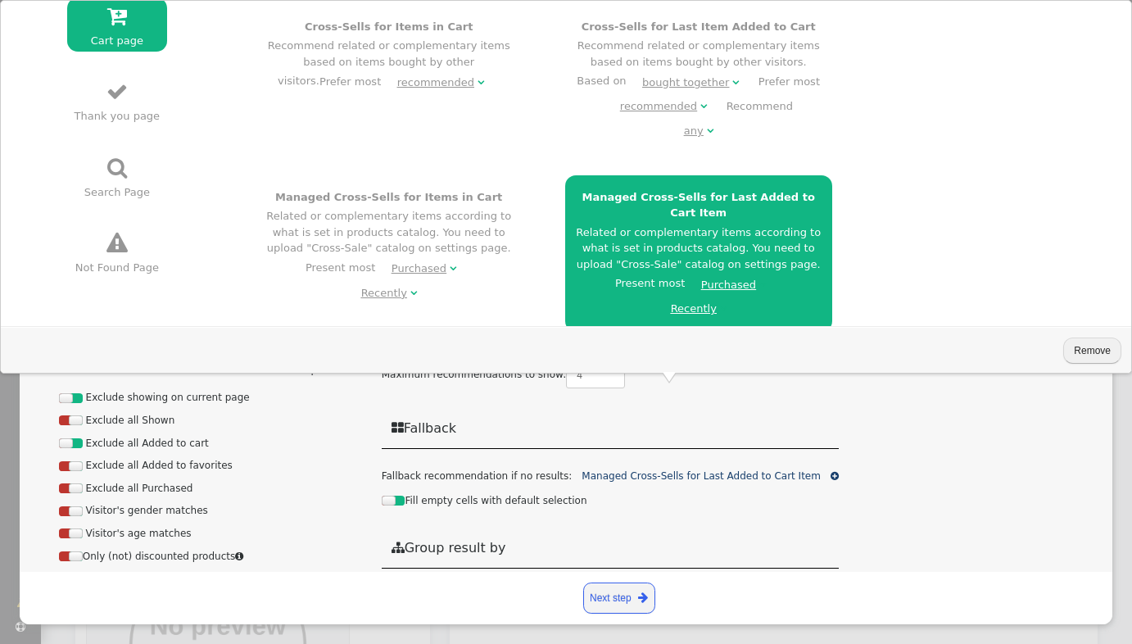
scroll to position [294, 0]
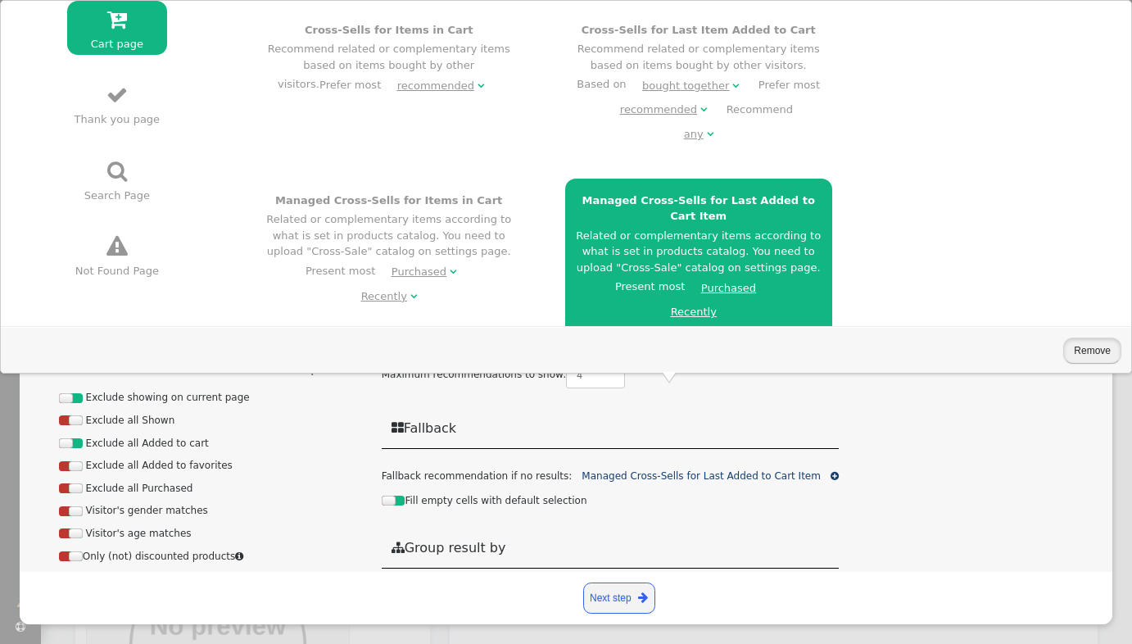
click at [1073, 350] on button "Remove" at bounding box center [1092, 350] width 58 height 25
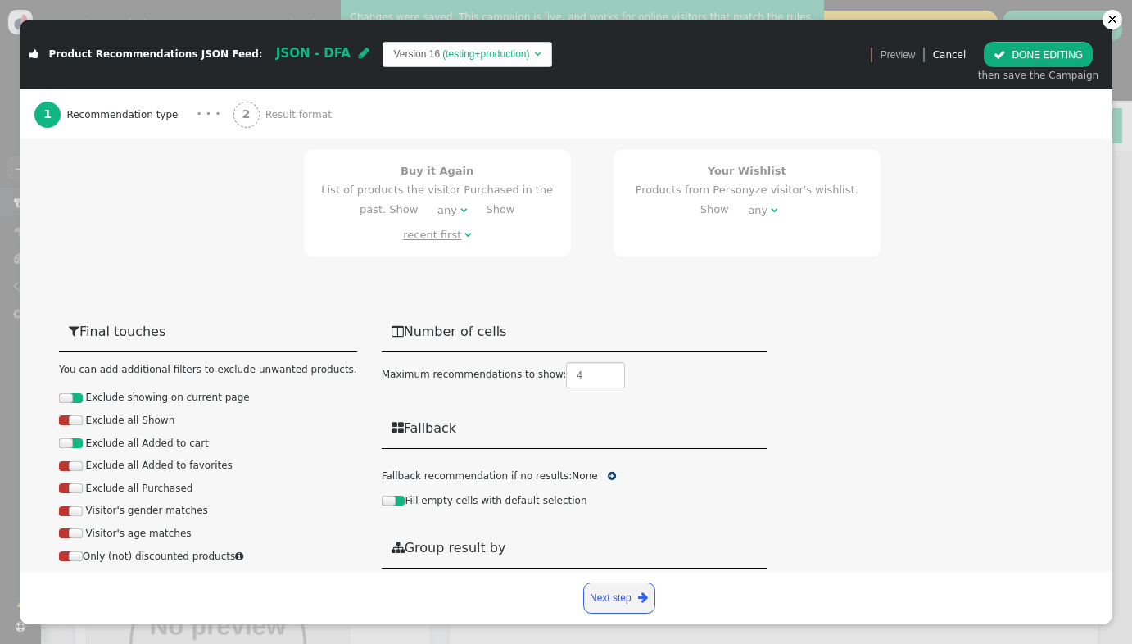
click at [393, 496] on div at bounding box center [398, 501] width 11 height 10
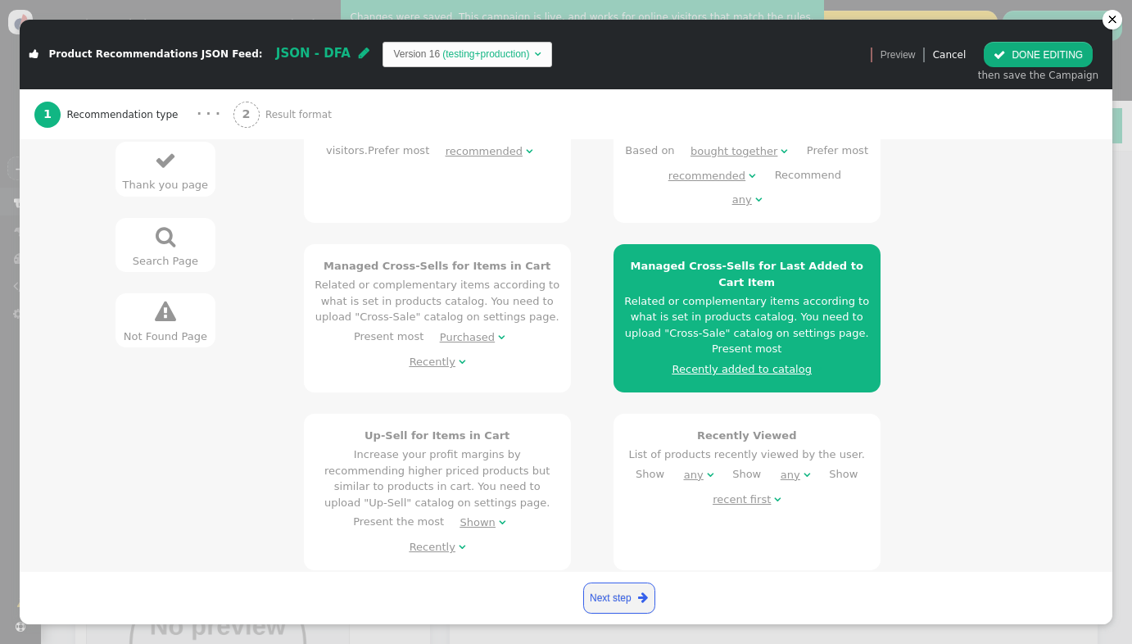
scroll to position [518, 0]
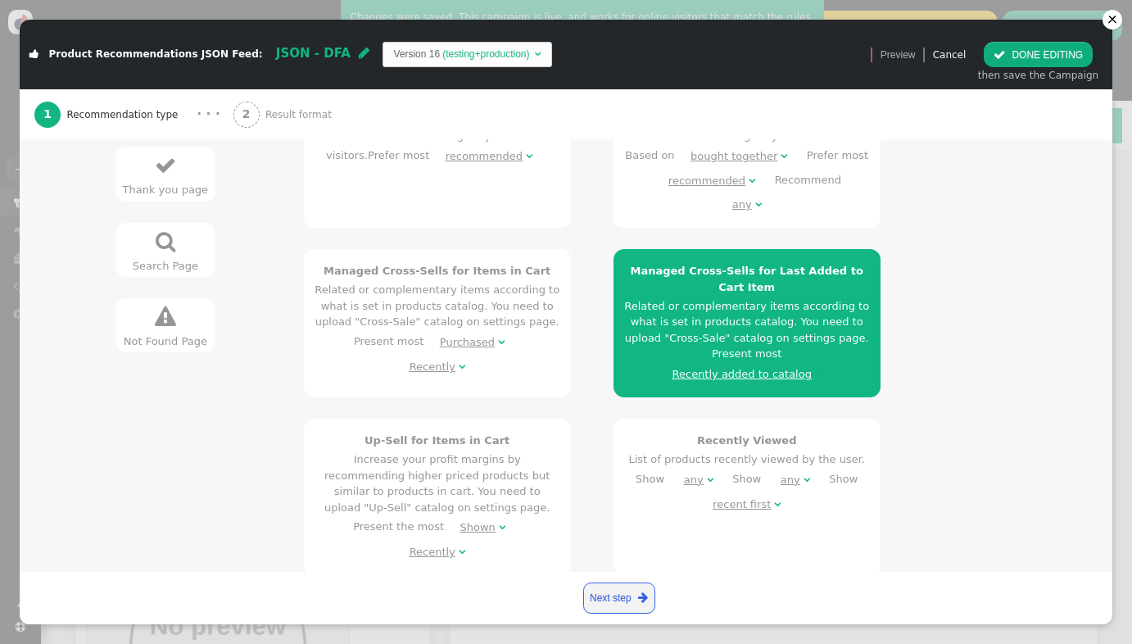
click at [730, 366] on div "Recently added to catalog" at bounding box center [742, 374] width 139 height 16
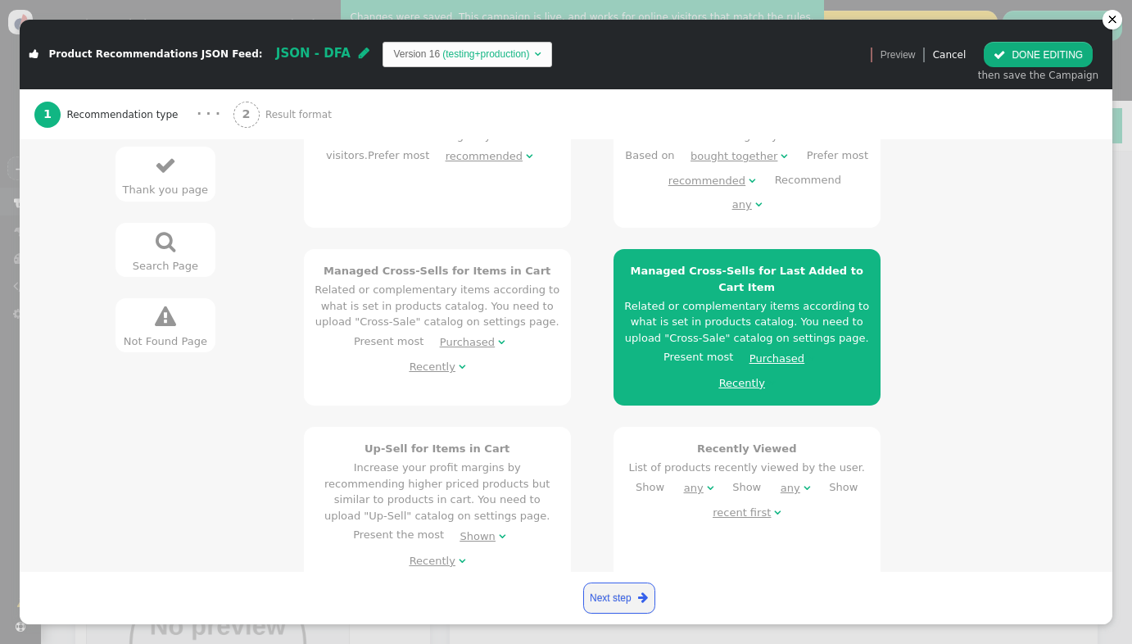
click at [722, 375] on div "Recently" at bounding box center [742, 383] width 46 height 16
click at [951, 324] on div "Others Who Viewed products in cart Ended up Buying Recommend what bought other …" at bounding box center [660, 279] width 755 height 890
click at [1013, 57] on button " DONE EDITING" at bounding box center [1038, 54] width 109 height 25
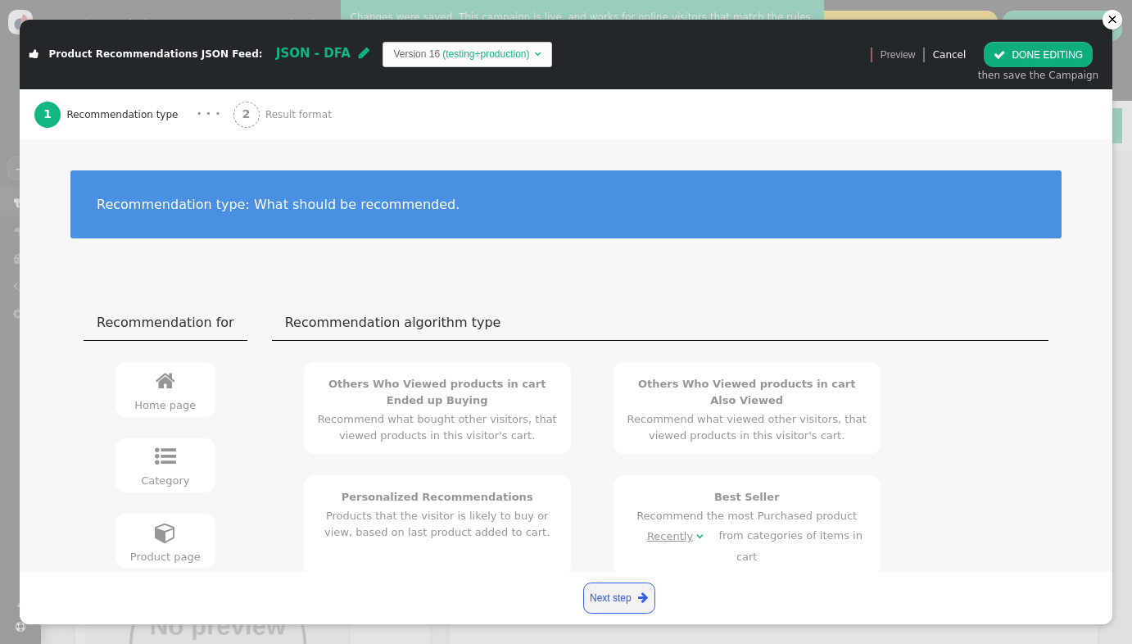
scroll to position [0, 0]
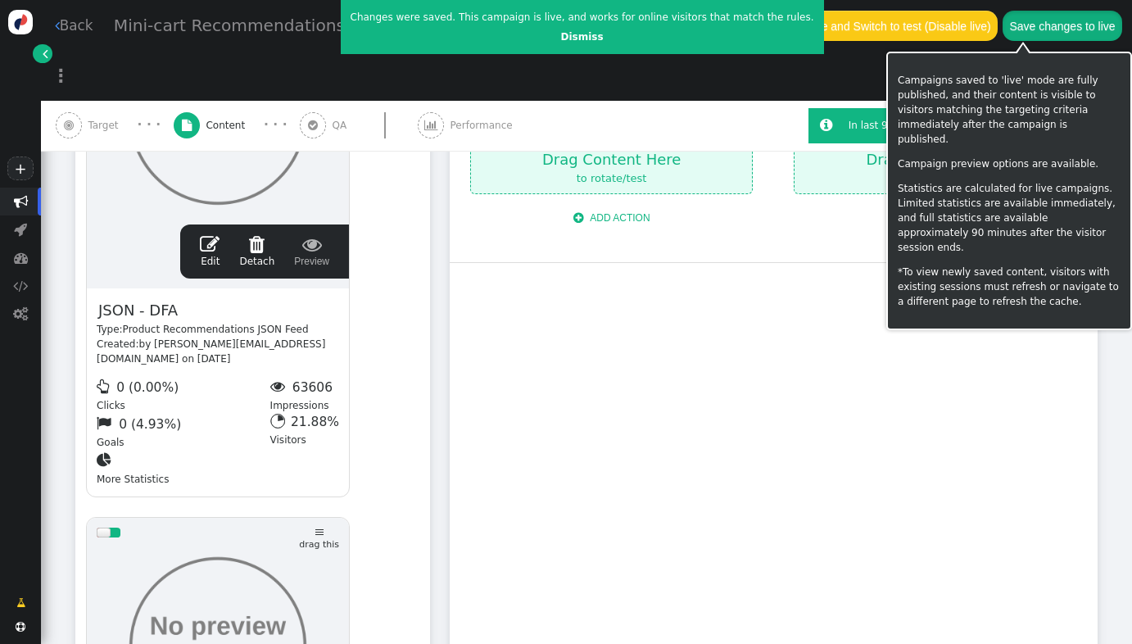
click at [1010, 20] on button "Save changes to live" at bounding box center [1063, 25] width 120 height 29
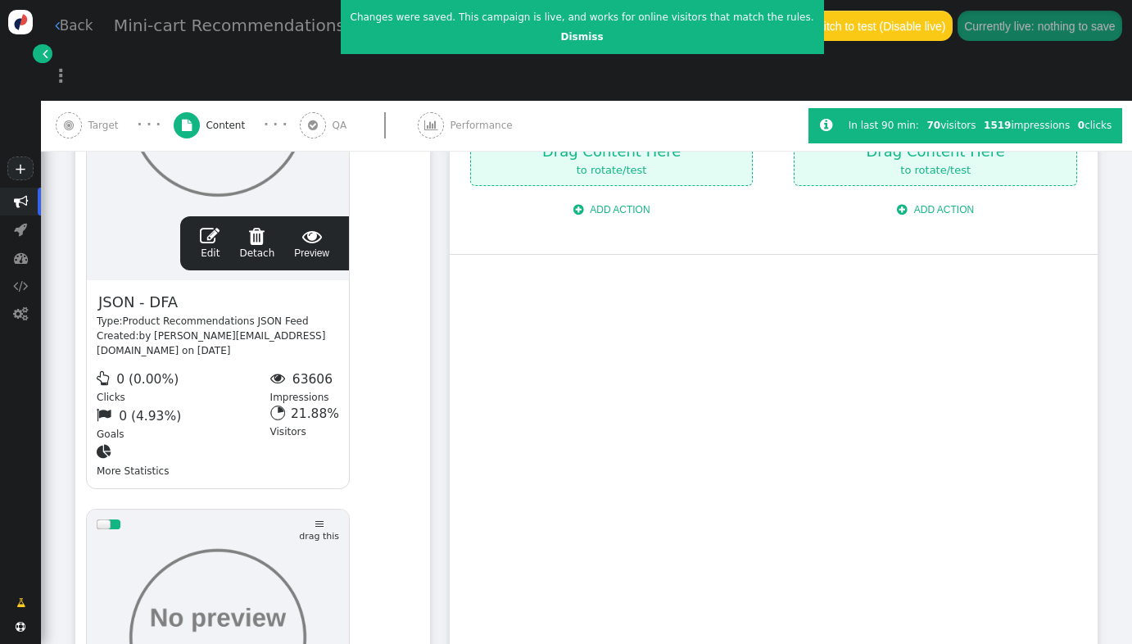
scroll to position [507, 0]
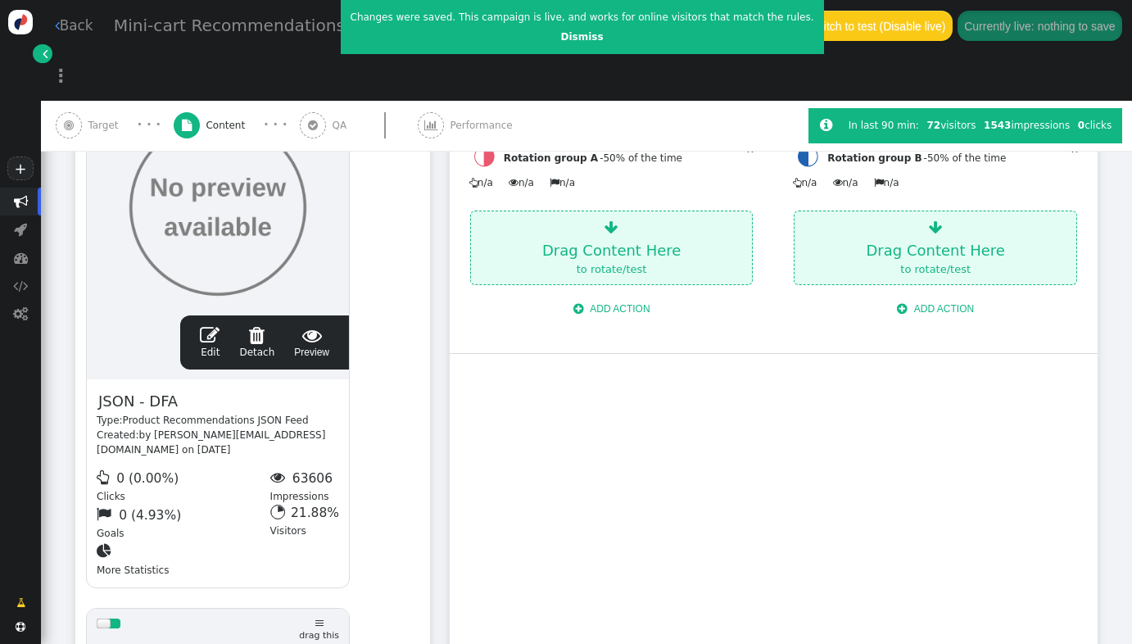
click at [209, 325] on span "" at bounding box center [210, 335] width 20 height 20
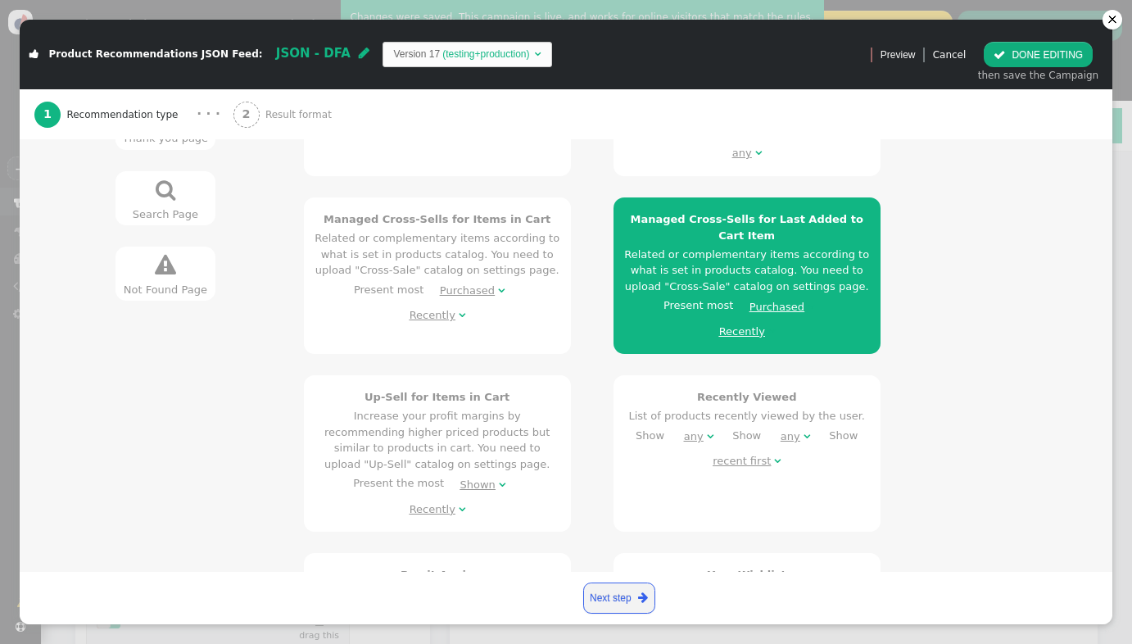
scroll to position [566, 0]
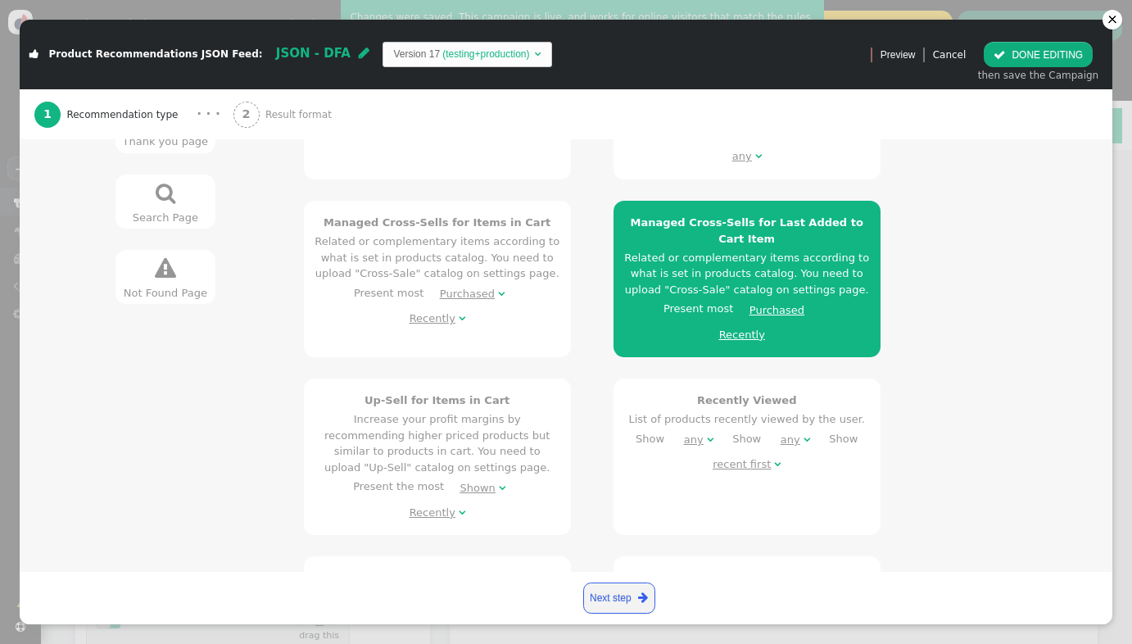
click at [753, 302] on div "Purchased" at bounding box center [777, 310] width 55 height 16
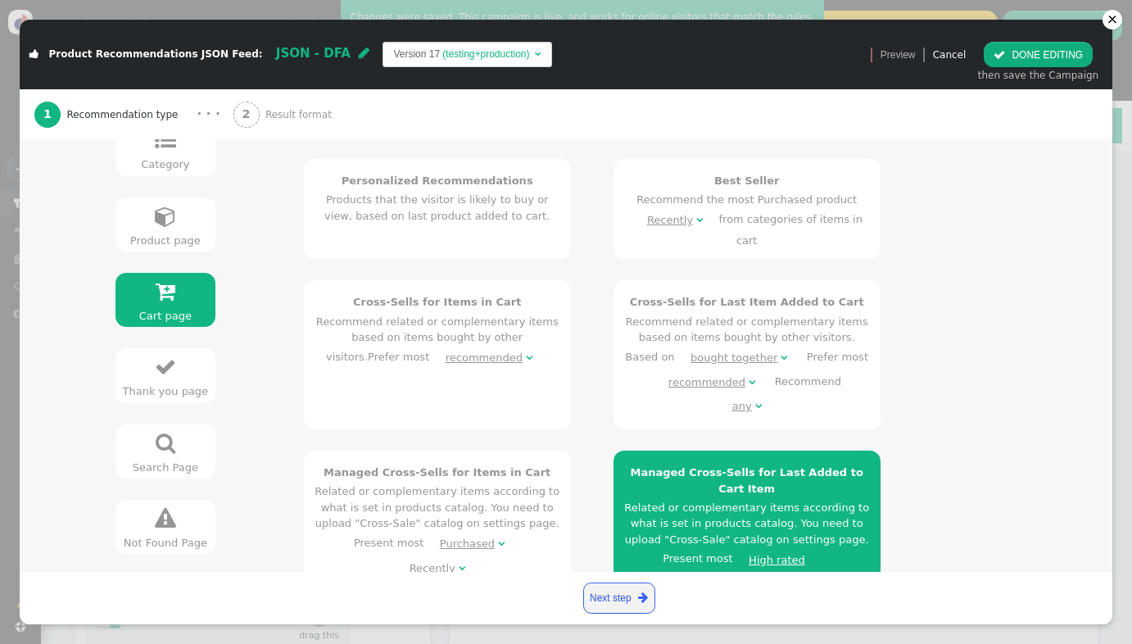
scroll to position [318, 0]
click at [643, 299] on div "Cross-Sells for Last Item Added to Cart Recommend related or complementary item…" at bounding box center [747, 354] width 246 height 125
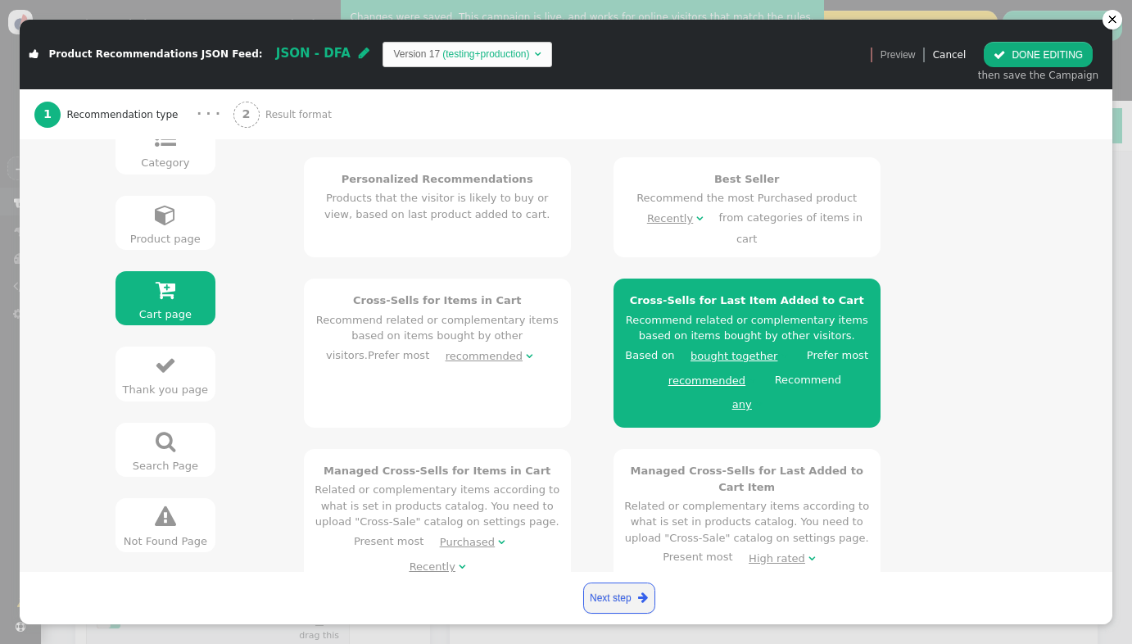
click at [733, 348] on div "bought together" at bounding box center [734, 356] width 87 height 16
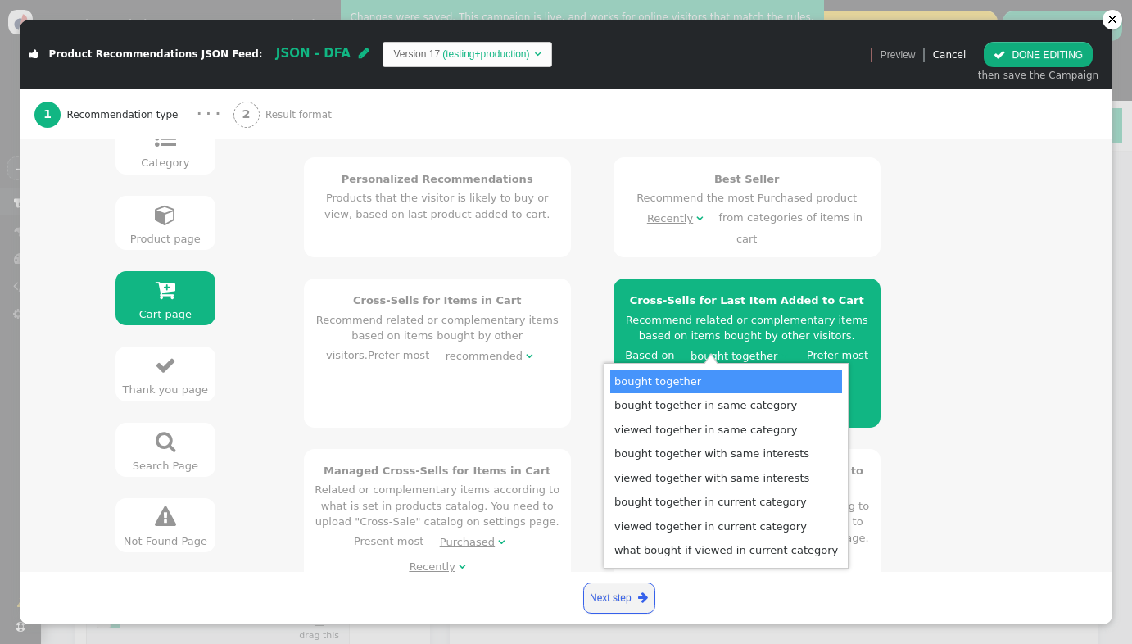
click at [789, 349] on span "Prefer most recommended  2" at bounding box center [760, 367] width 216 height 37
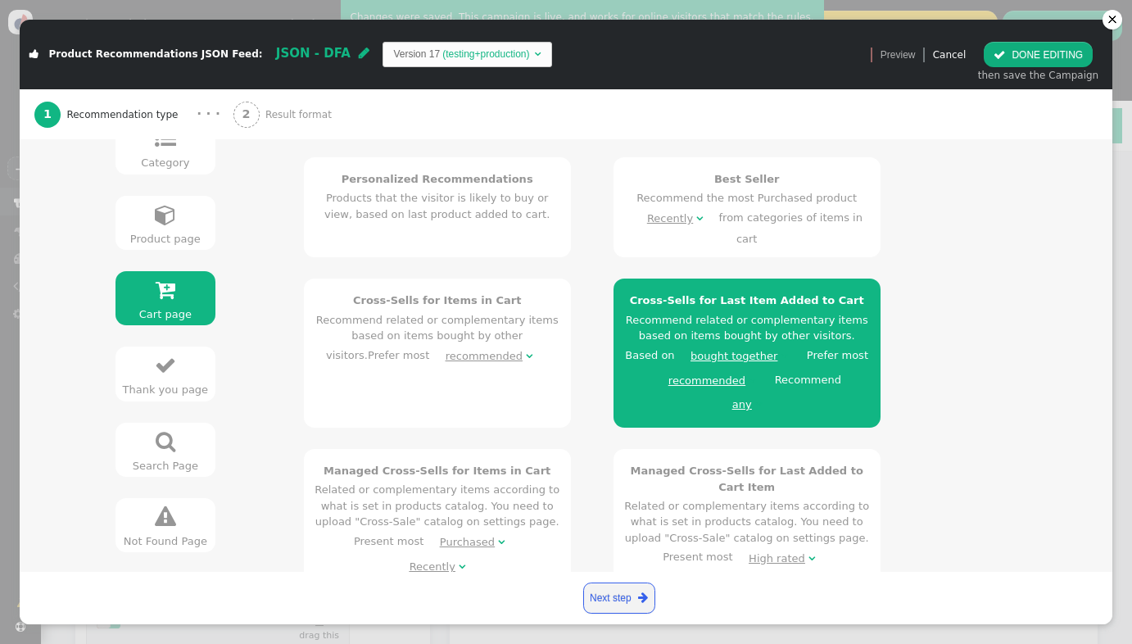
click at [739, 463] on h4 "Managed Cross-Sells for Last Added to Cart Item" at bounding box center [747, 479] width 246 height 32
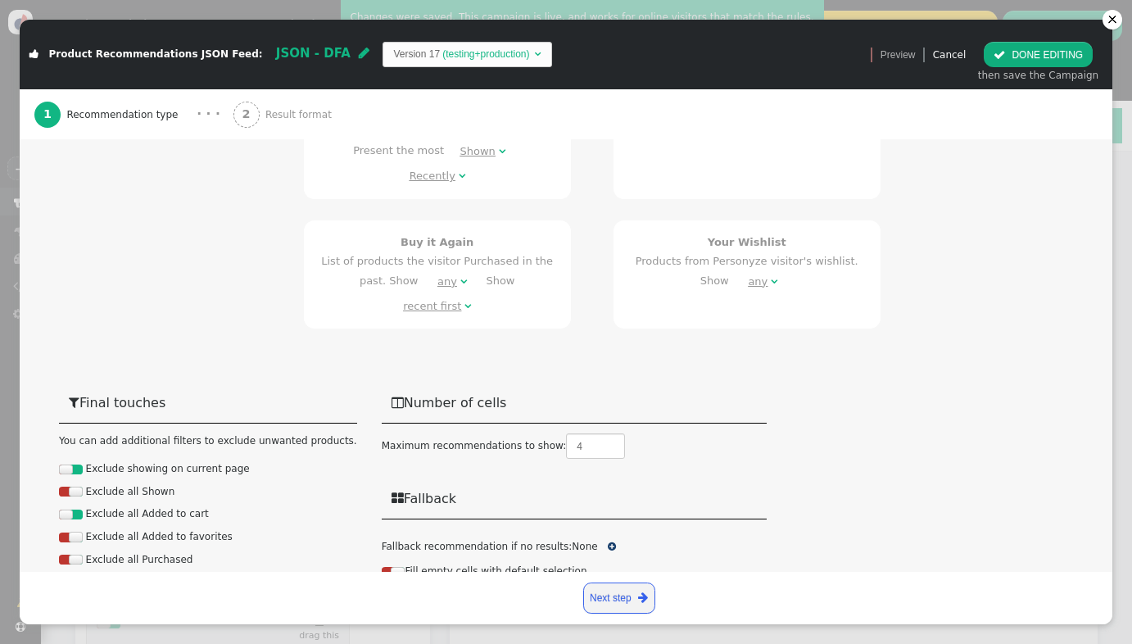
scroll to position [965, 0]
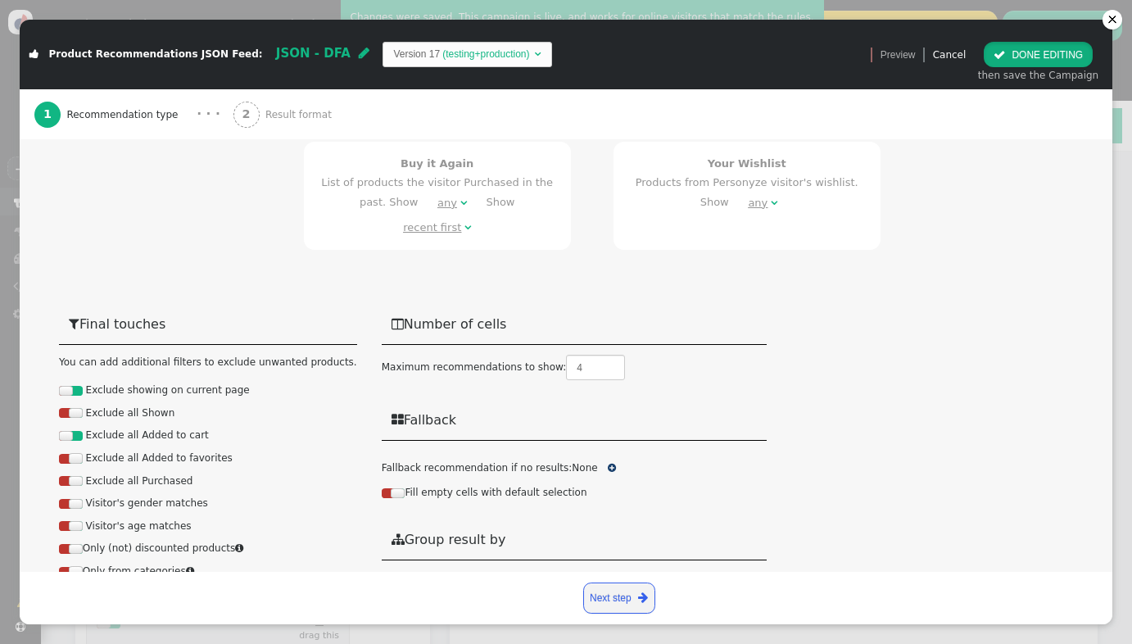
click at [1026, 54] on button " DONE EDITING" at bounding box center [1038, 54] width 109 height 25
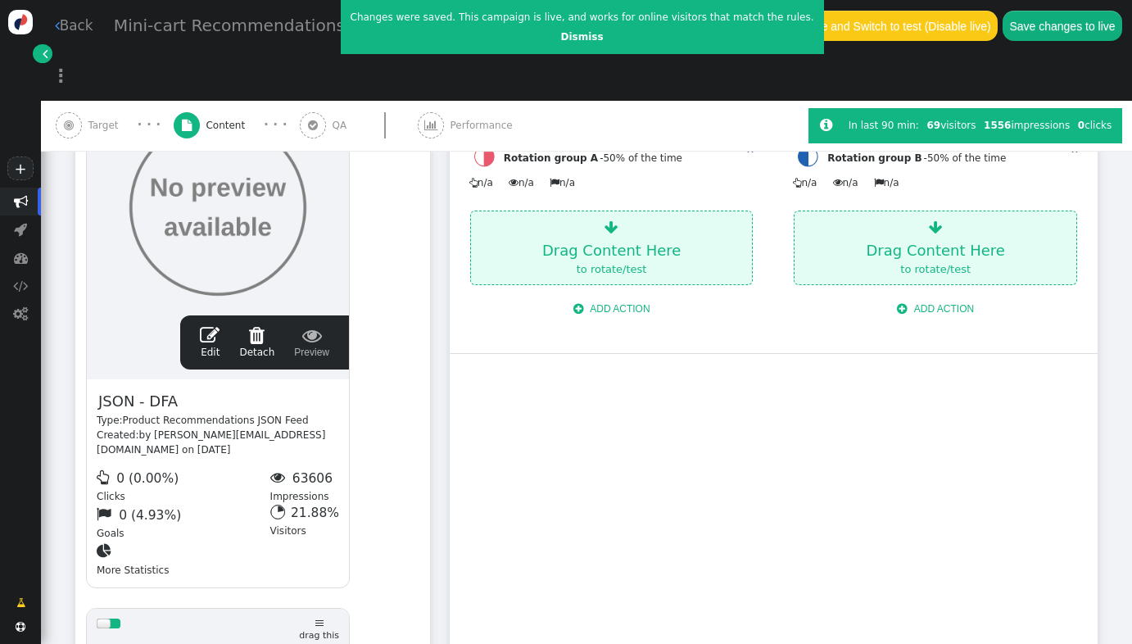
scroll to position [0, 0]
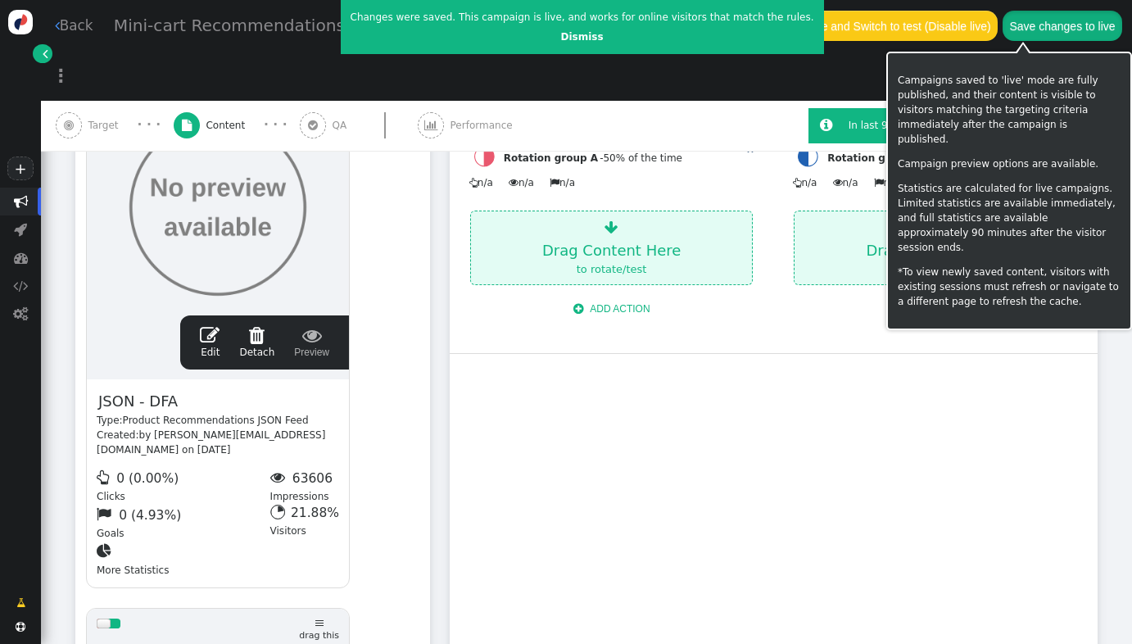
click at [1053, 27] on button "Save changes to live" at bounding box center [1063, 25] width 120 height 29
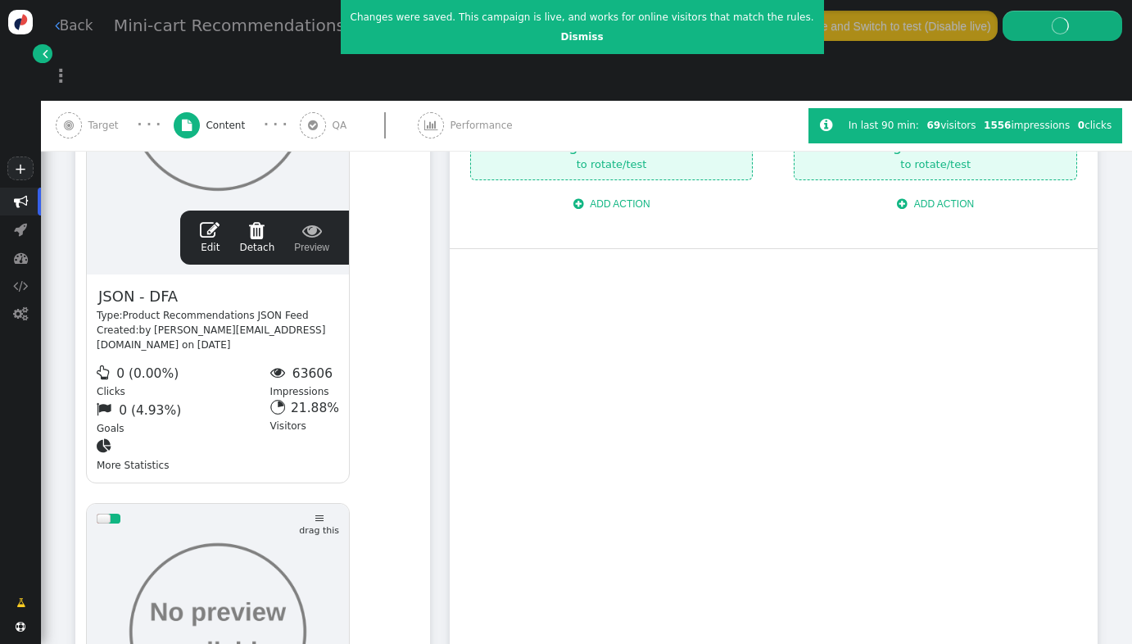
scroll to position [610, 0]
click at [218, 222] on span "" at bounding box center [210, 232] width 20 height 20
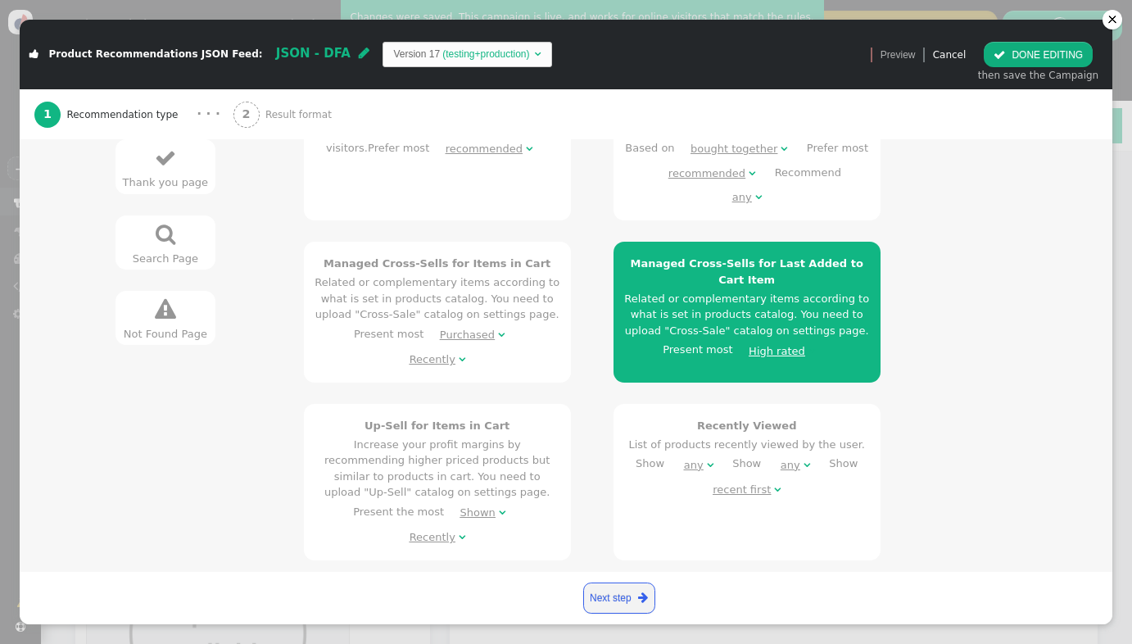
scroll to position [425, 0]
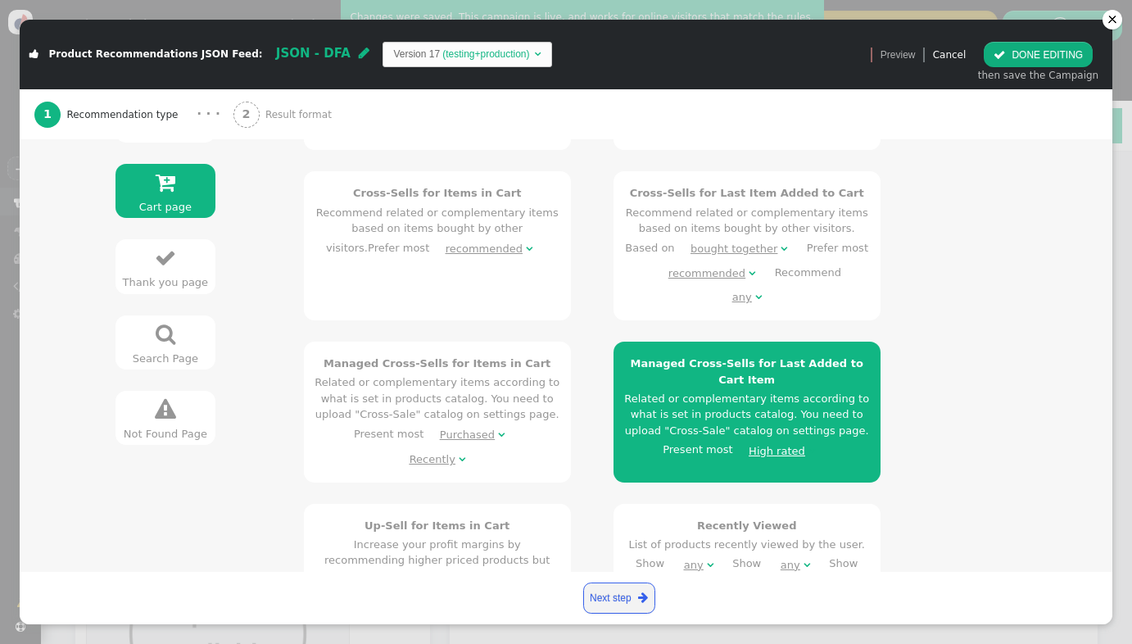
click at [741, 188] on div "Cross-Sells for Last Item Added to Cart Recommend related or complementary item…" at bounding box center [747, 247] width 246 height 125
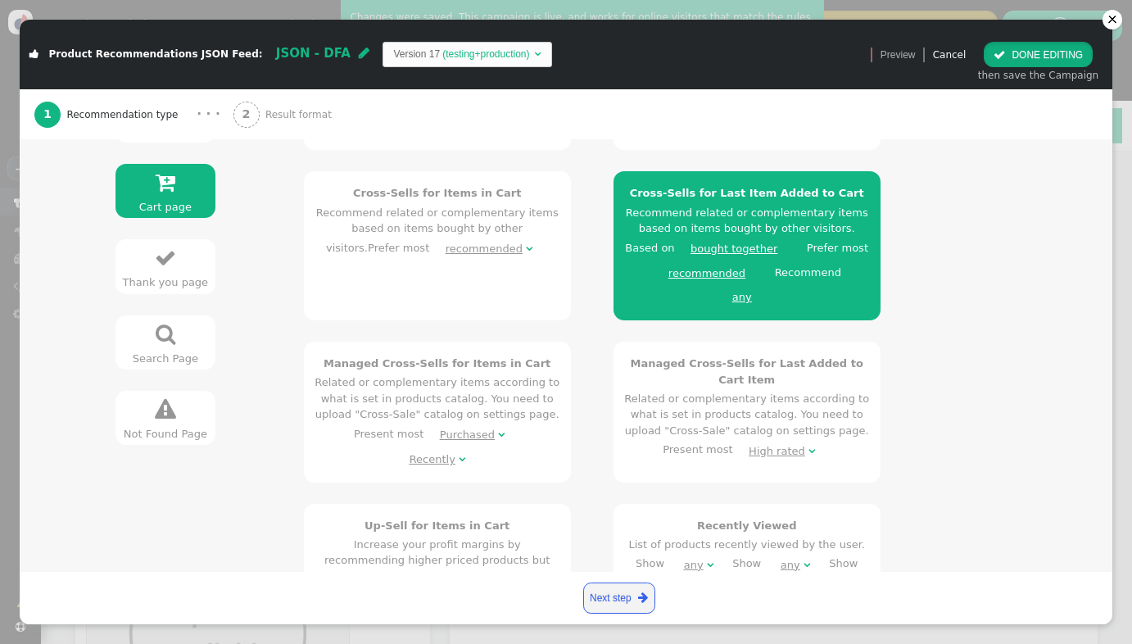
click at [1022, 59] on button " DONE EDITING" at bounding box center [1038, 54] width 109 height 25
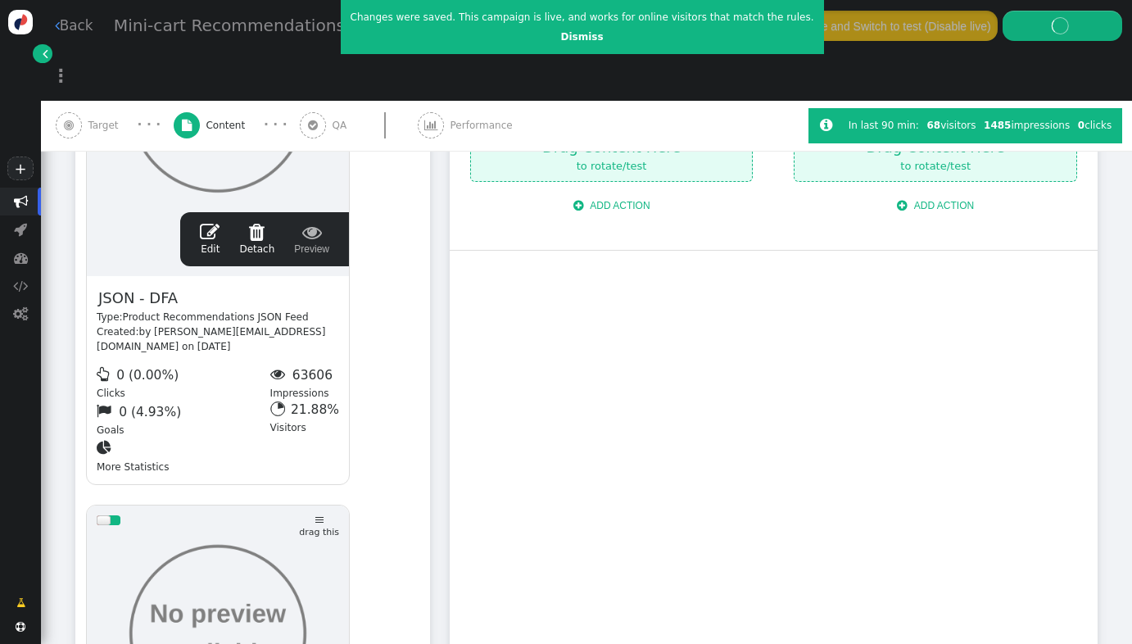
scroll to position [0, 0]
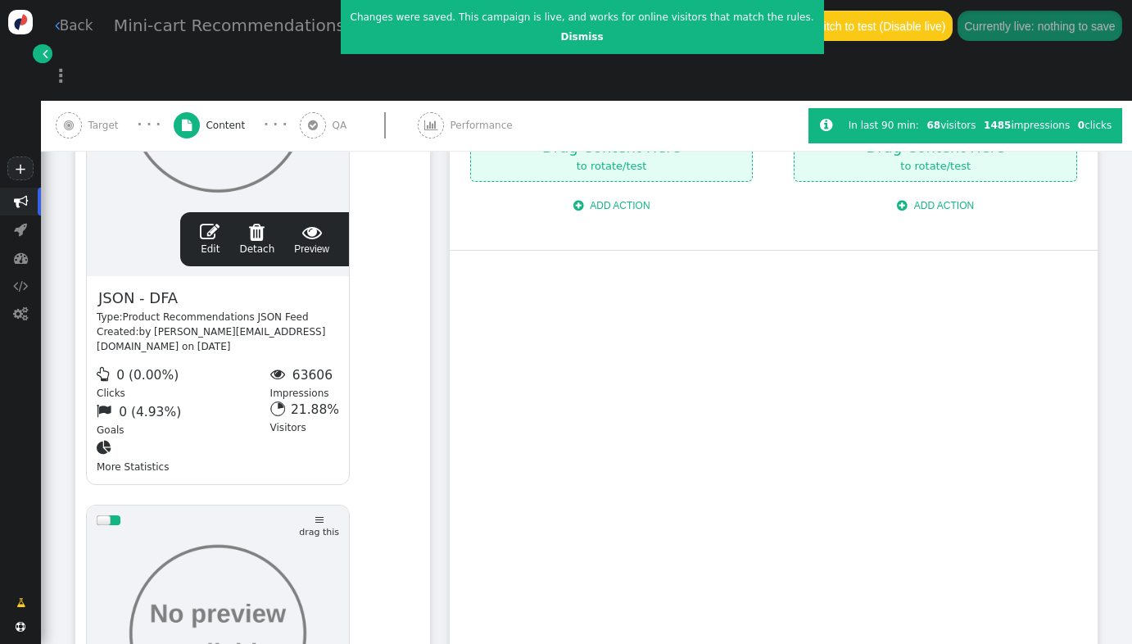
click at [213, 222] on span "" at bounding box center [210, 232] width 20 height 20
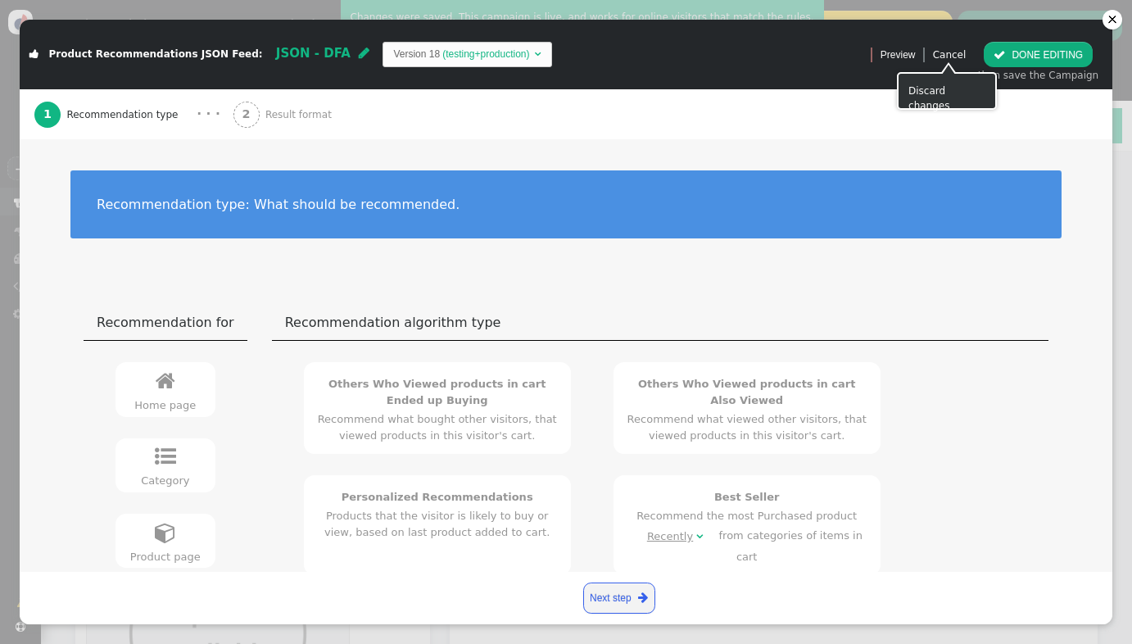
click at [945, 58] on link "Cancel" at bounding box center [950, 54] width 34 height 11
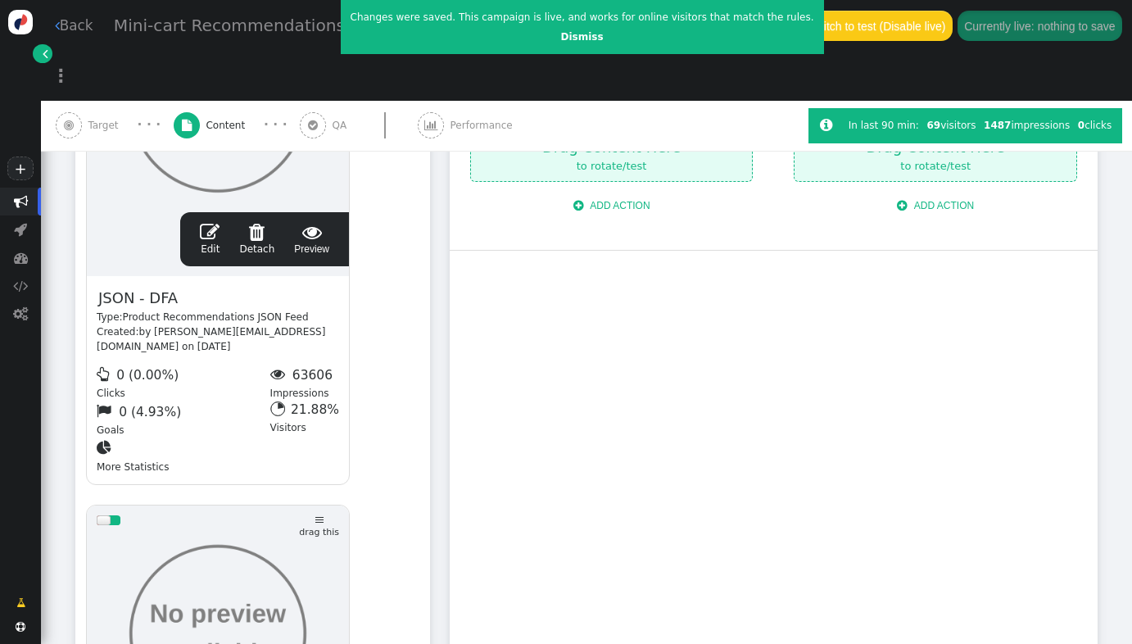
click at [219, 222] on link " Edit" at bounding box center [210, 239] width 20 height 34
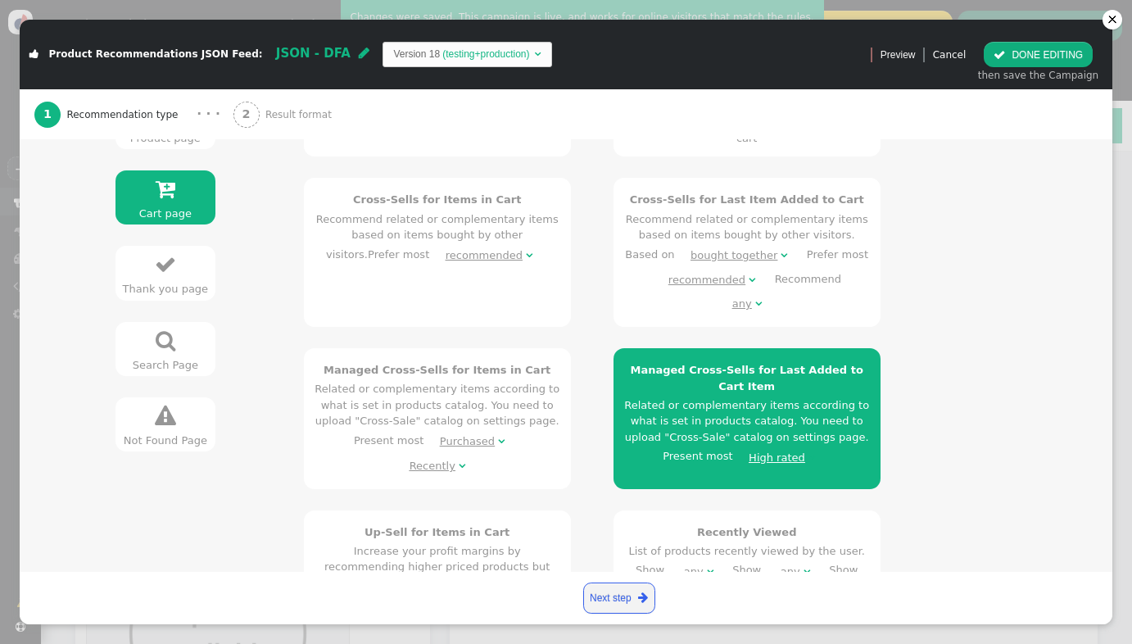
scroll to position [401, 0]
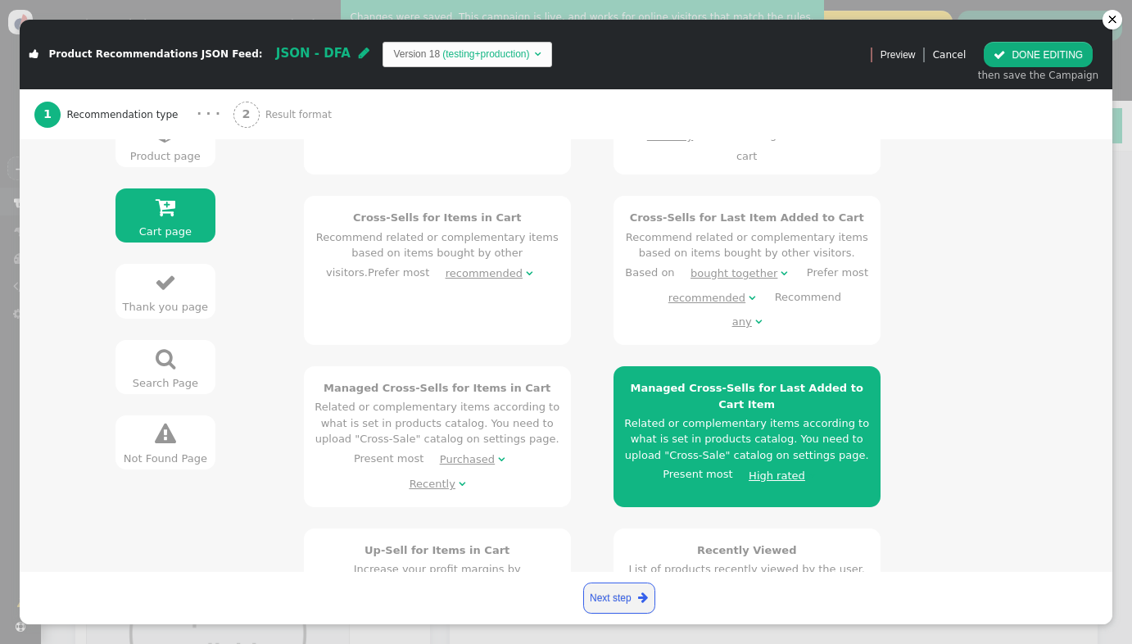
click at [732, 224] on div "Cross-Sells for Last Item Added to Cart Recommend related or complementary item…" at bounding box center [747, 272] width 246 height 125
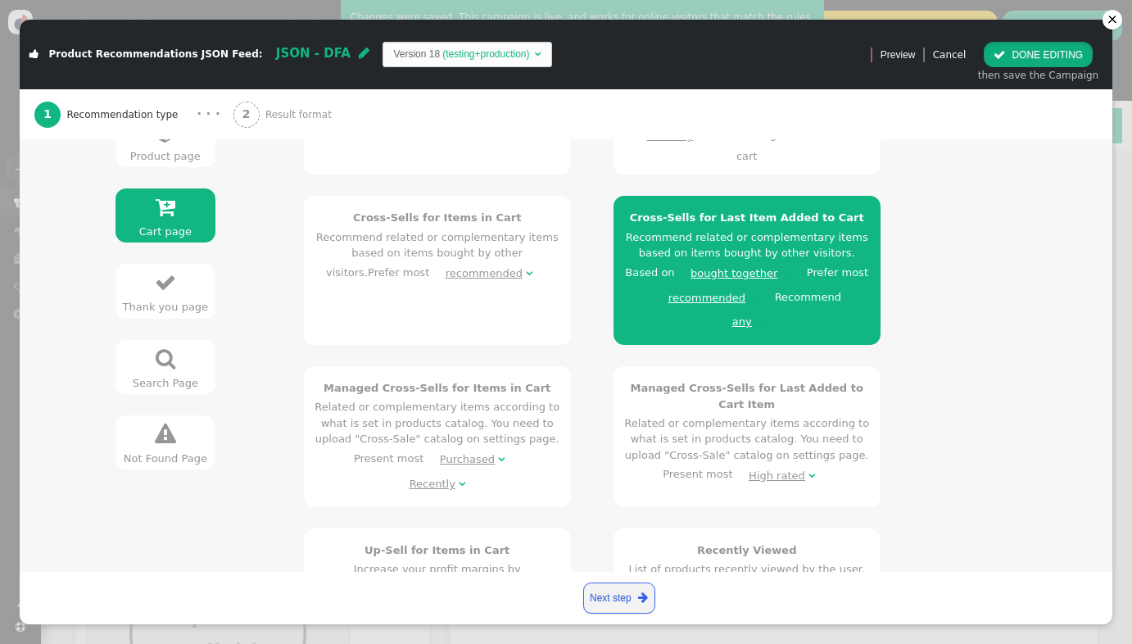
click at [1035, 48] on button " DONE EDITING" at bounding box center [1038, 54] width 109 height 25
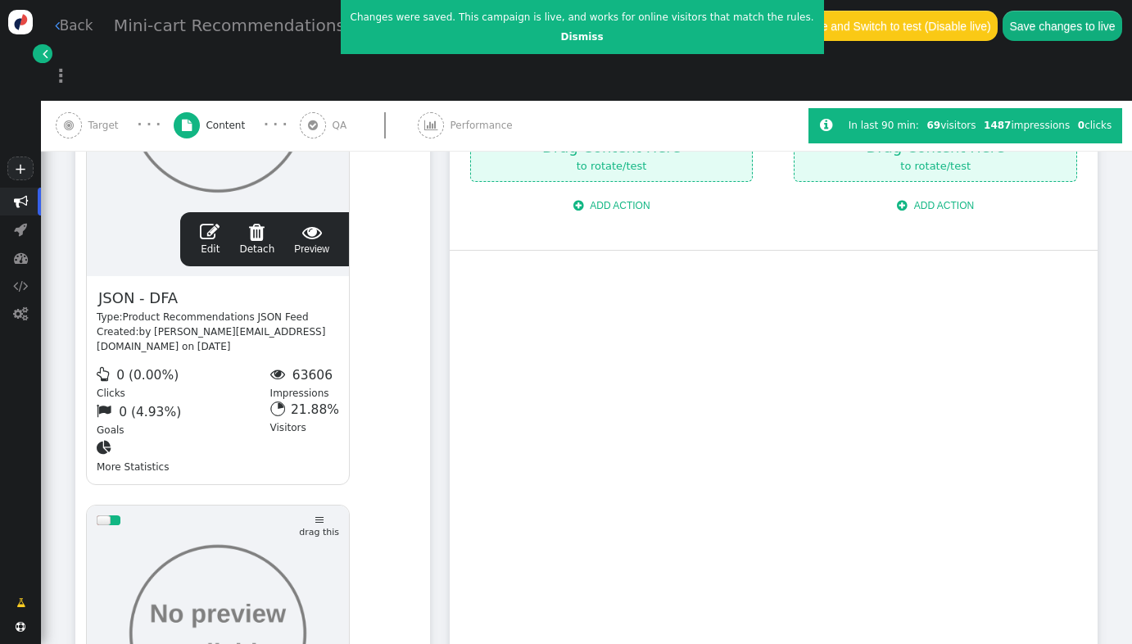
scroll to position [0, 0]
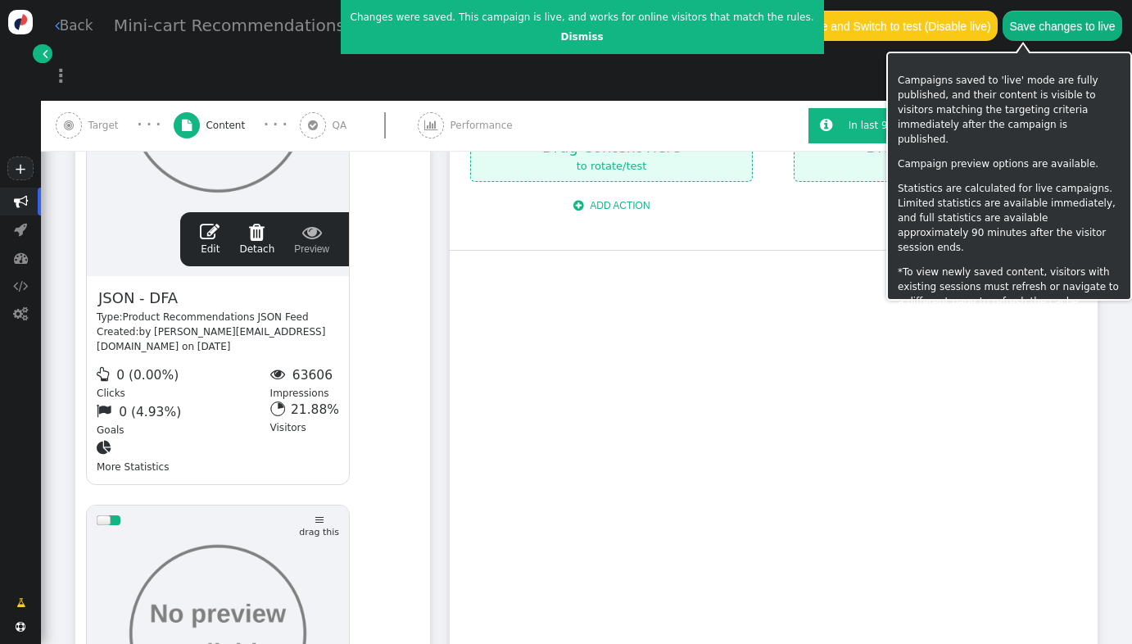
click at [1020, 30] on button "Save changes to live" at bounding box center [1063, 25] width 120 height 29
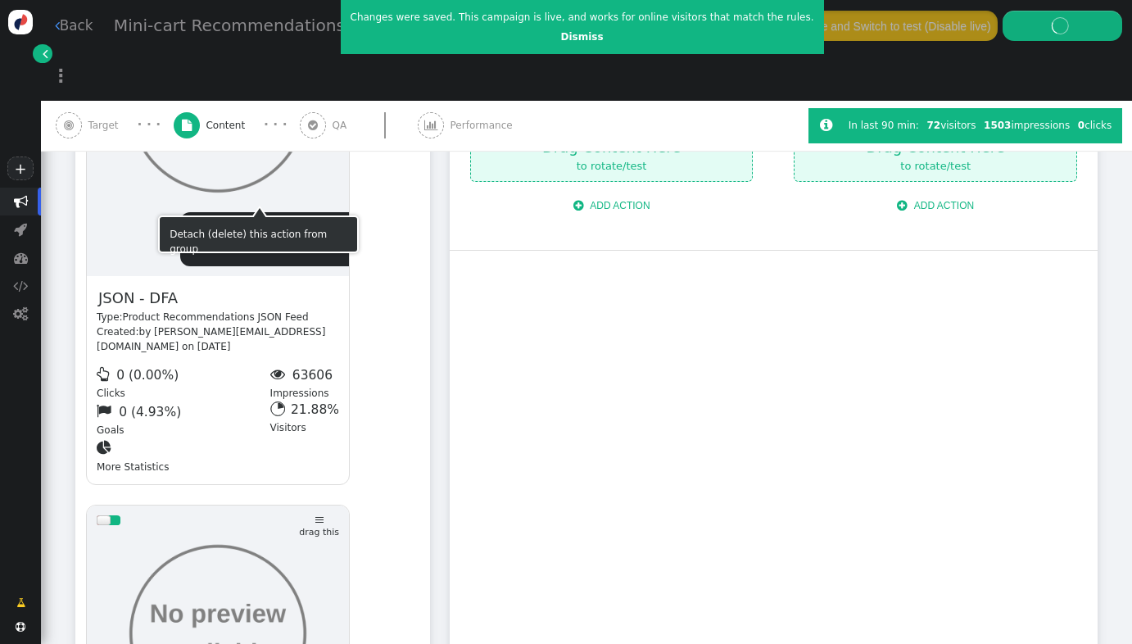
click at [211, 222] on span "" at bounding box center [210, 232] width 20 height 20
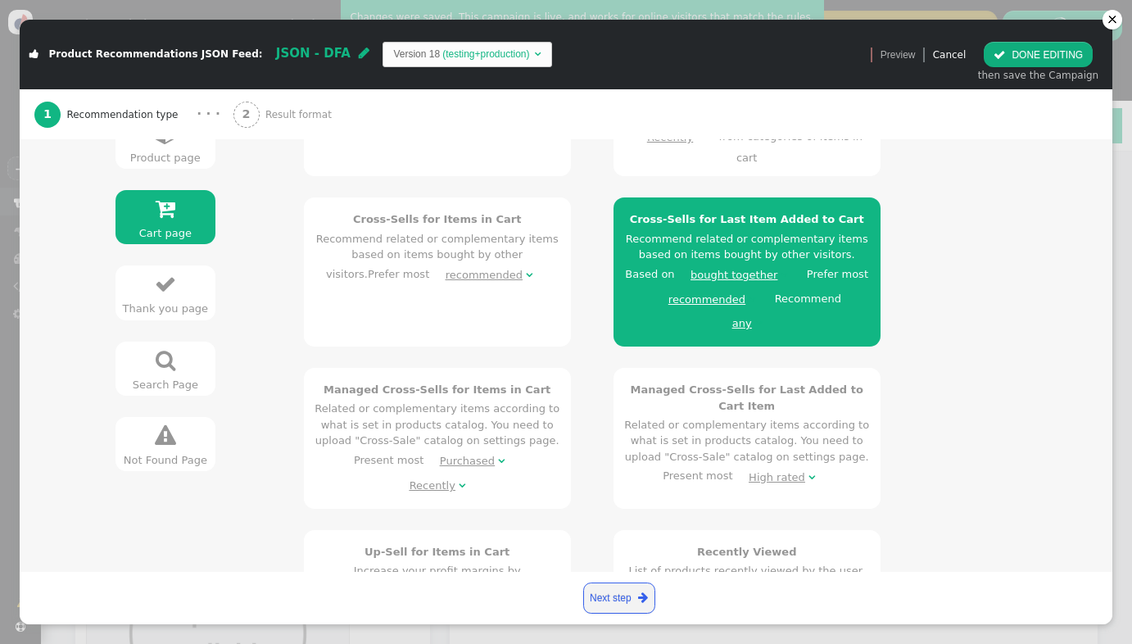
scroll to position [387, 0]
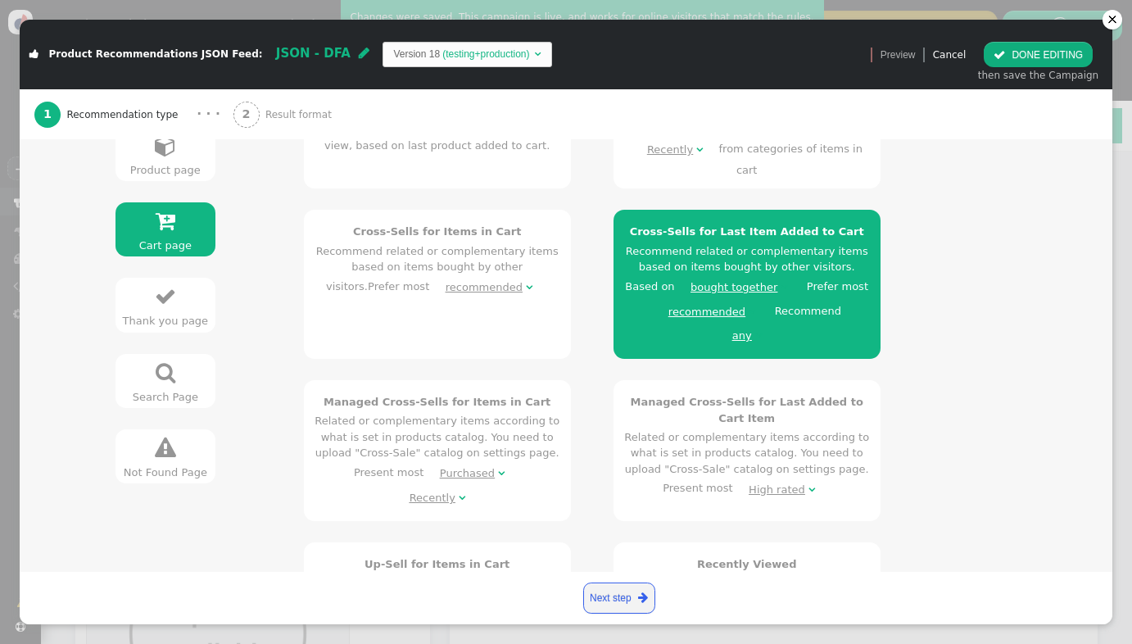
click at [691, 279] on div "bought together" at bounding box center [734, 287] width 87 height 16
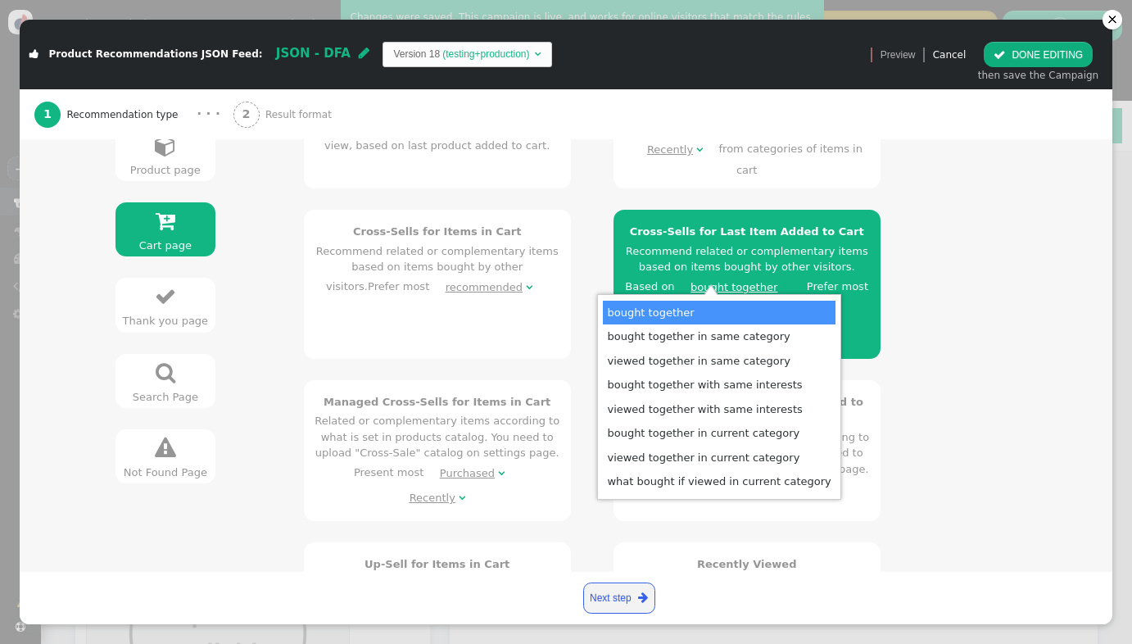
click at [946, 302] on div "Others Who Viewed products in cart Ended up Buying Recommend what bought other …" at bounding box center [660, 402] width 755 height 874
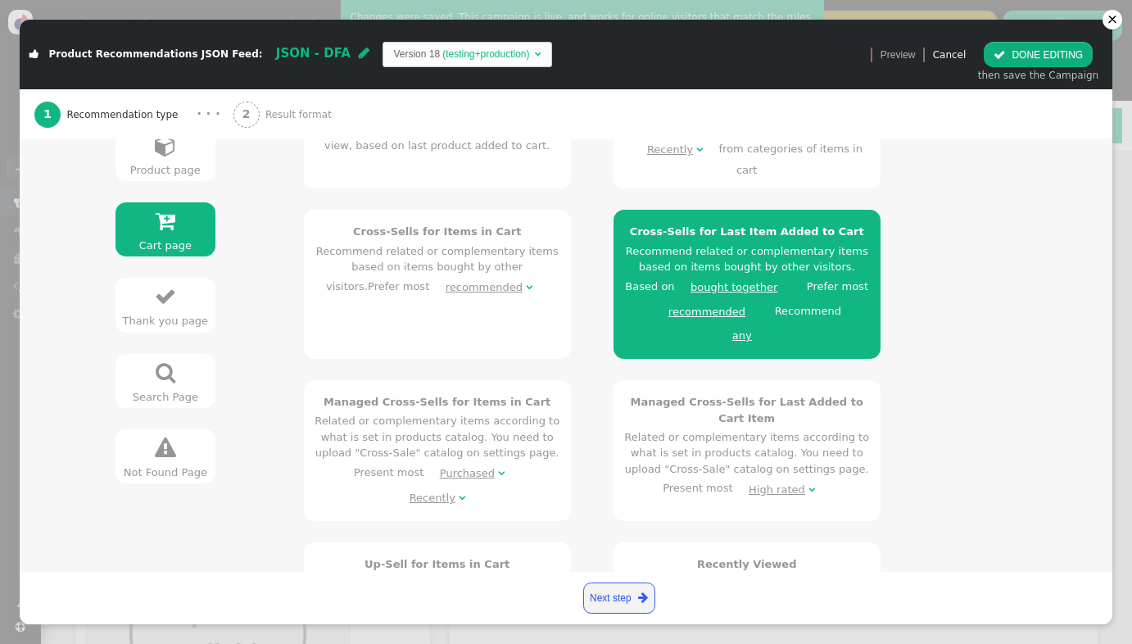
click at [668, 304] on div "recommended" at bounding box center [706, 312] width 77 height 16
click at [792, 319] on div "Others Who Viewed products in cart Ended up Buying Recommend what bought other …" at bounding box center [660, 402] width 755 height 874
click at [752, 328] on div "any" at bounding box center [742, 336] width 20 height 16
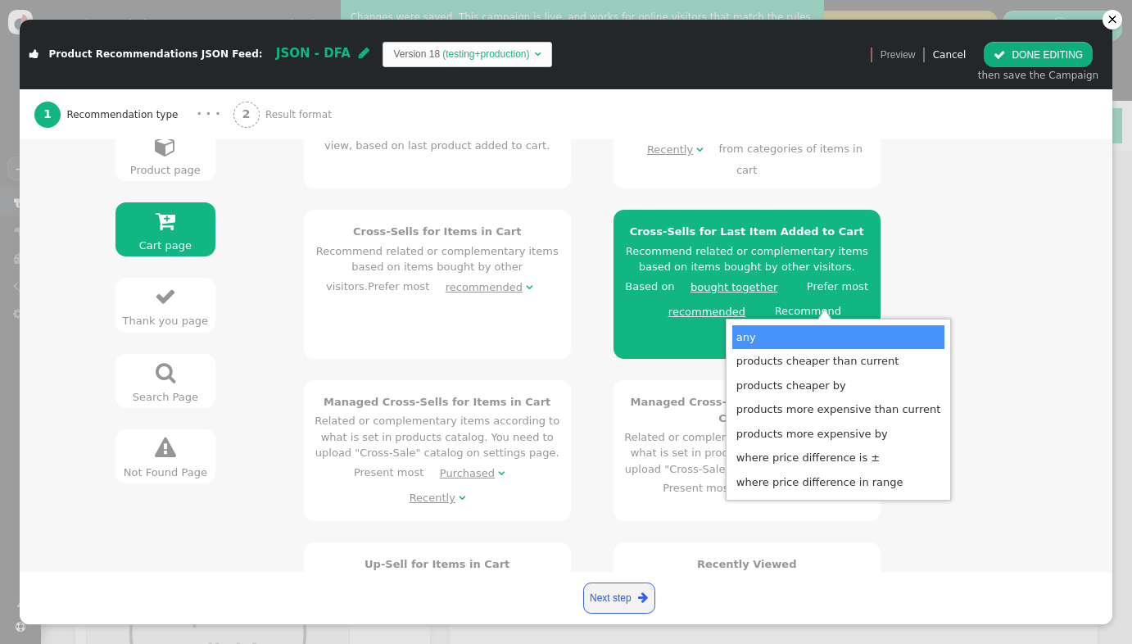
click at [904, 290] on div "Others Who Viewed products in cart Ended up Buying Recommend what bought other …" at bounding box center [660, 402] width 755 height 874
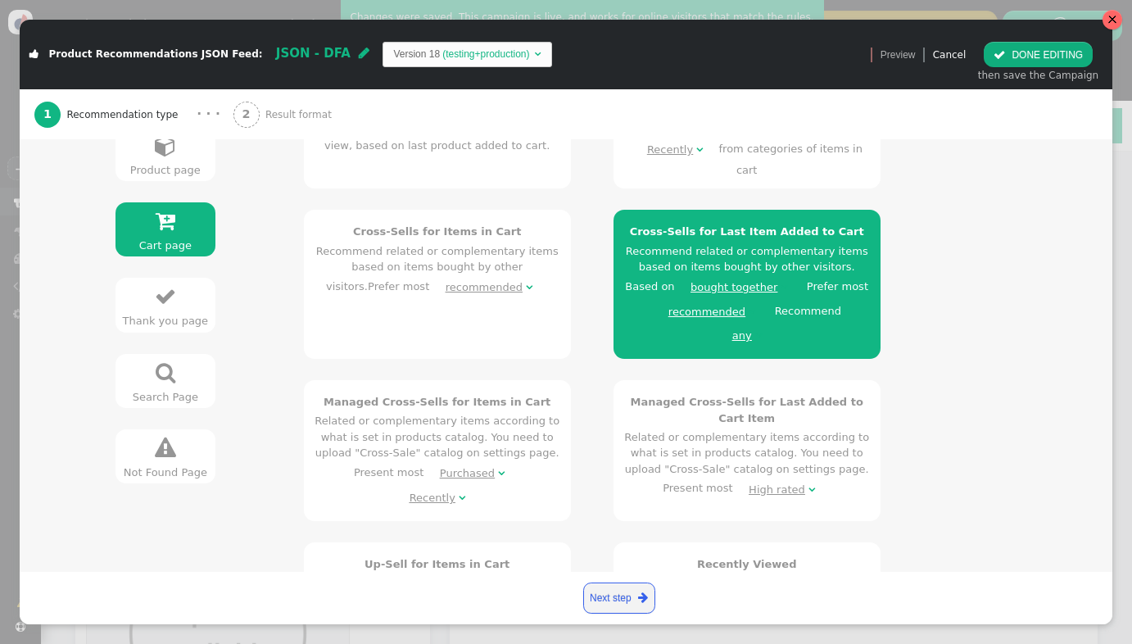
click at [1113, 16] on div at bounding box center [1113, 20] width 10 height 10
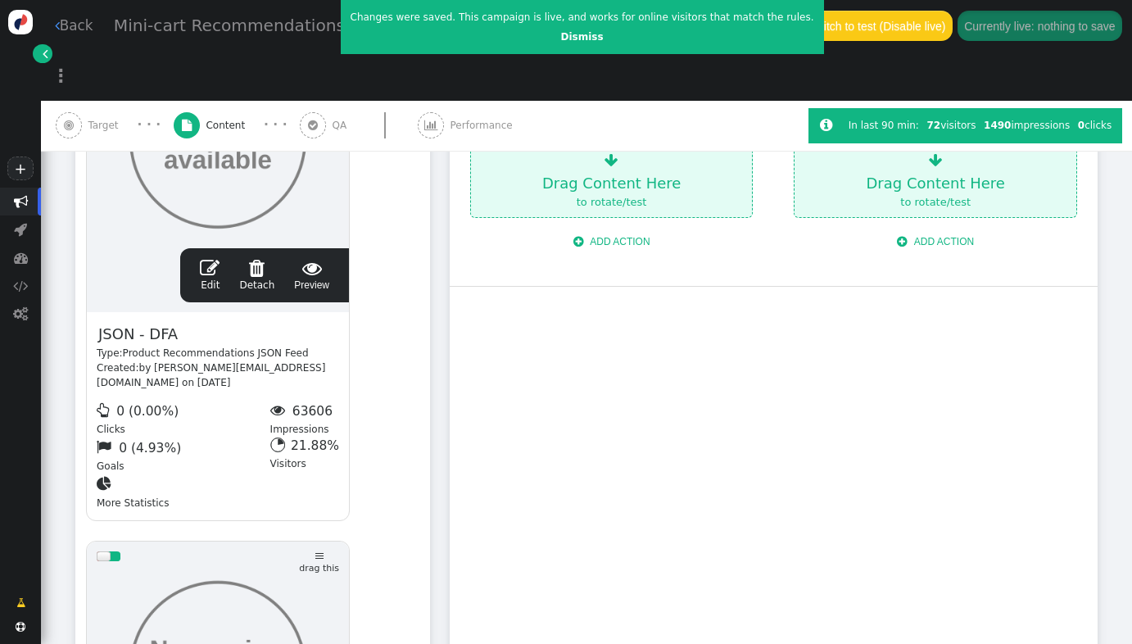
scroll to position [570, 0]
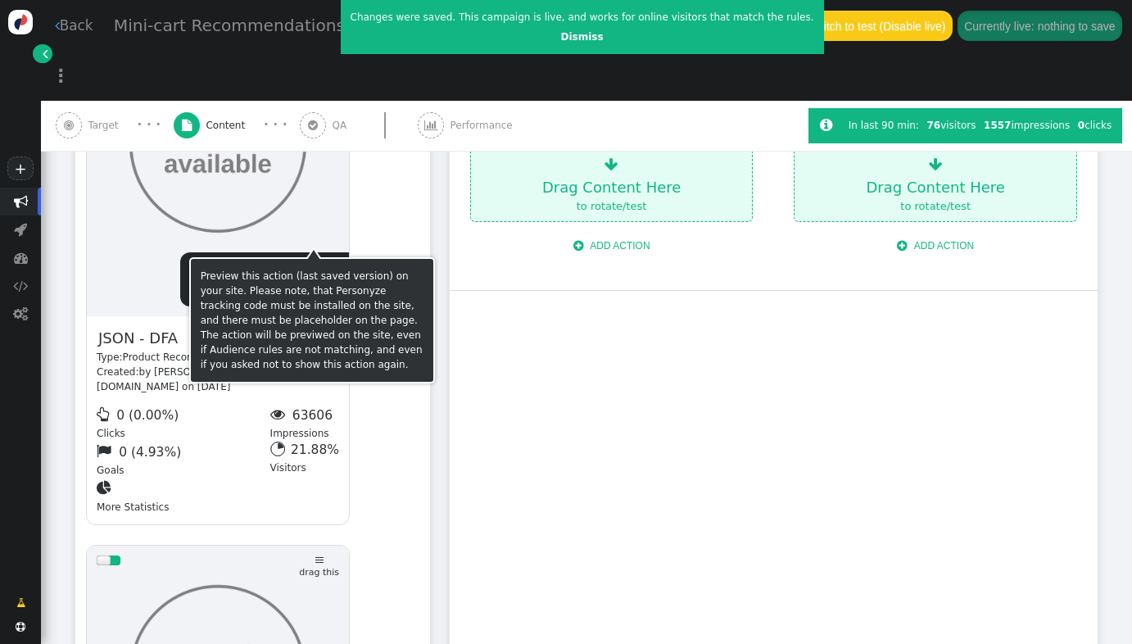
click at [207, 262] on span "" at bounding box center [210, 272] width 20 height 20
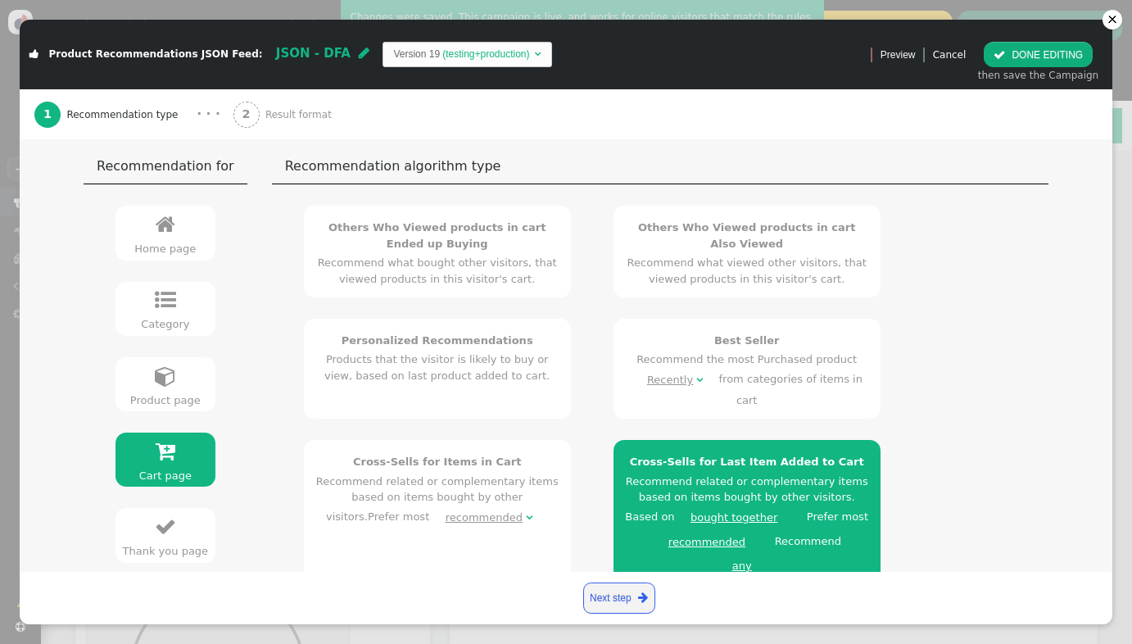
scroll to position [325, 0]
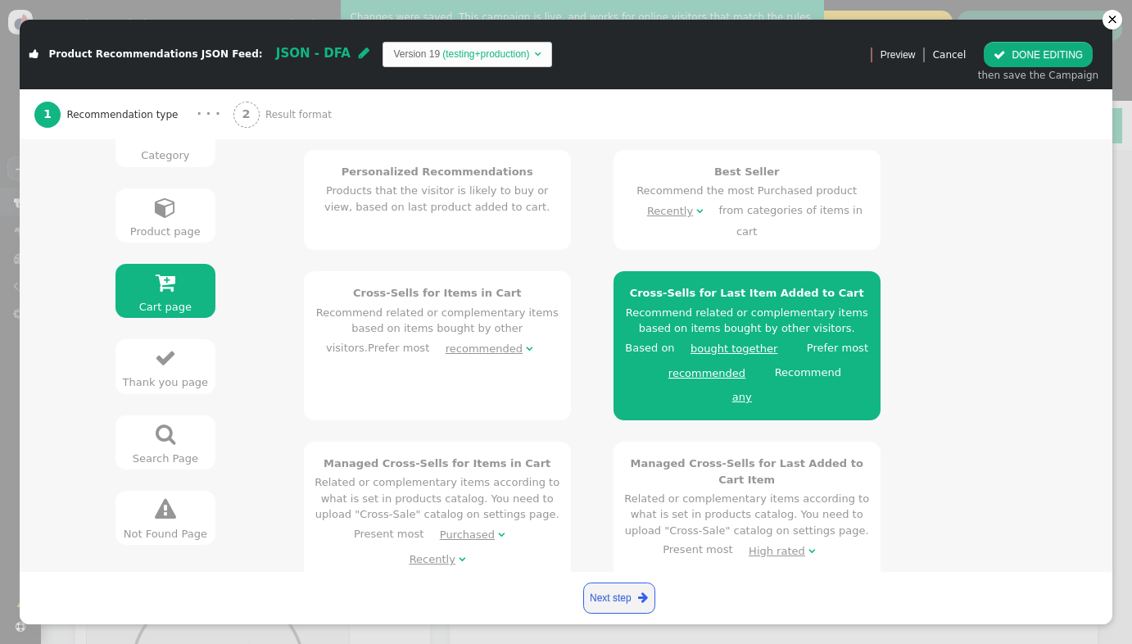
click at [687, 455] on h4 "Managed Cross-Sells for Last Added to Cart Item" at bounding box center [747, 471] width 246 height 32
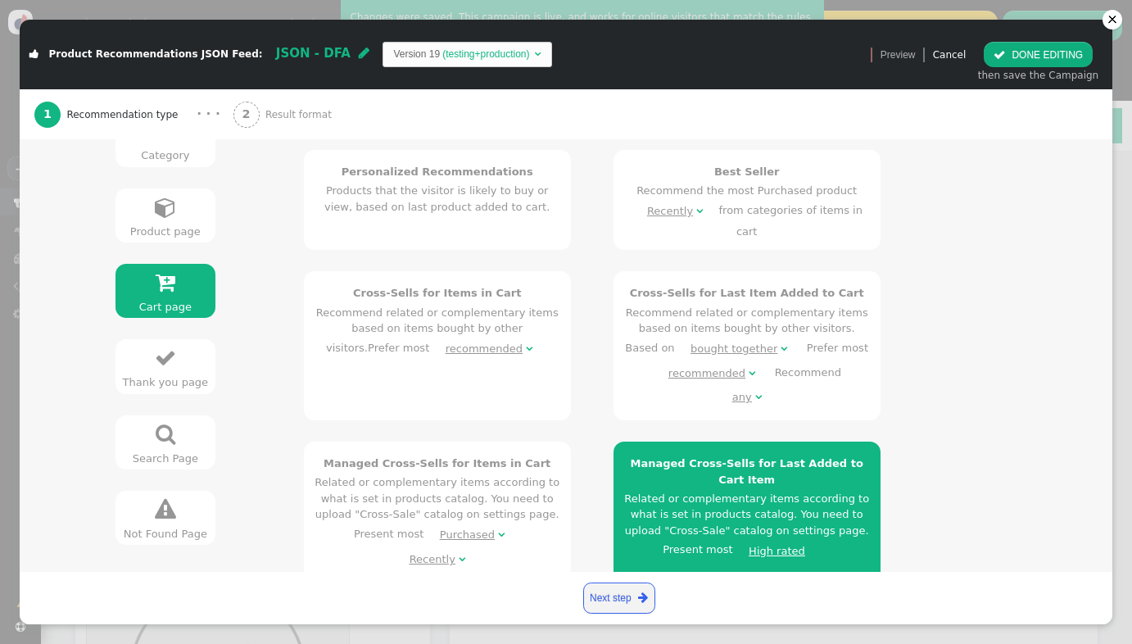
click at [1033, 60] on button " DONE EDITING" at bounding box center [1038, 54] width 109 height 25
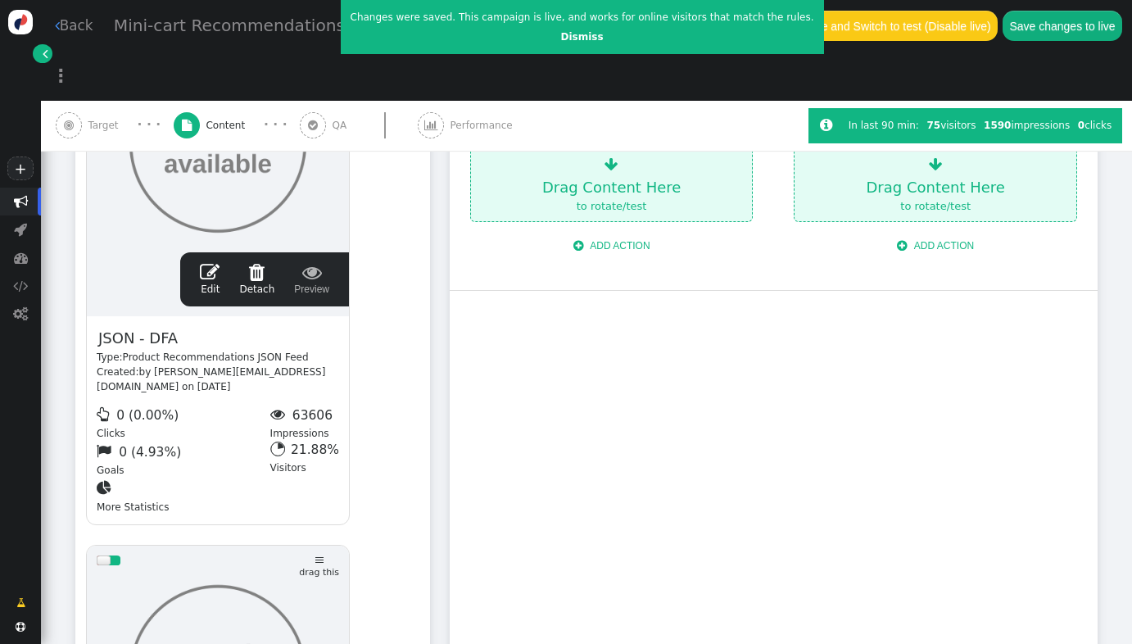
scroll to position [0, 0]
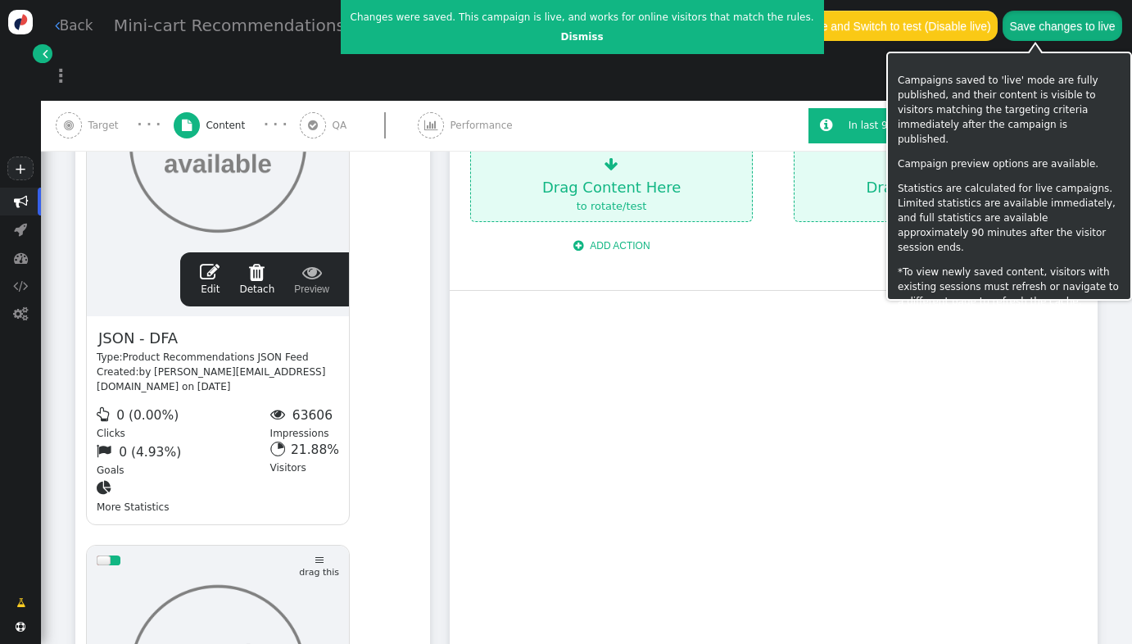
click at [1019, 33] on button "Save changes to live" at bounding box center [1063, 25] width 120 height 29
